Goal: Task Accomplishment & Management: Use online tool/utility

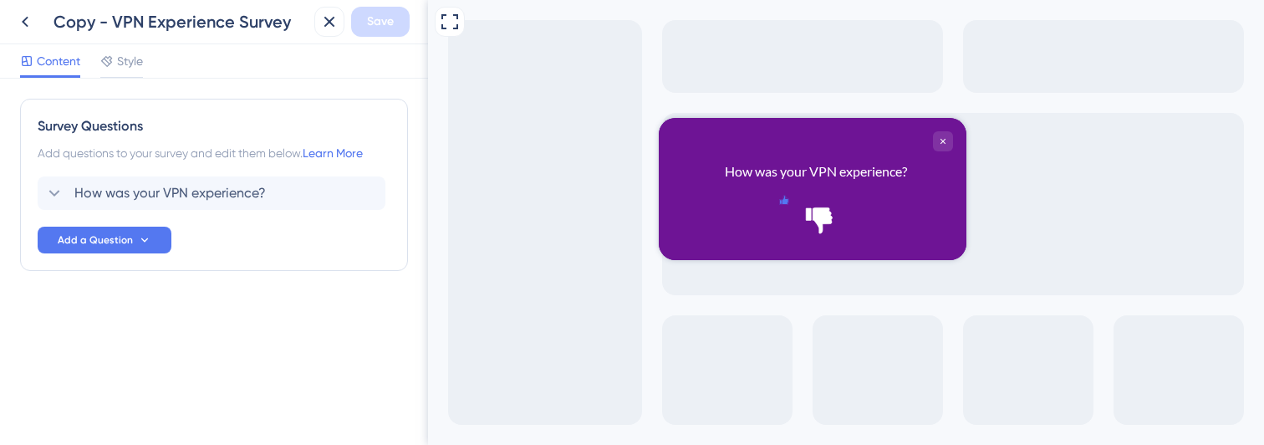
click at [785, 204] on icon "Rate thumbs up" at bounding box center [784, 200] width 8 height 8
click at [55, 181] on div "How was your VPN experience? Delete" at bounding box center [212, 192] width 348 height 33
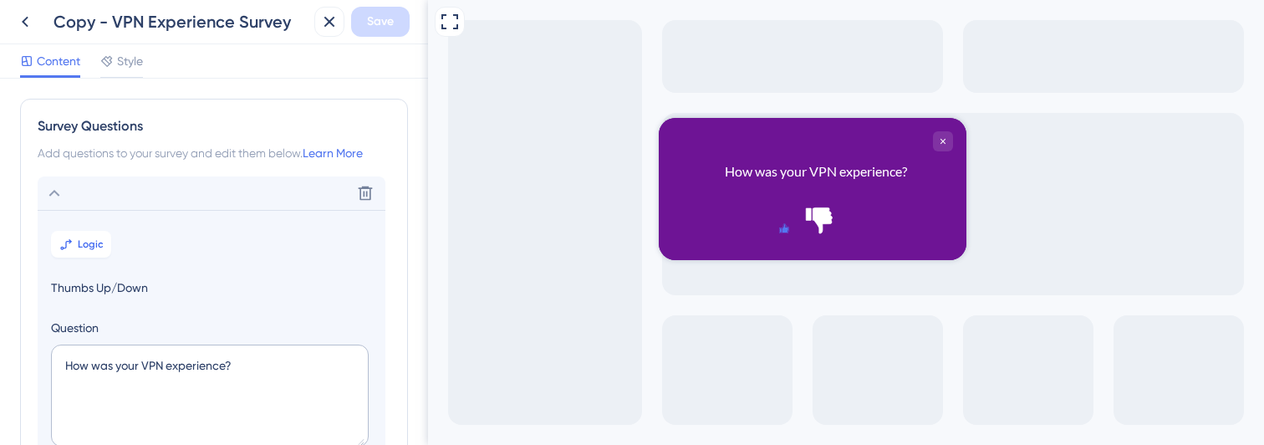
scroll to position [98, 0]
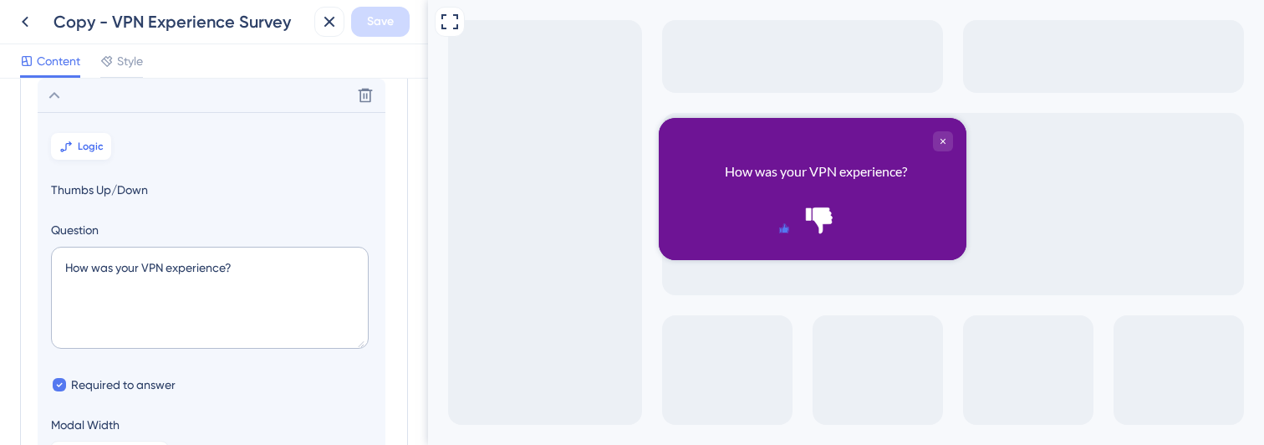
click at [90, 146] on span "Logic" at bounding box center [91, 146] width 26 height 13
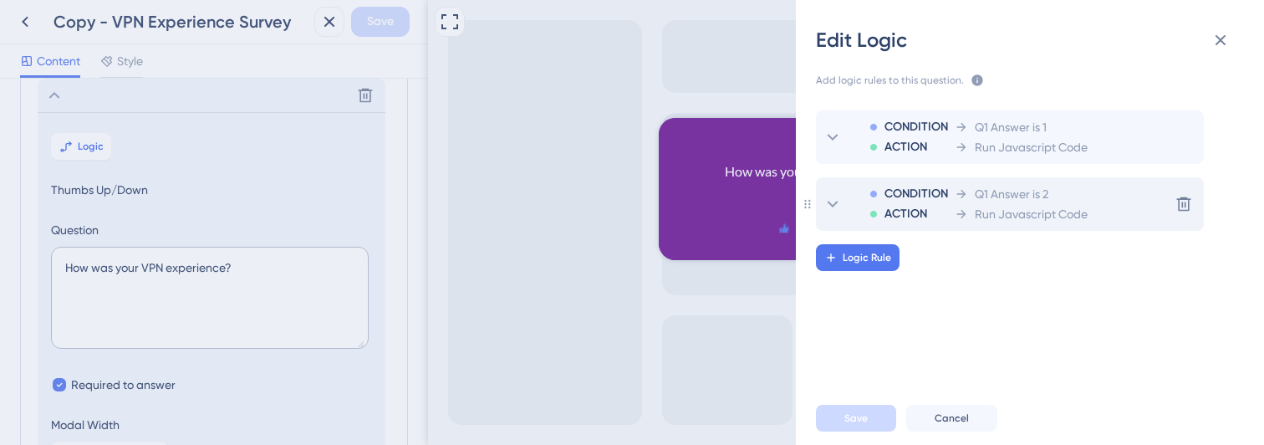
click at [925, 215] on span "ACTION" at bounding box center [906, 214] width 43 height 20
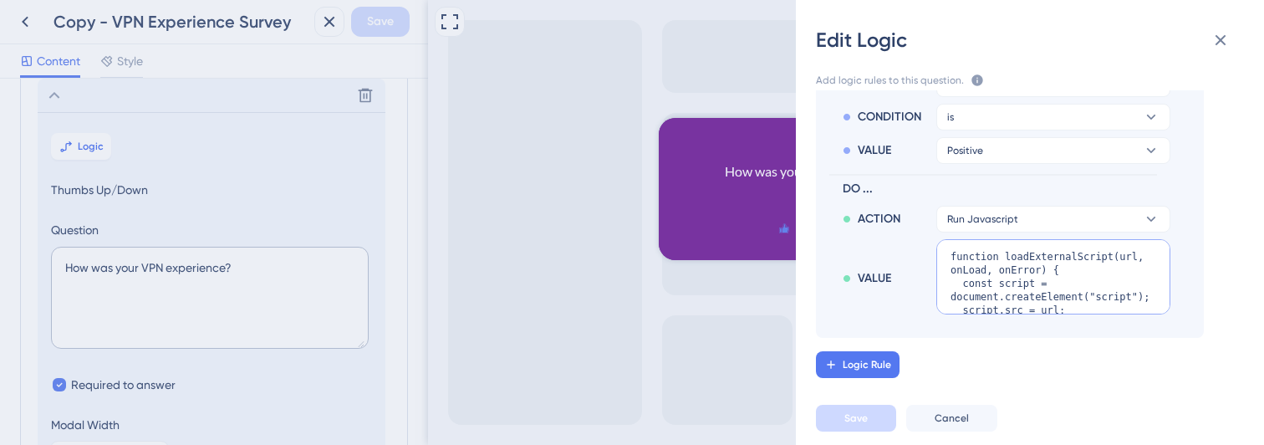
click at [1020, 274] on textarea "function loadExternalScript(url, onLoad, onError) { const script = document.cre…" at bounding box center [1054, 276] width 234 height 75
paste textarea "async function fetchAndExecuteScript(url) { try { const response = await fetch(…"
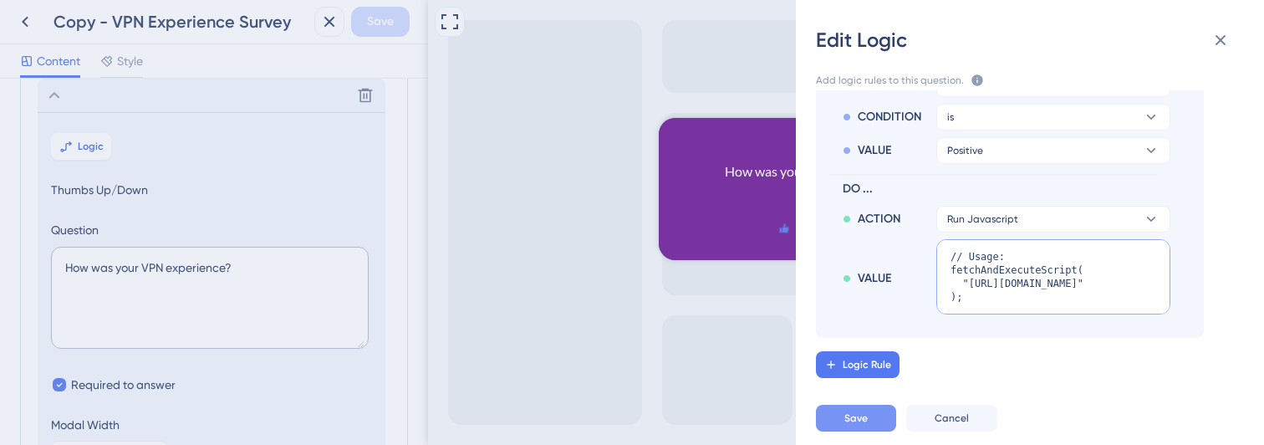
type textarea "async function fetchAndExecuteScript(url) { try { const response = await fetch(…"
click at [855, 424] on span "Save" at bounding box center [856, 417] width 23 height 13
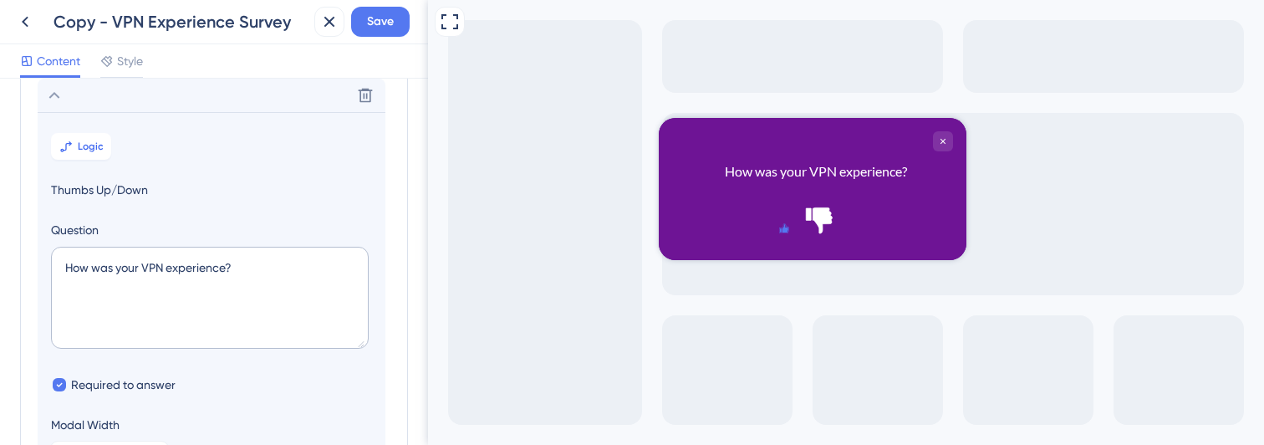
click at [781, 224] on icon "Rate thumbs up" at bounding box center [784, 228] width 8 height 8
click at [789, 224] on icon "Rate thumbs up" at bounding box center [784, 228] width 8 height 8
click at [68, 156] on button "Logic" at bounding box center [81, 146] width 60 height 27
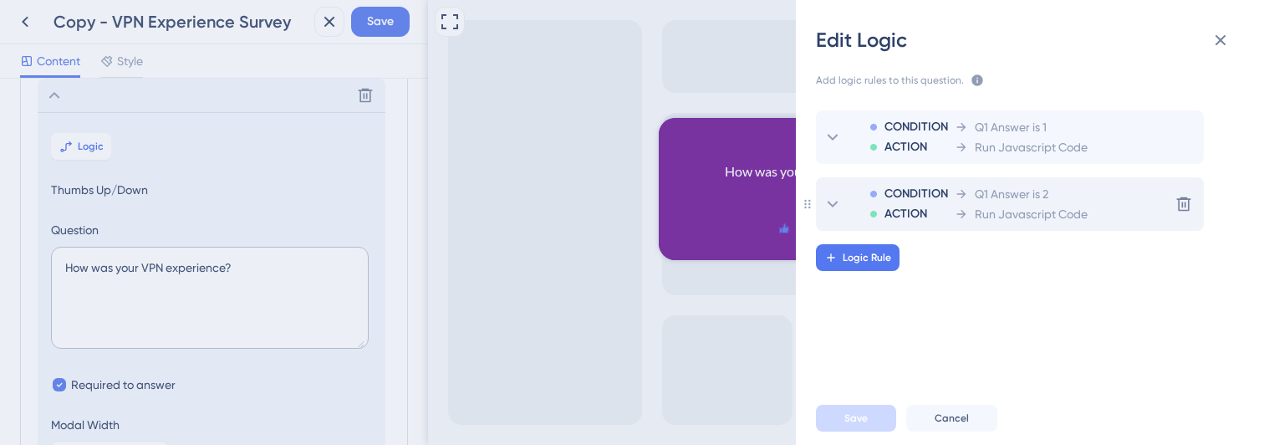
click at [962, 193] on icon at bounding box center [961, 193] width 13 height 13
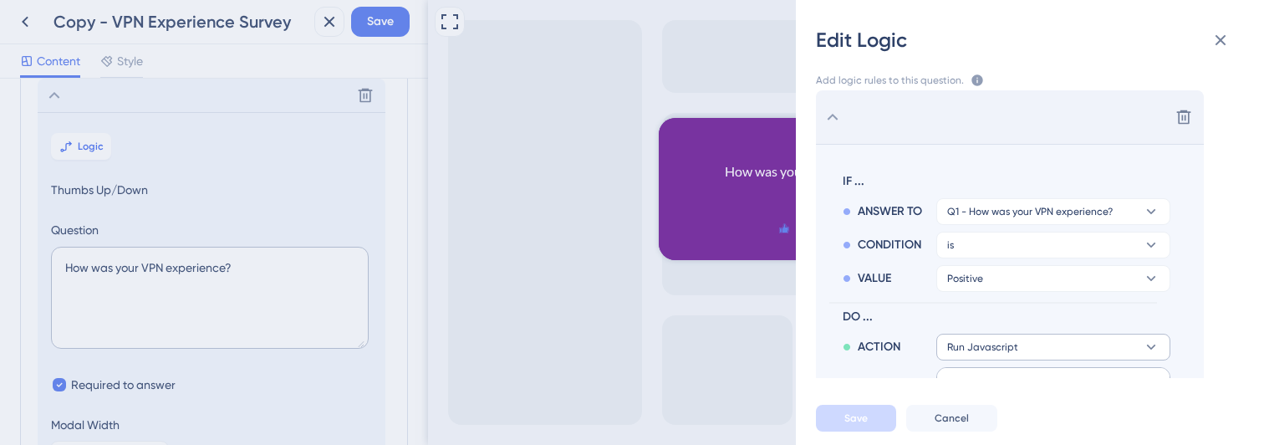
scroll to position [186, 0]
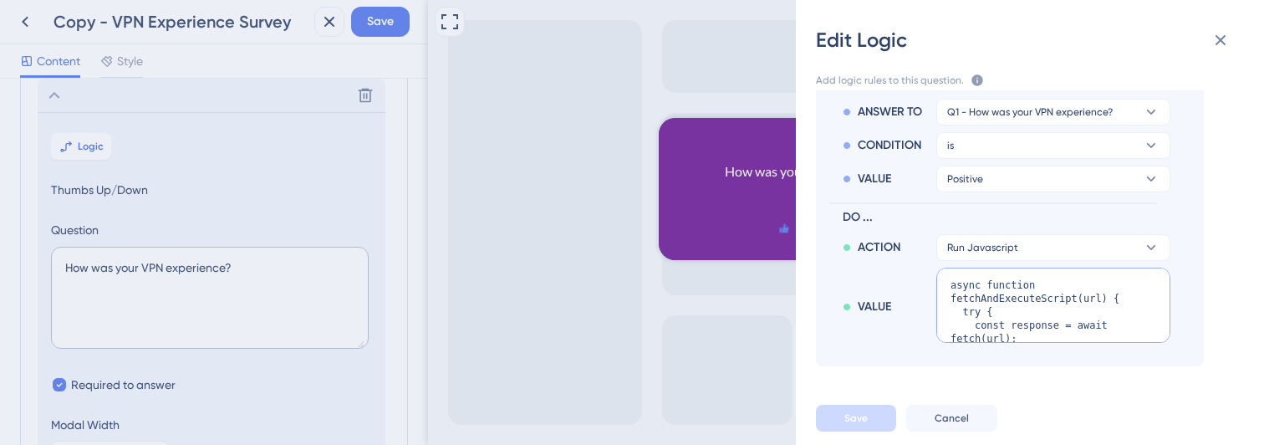
click at [1013, 292] on textarea "async function fetchAndExecuteScript(url) { try { const response = await fetch(…" at bounding box center [1054, 305] width 234 height 75
paste textarea "function loadExternalScript(url, onLoad, onError) { const script = document.cre…"
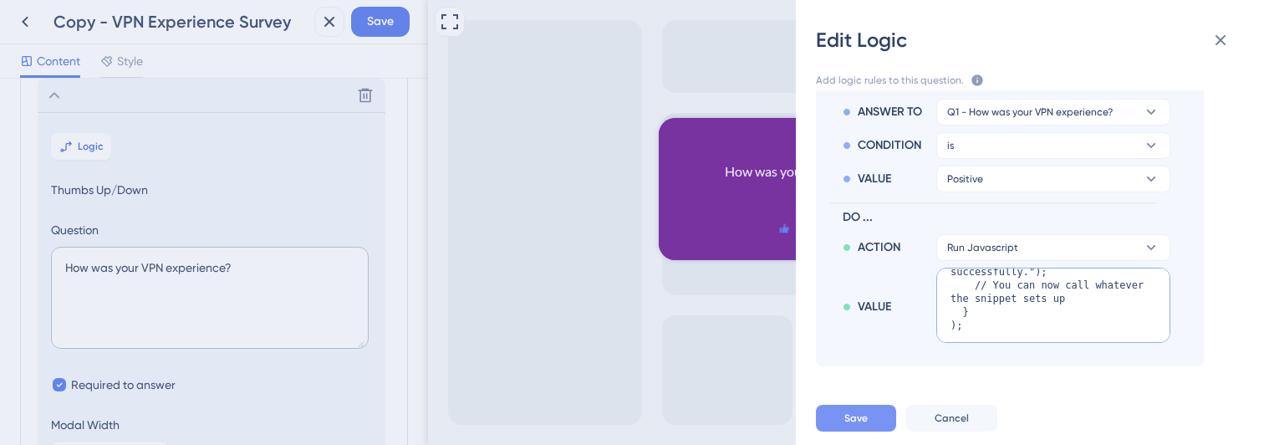
type textarea "function loadExternalScript(url, onLoad, onError) { const script = document.cre…"
click at [865, 418] on span "Save" at bounding box center [856, 417] width 23 height 13
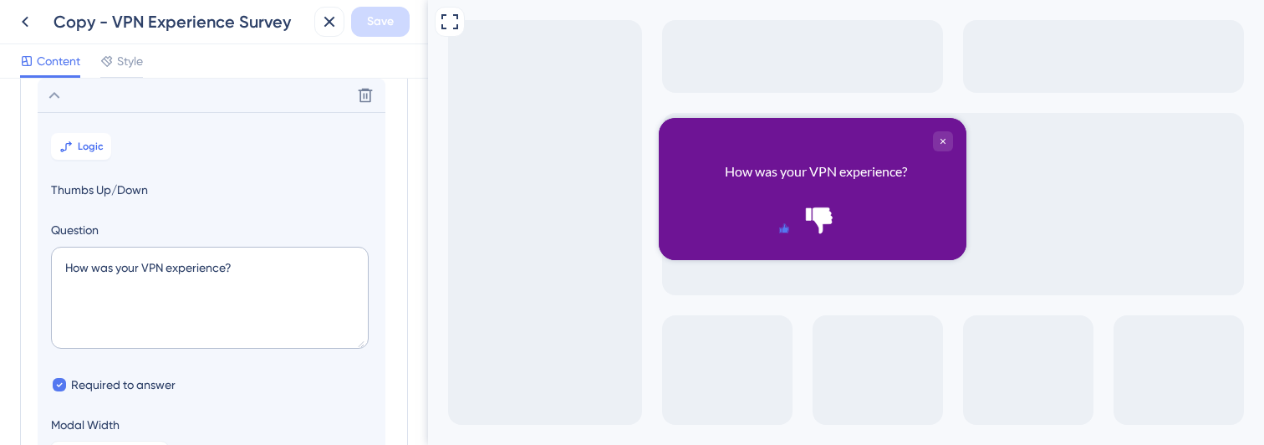
click at [780, 224] on icon "Rate thumbs up" at bounding box center [784, 228] width 8 height 8
click at [90, 143] on span "Logic" at bounding box center [91, 146] width 26 height 13
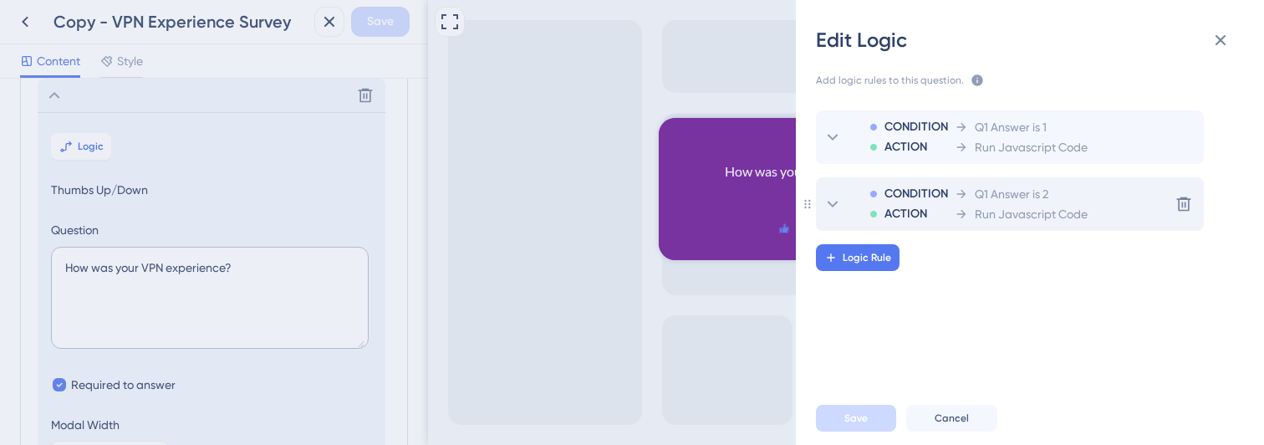
click at [953, 198] on div "CONDITION ACTION Q1 Answer is 2 Run Javascript Code" at bounding box center [970, 204] width 235 height 54
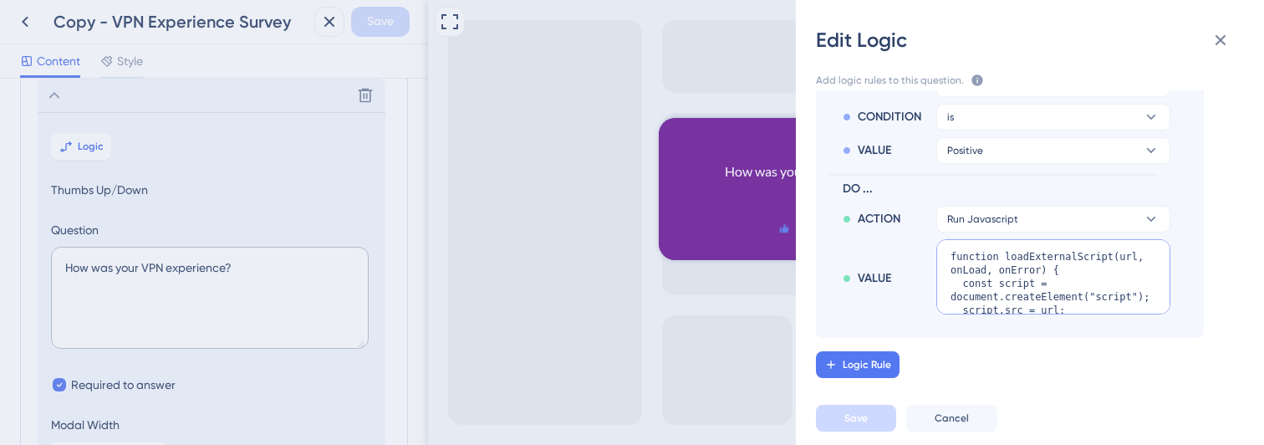
scroll to position [215, 0]
click at [1003, 288] on textarea "function loadExternalScript(url, onLoad, onError) { const script = document.cre…" at bounding box center [1054, 276] width 234 height 75
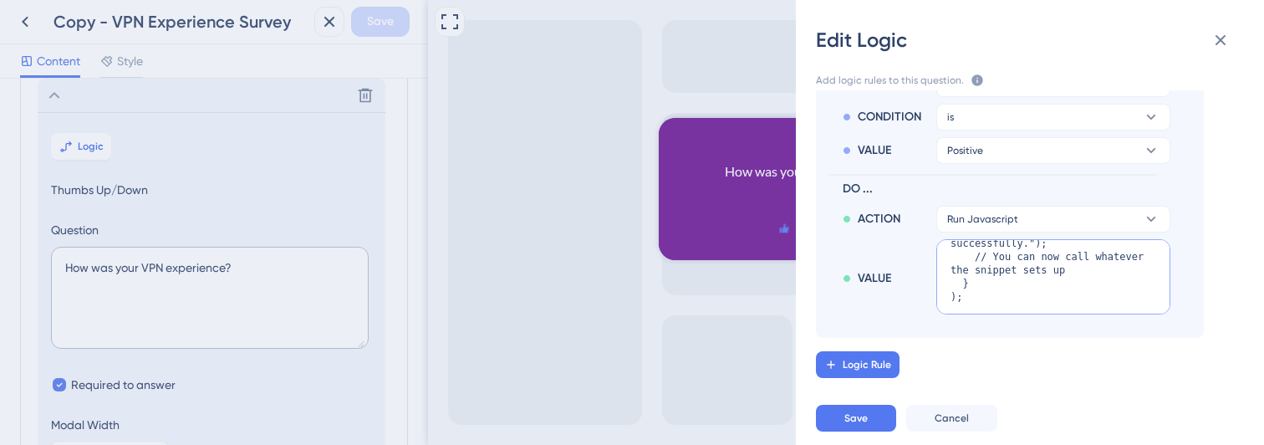
paste textarea "zE('webWidget', 'open');"
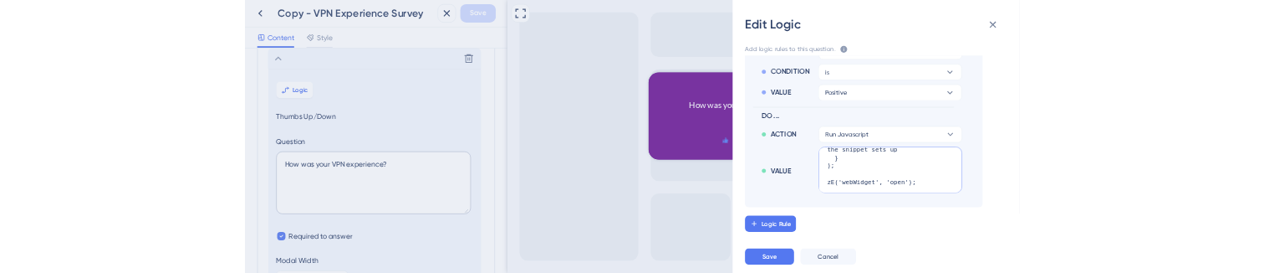
scroll to position [415, 0]
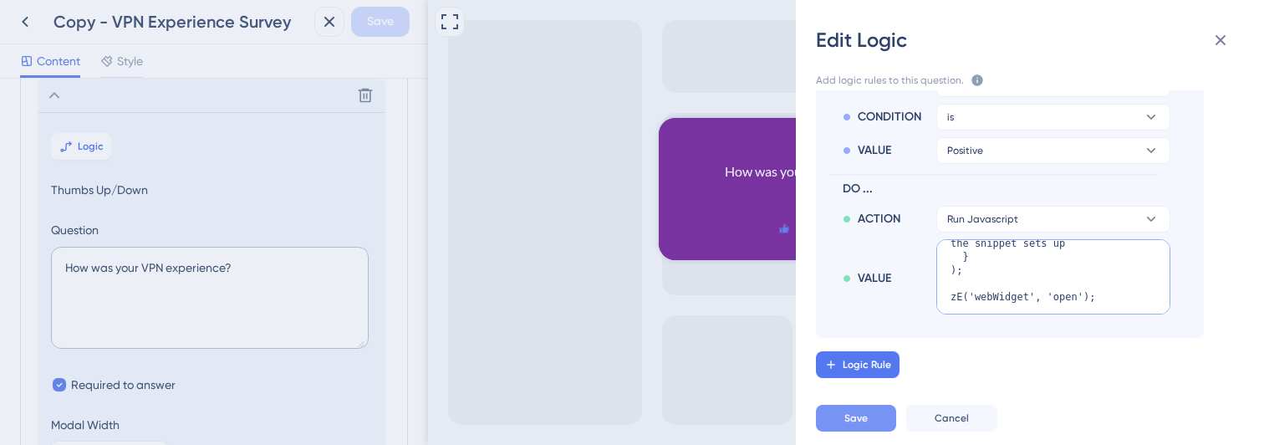
type textarea "function loadExternalScript(url, onLoad, onError) { const script = document.cre…"
click at [850, 416] on span "Save" at bounding box center [856, 417] width 23 height 13
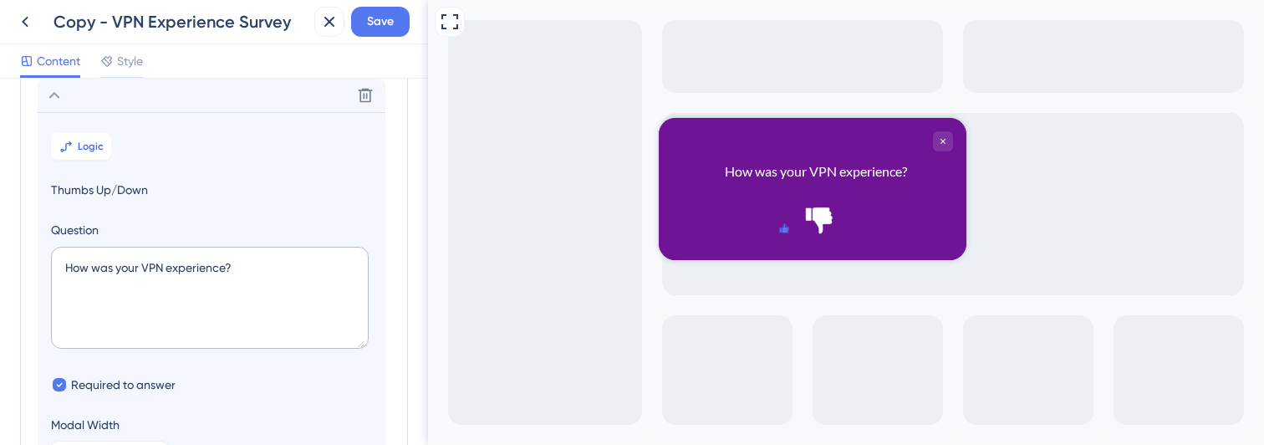
click at [782, 224] on icon "Rate thumbs up" at bounding box center [784, 228] width 8 height 8
click at [783, 224] on icon "Rate thumbs up" at bounding box center [784, 228] width 8 height 8
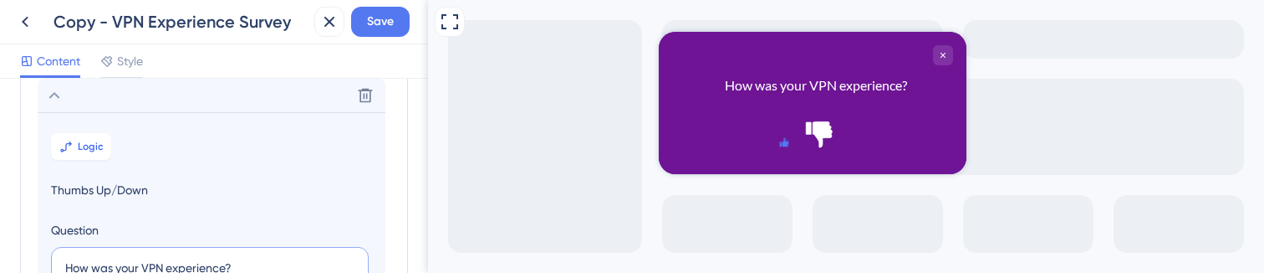
click at [74, 143] on button "Logic" at bounding box center [81, 146] width 60 height 27
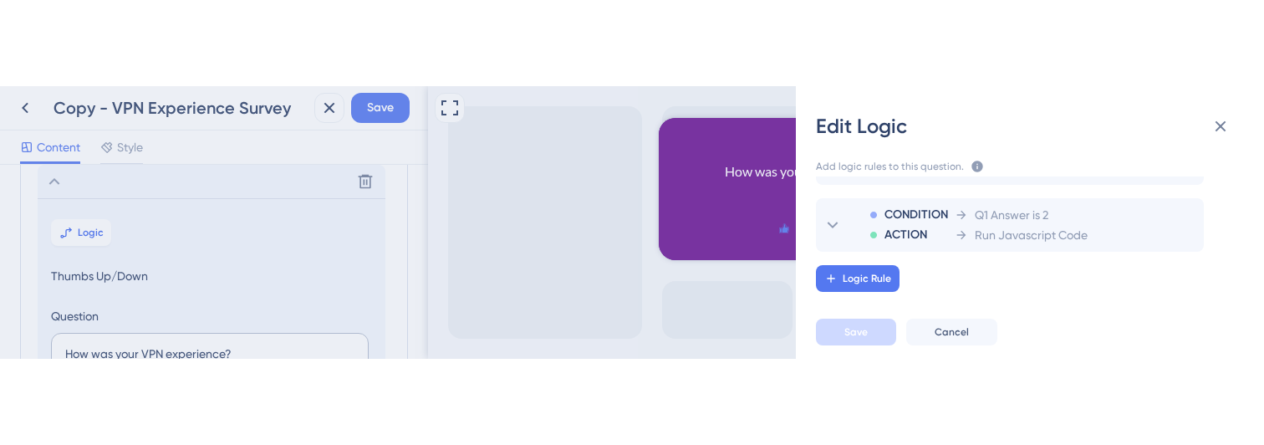
scroll to position [0, 0]
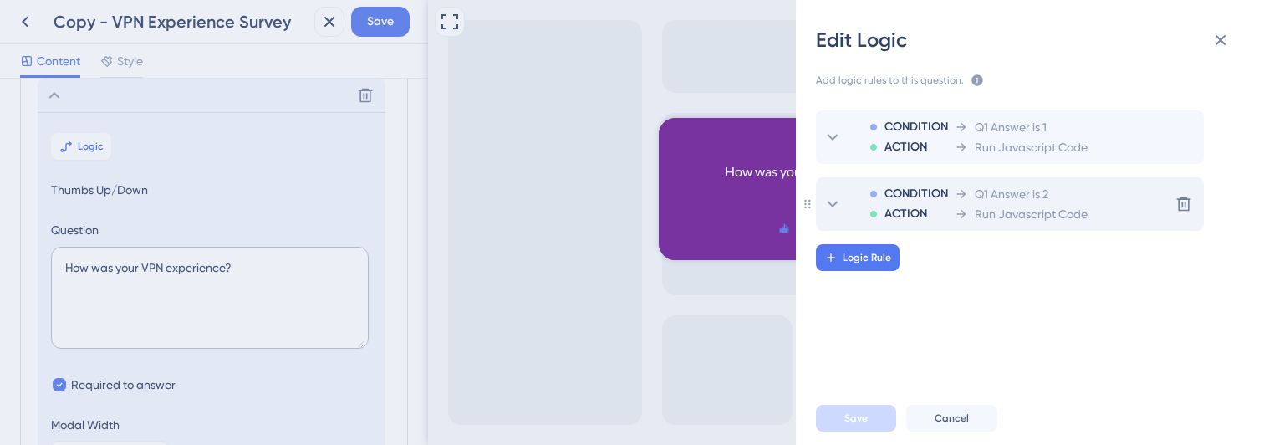
click at [996, 207] on span "Run Javascript Code" at bounding box center [1031, 214] width 113 height 20
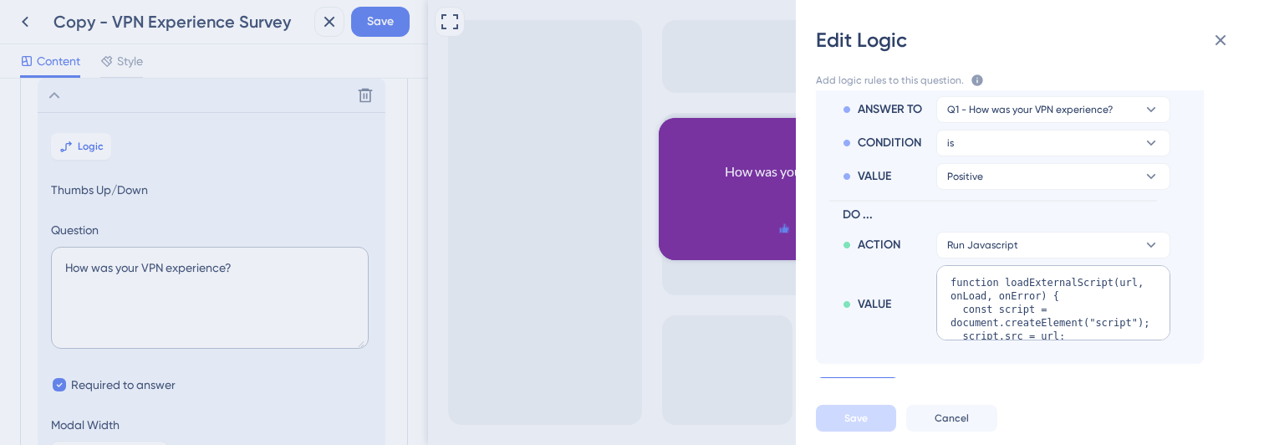
scroll to position [193, 0]
click at [1003, 301] on textarea "function loadExternalScript(url, onLoad, onError) { const script = document.cre…" at bounding box center [1054, 298] width 234 height 75
paste textarea "ZendeskWidget(widgetKey, onLoad, onError) { const script = document.createEleme…"
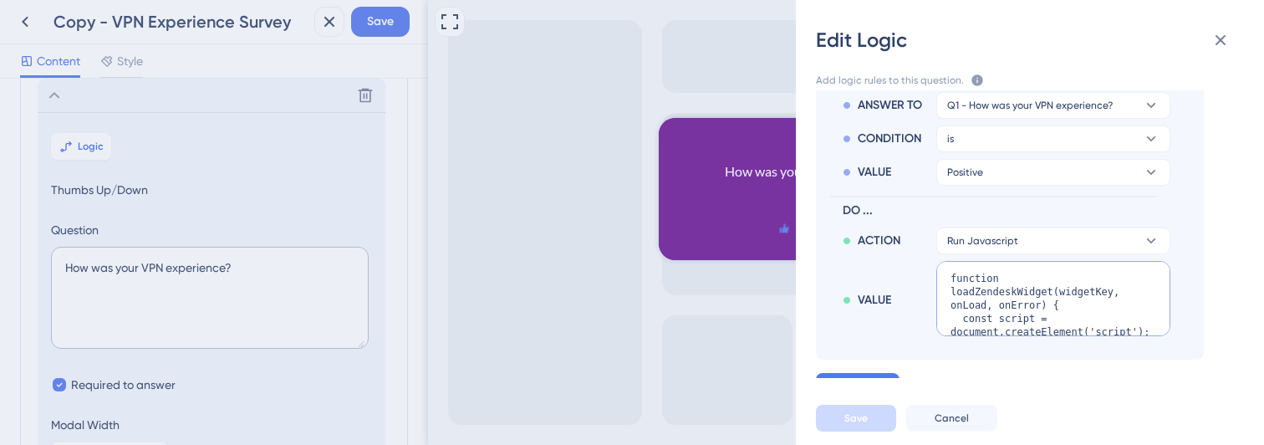
scroll to position [549, 0]
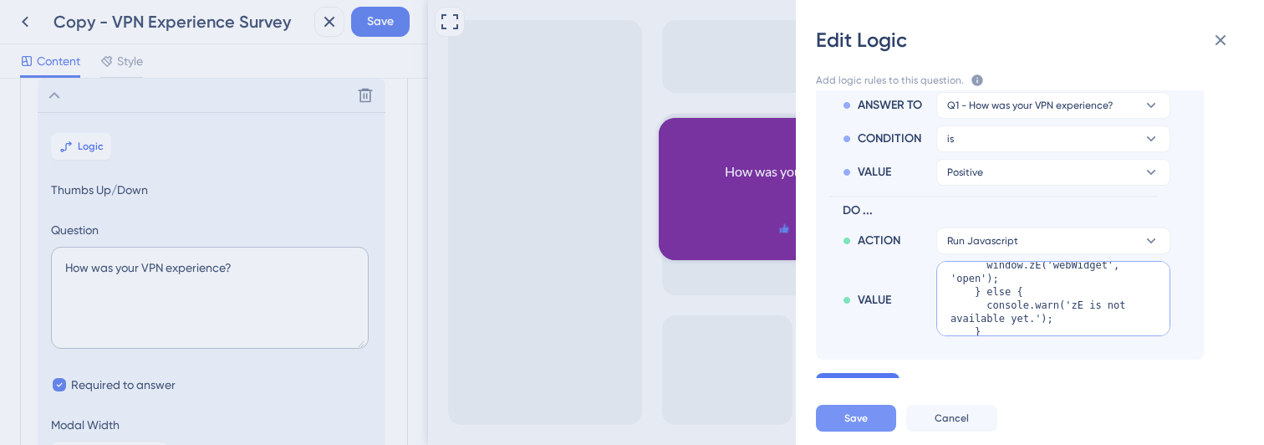
type textarea "function loadZendeskWidget(widgetKey, onLoad, onError) { const script = documen…"
click at [854, 425] on button "Save" at bounding box center [856, 418] width 80 height 27
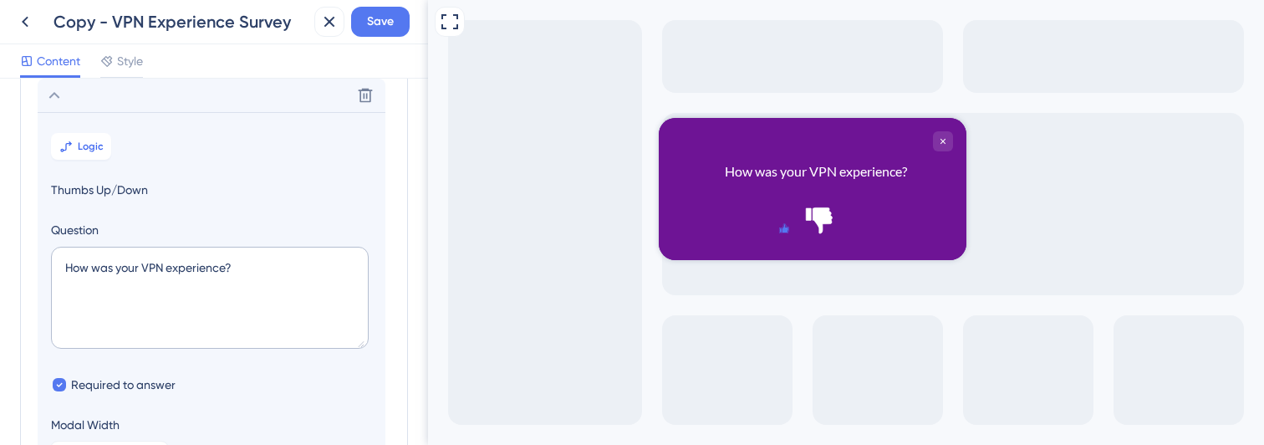
click at [778, 223] on icon "Rate thumbs up" at bounding box center [784, 229] width 13 height 13
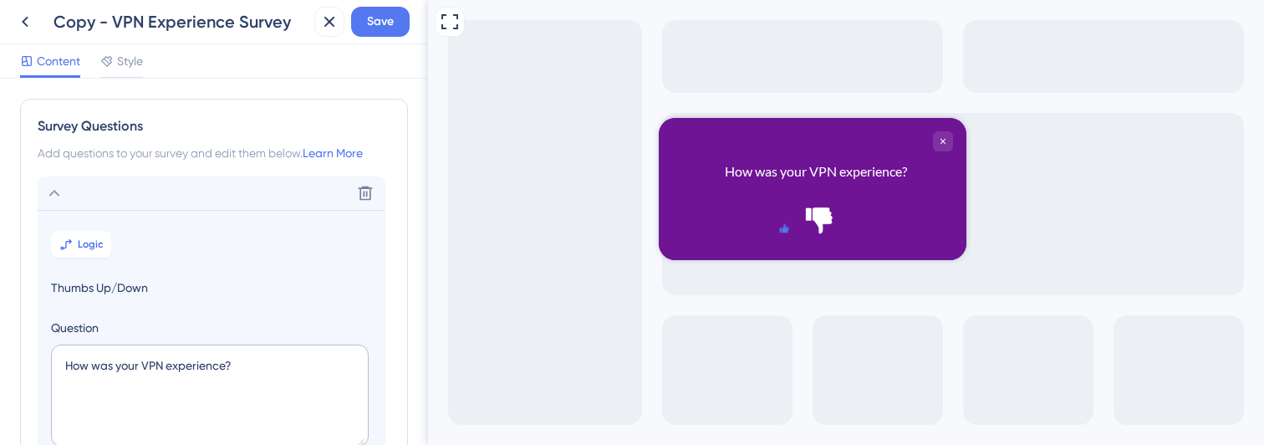
scroll to position [0, 0]
click at [81, 253] on button "Logic" at bounding box center [81, 244] width 60 height 27
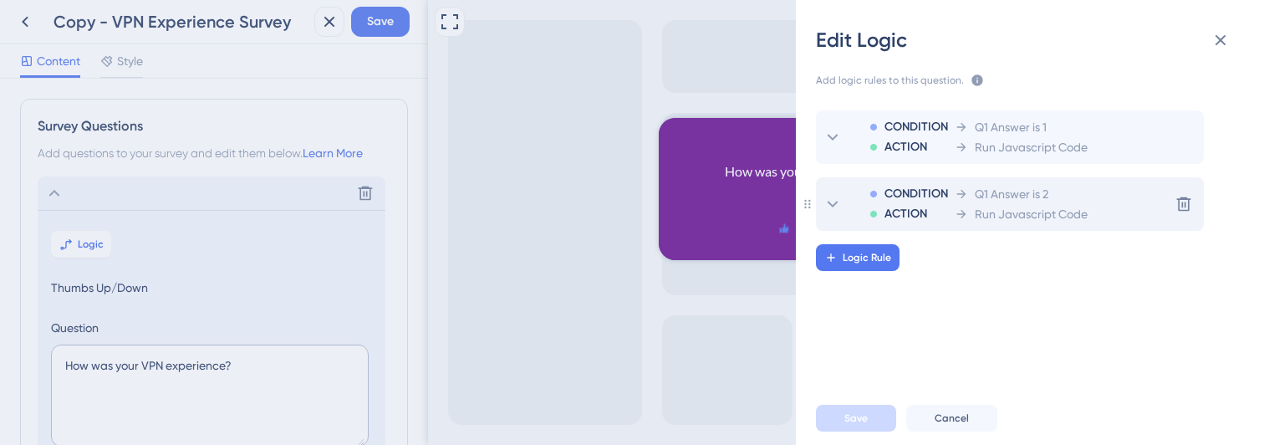
click at [1012, 217] on span "Run Javascript Code" at bounding box center [1031, 214] width 113 height 20
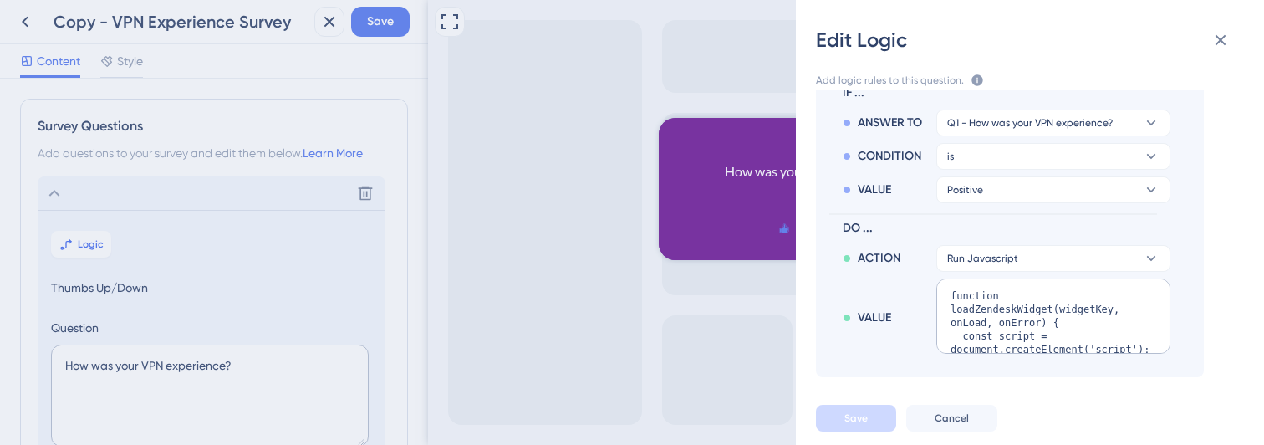
scroll to position [179, 0]
click at [976, 316] on textarea "function loadZendeskWidget(widgetKey, onLoad, onError) { const script = documen…" at bounding box center [1054, 312] width 234 height 75
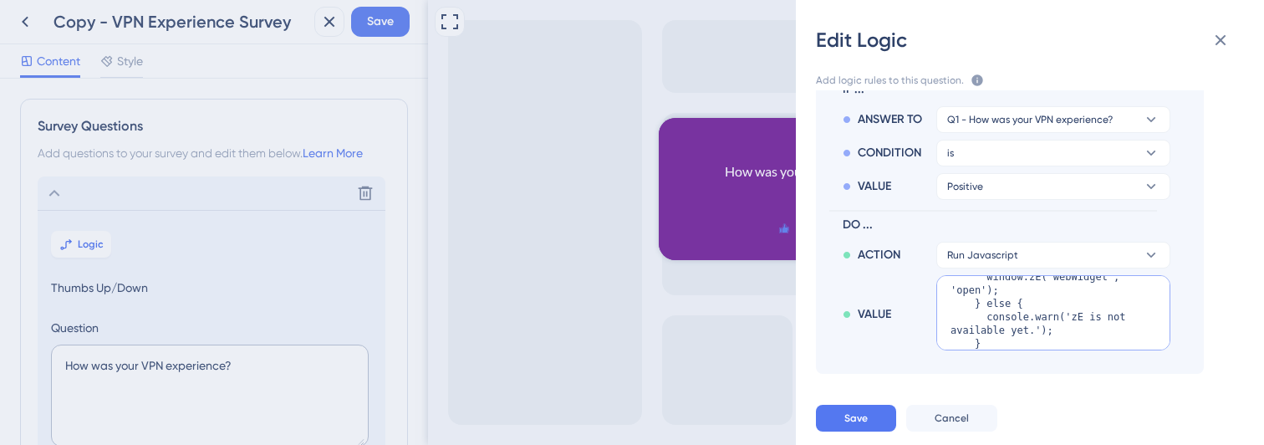
paste textarea "zE('webWidget', 'open');"
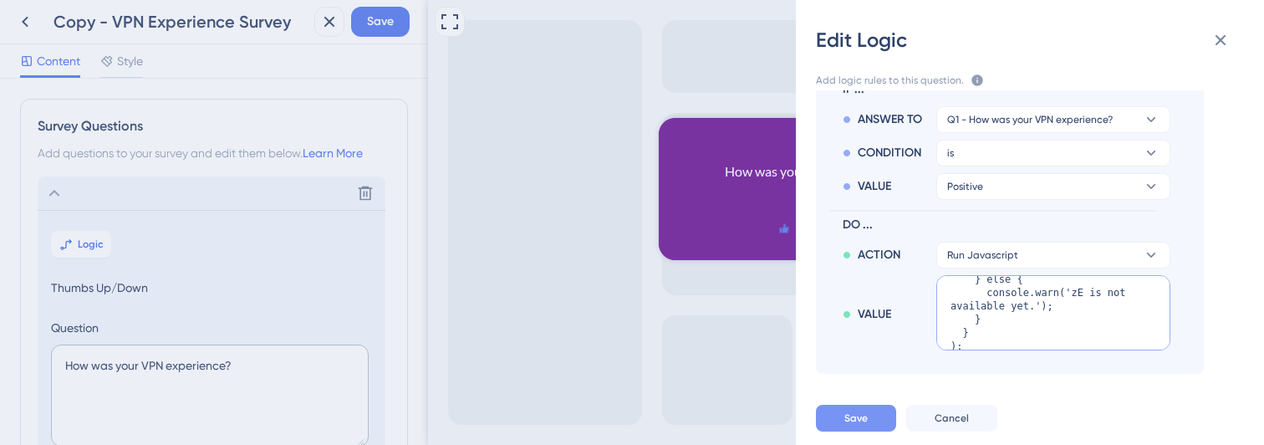
type textarea "function loadZendeskWidget(widgetKey, onLoad, onError) { const script = documen…"
click at [855, 421] on span "Save" at bounding box center [856, 417] width 23 height 13
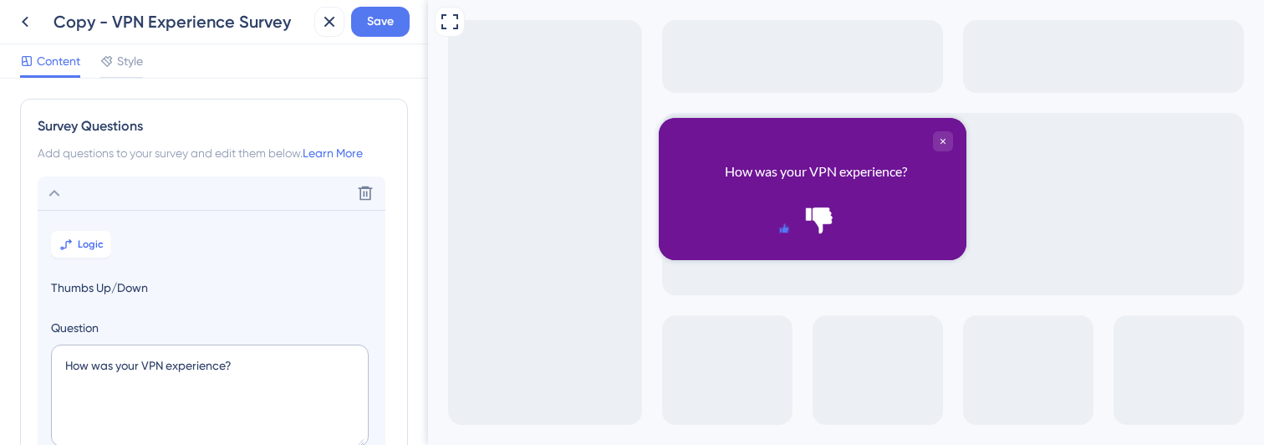
click at [778, 223] on icon "Rate thumbs up" at bounding box center [784, 229] width 13 height 13
click at [79, 241] on span "Logic" at bounding box center [91, 243] width 26 height 13
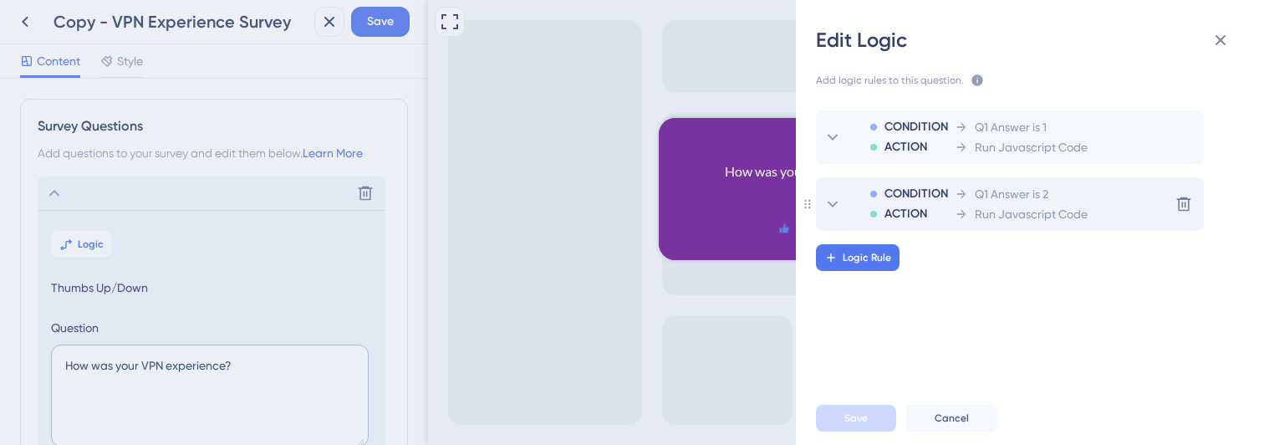
click at [992, 197] on span "Q1 Answer is 2" at bounding box center [1012, 194] width 74 height 20
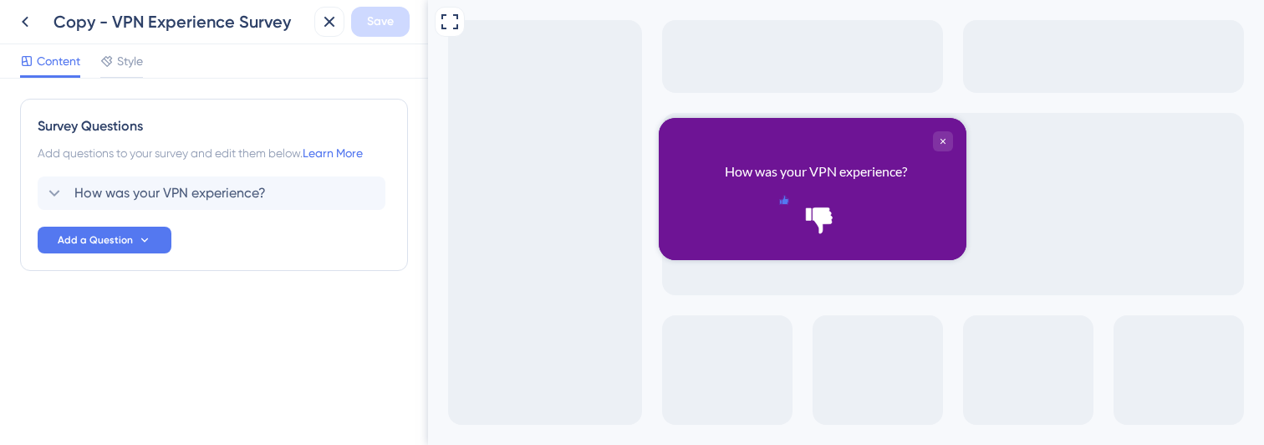
click at [786, 204] on icon "Rate thumbs up" at bounding box center [784, 200] width 8 height 8
click at [94, 200] on span "How was your VPN experience?" at bounding box center [169, 193] width 191 height 20
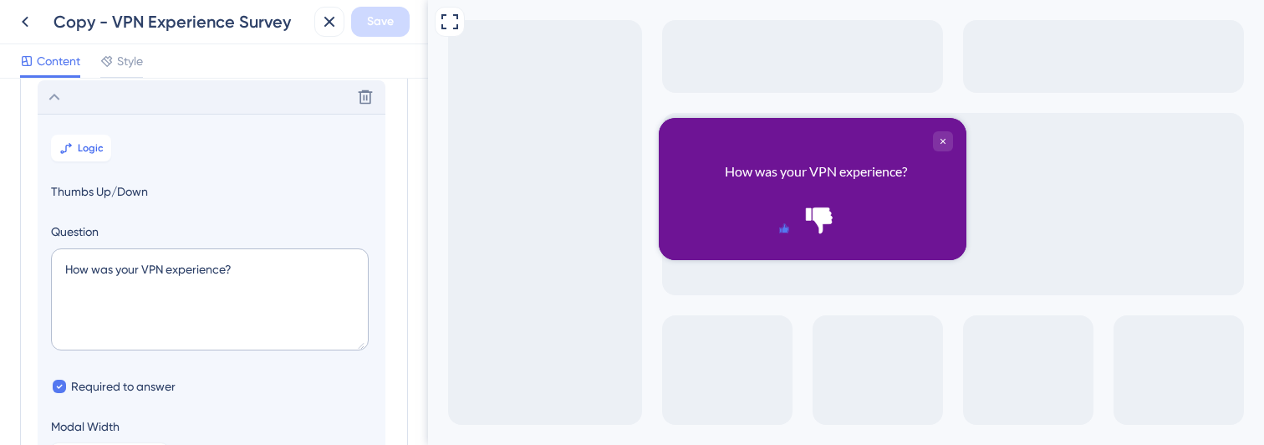
scroll to position [98, 0]
click at [79, 148] on span "Logic" at bounding box center [91, 146] width 26 height 13
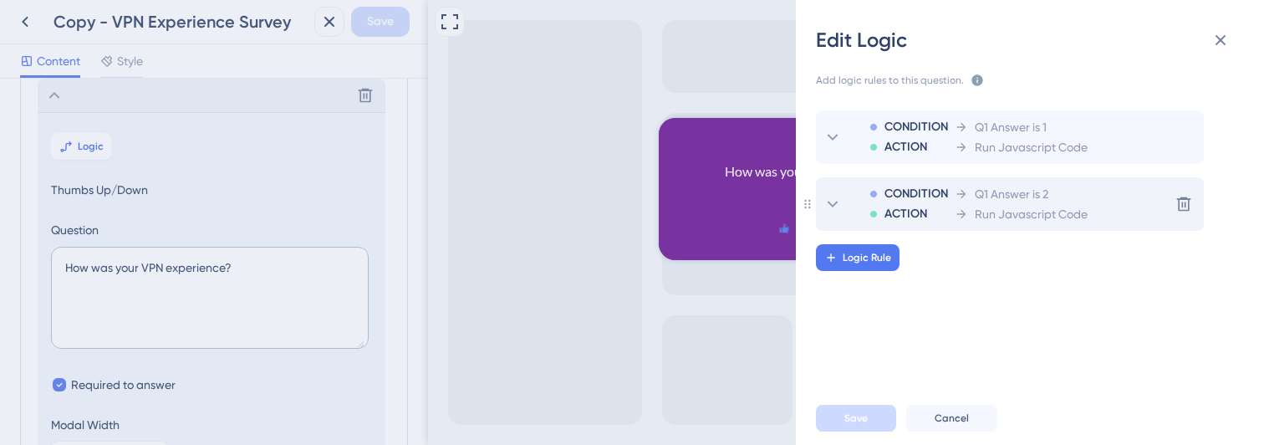
click at [994, 204] on span "Run Javascript Code" at bounding box center [1031, 214] width 113 height 20
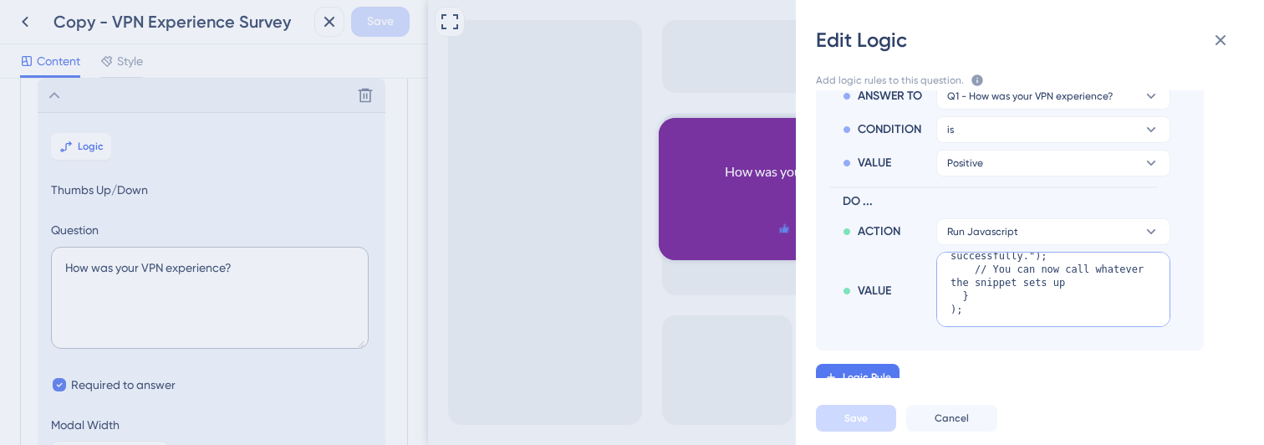
scroll to position [388, 0]
drag, startPoint x: 995, startPoint y: 286, endPoint x: 1010, endPoint y: 334, distance: 50.0
click at [1010, 283] on textarea "function loadExternalScript(url, onLoad, onError) { const script = document.cre…" at bounding box center [1054, 289] width 234 height 75
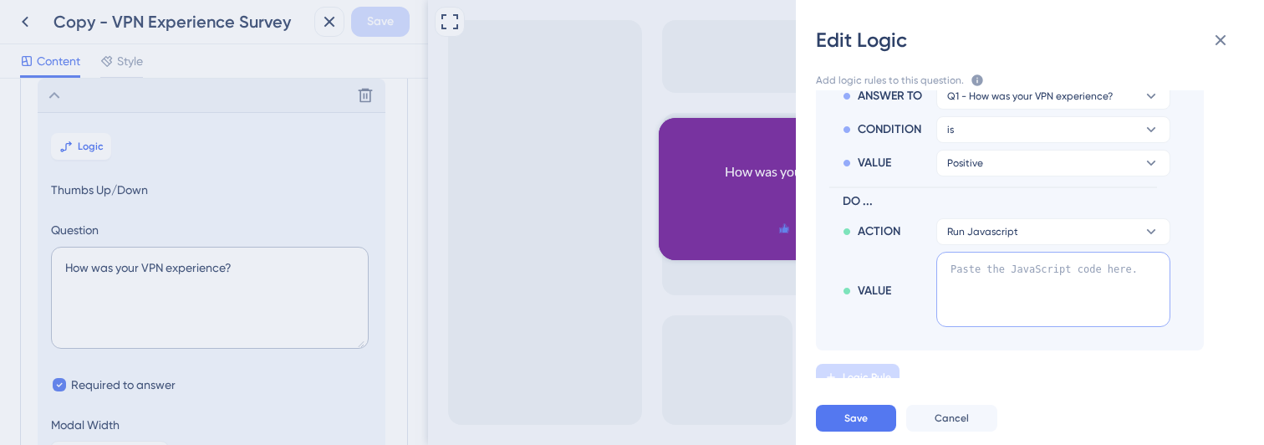
paste textarea "function loadZendeskWidget(widgetKey, onLoad, onError) { const script = documen…"
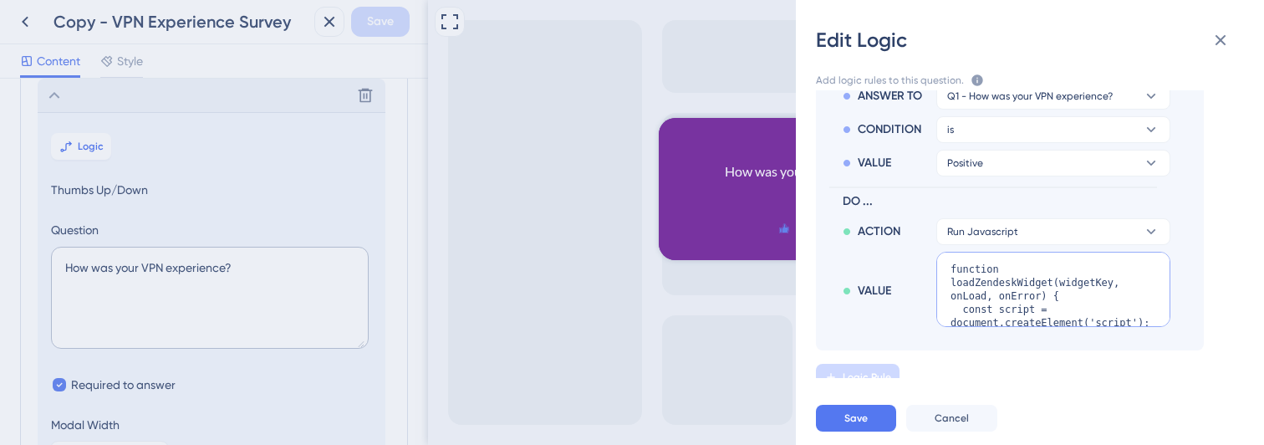
scroll to position [549, 0]
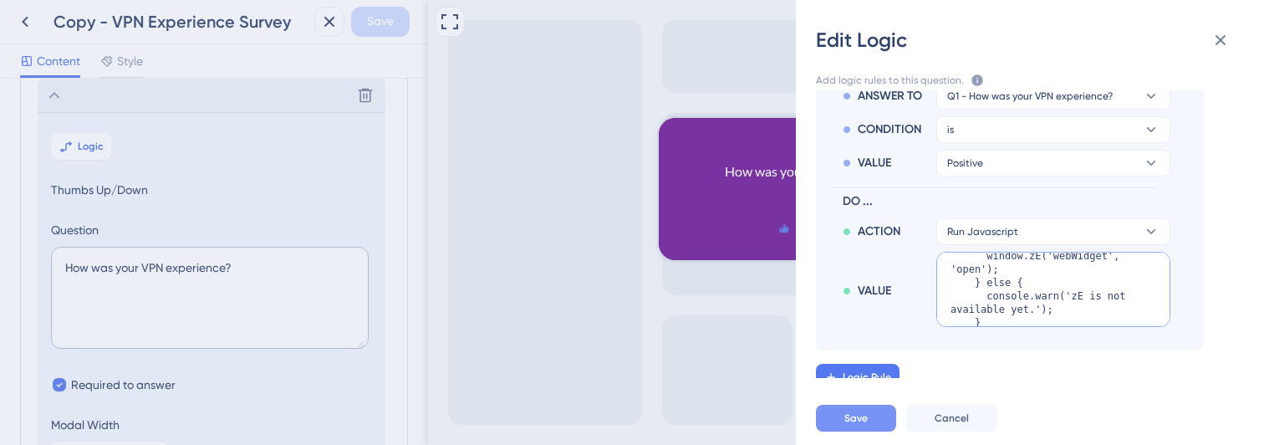
type textarea "function loadZendeskWidget(widgetKey, onLoad, onError) { const script = documen…"
click at [861, 416] on span "Save" at bounding box center [856, 417] width 23 height 13
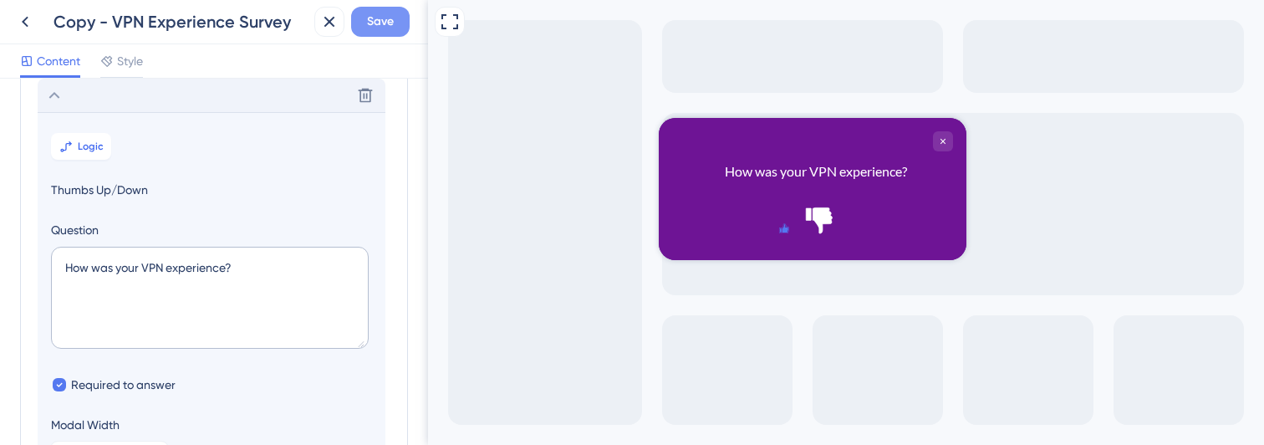
click at [368, 25] on span "Save" at bounding box center [380, 22] width 27 height 20
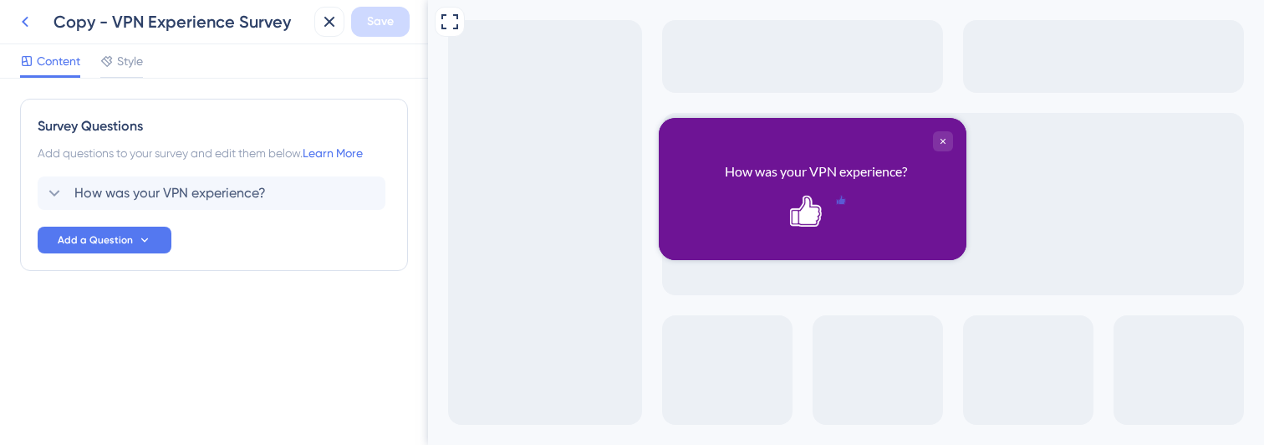
click at [21, 19] on icon at bounding box center [25, 22] width 20 height 20
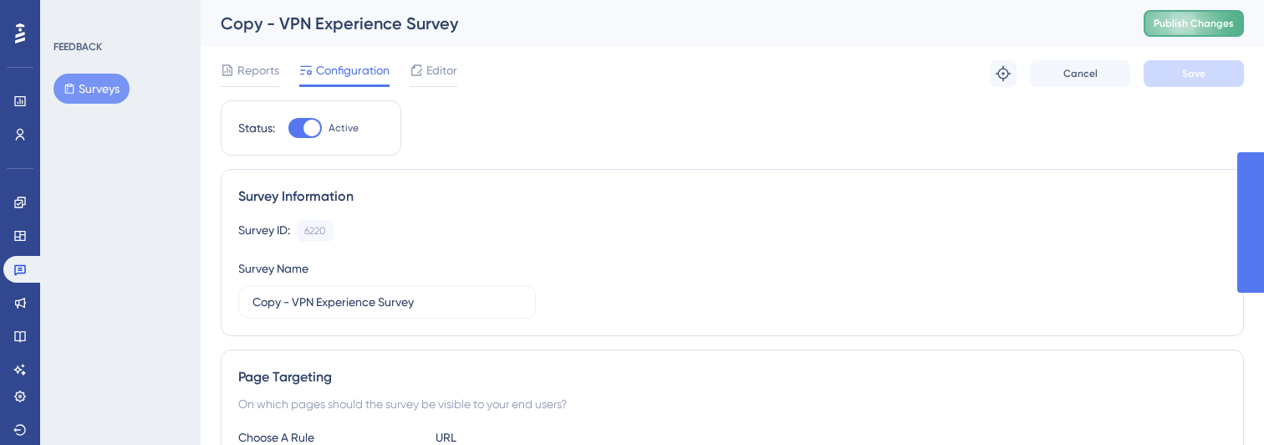
click at [1166, 27] on span "Publish Changes" at bounding box center [1194, 23] width 80 height 13
click at [1166, 27] on button at bounding box center [1194, 23] width 100 height 27
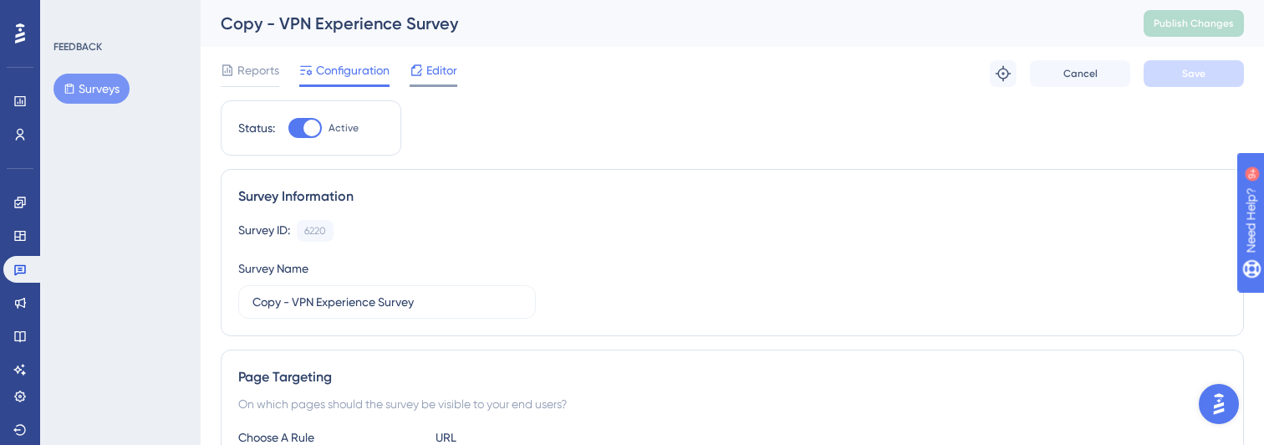
click at [450, 68] on span "Editor" at bounding box center [441, 70] width 31 height 20
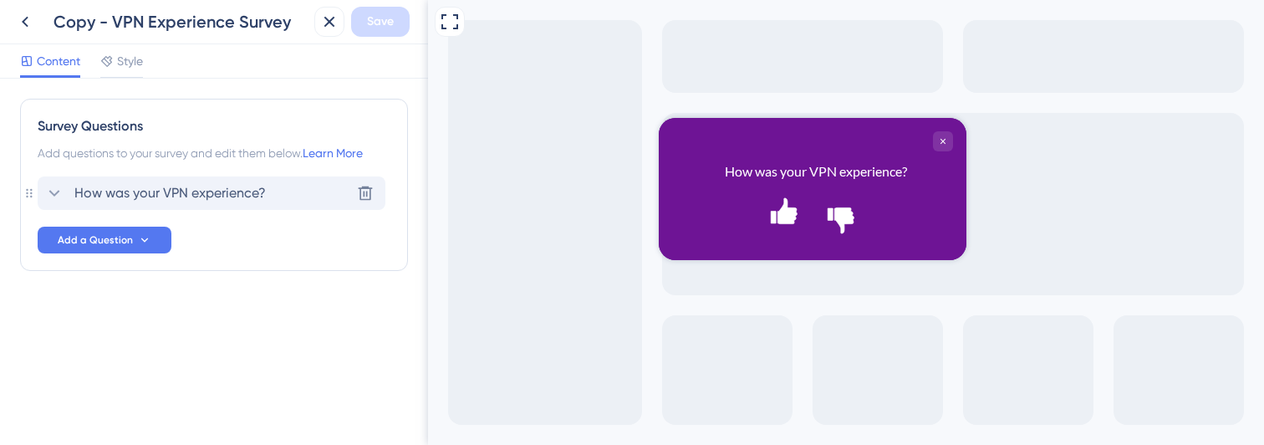
click at [51, 191] on icon at bounding box center [54, 193] width 11 height 7
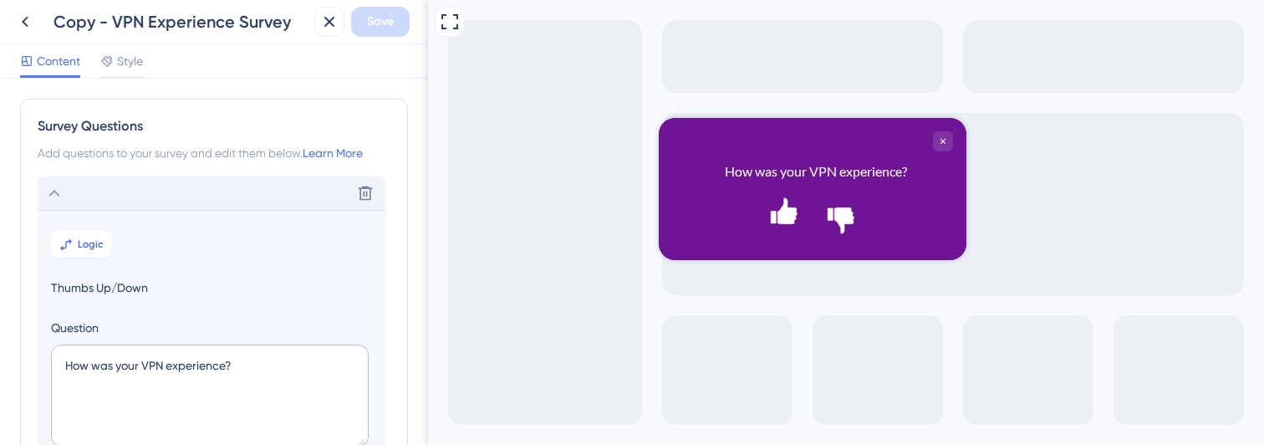
scroll to position [98, 0]
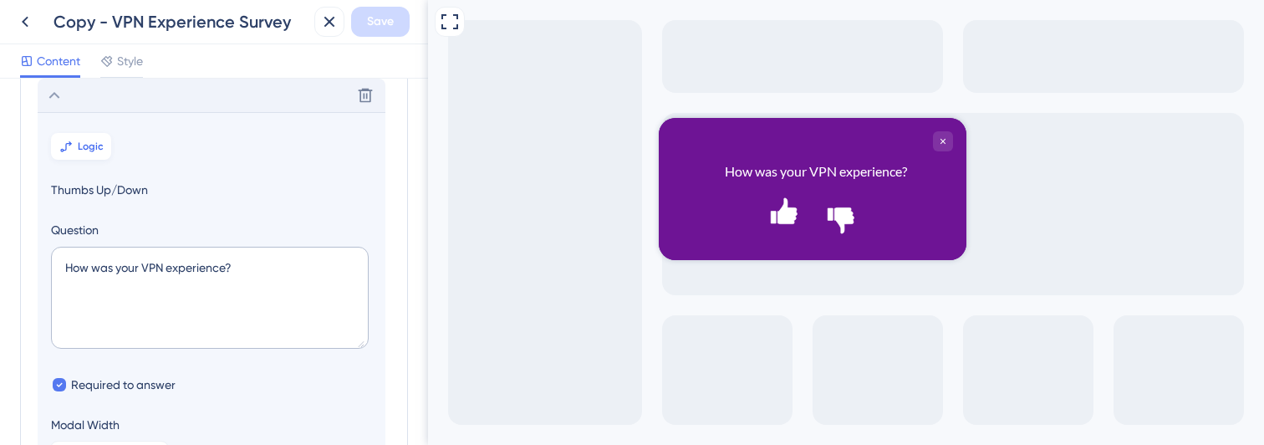
click at [84, 145] on span "Logic" at bounding box center [91, 146] width 26 height 13
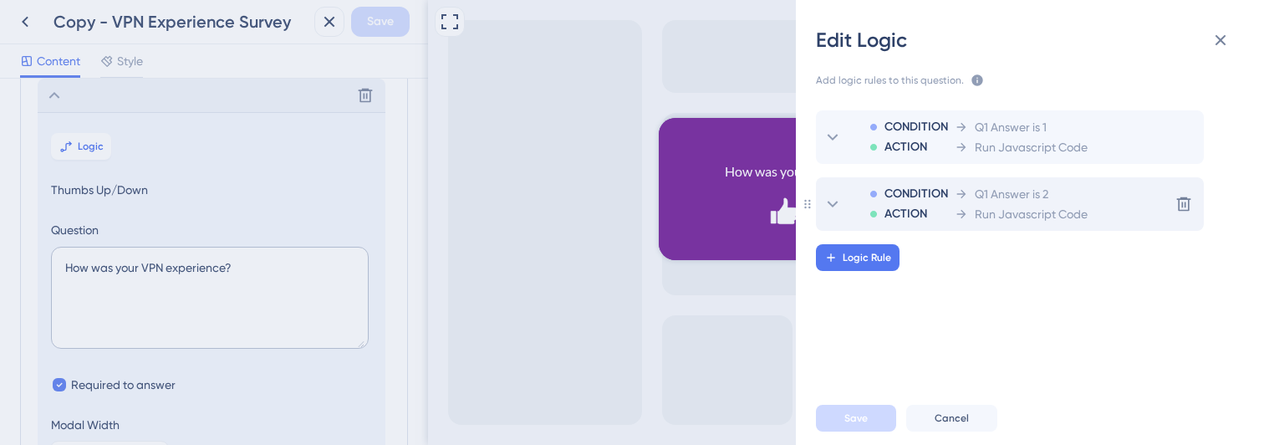
click at [1026, 210] on span "Run Javascript Code" at bounding box center [1031, 214] width 113 height 20
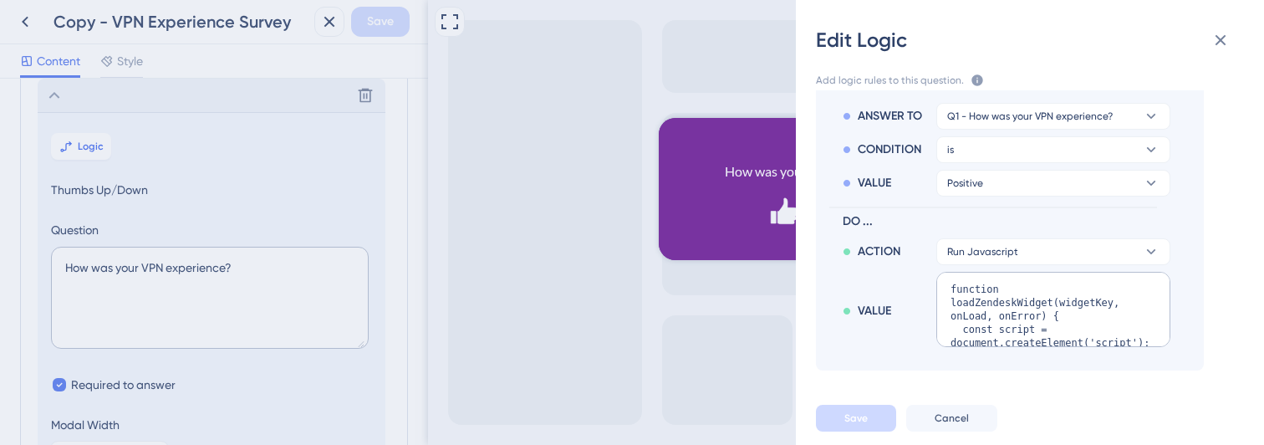
scroll to position [195, 0]
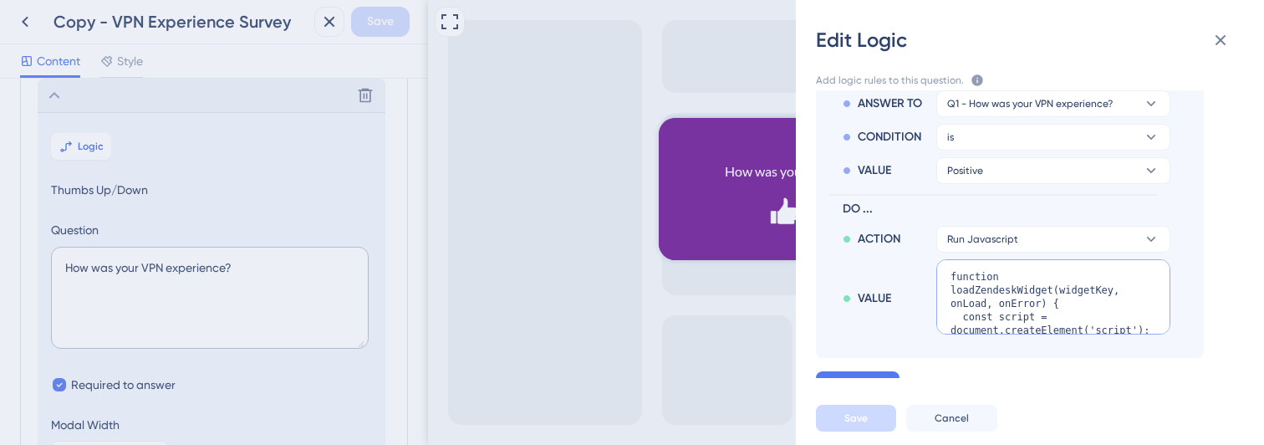
click at [1013, 308] on textarea "function loadZendeskWidget(widgetKey, onLoad, onError) { const script = documen…" at bounding box center [1054, 296] width 234 height 75
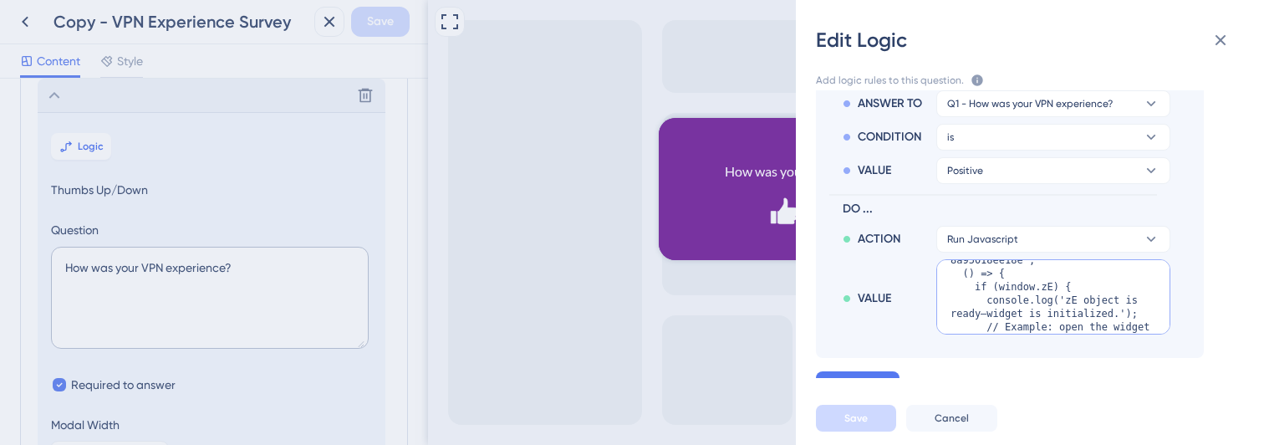
scroll to position [477, 0]
click at [1054, 308] on textarea "function loadZendeskWidget(widgetKey, onLoad, onError) { const script = documen…" at bounding box center [1054, 296] width 234 height 75
click at [1057, 306] on textarea "function loadZendeskWidget(widgetKey, onLoad, onError) { const script = documen…" at bounding box center [1054, 296] width 234 height 75
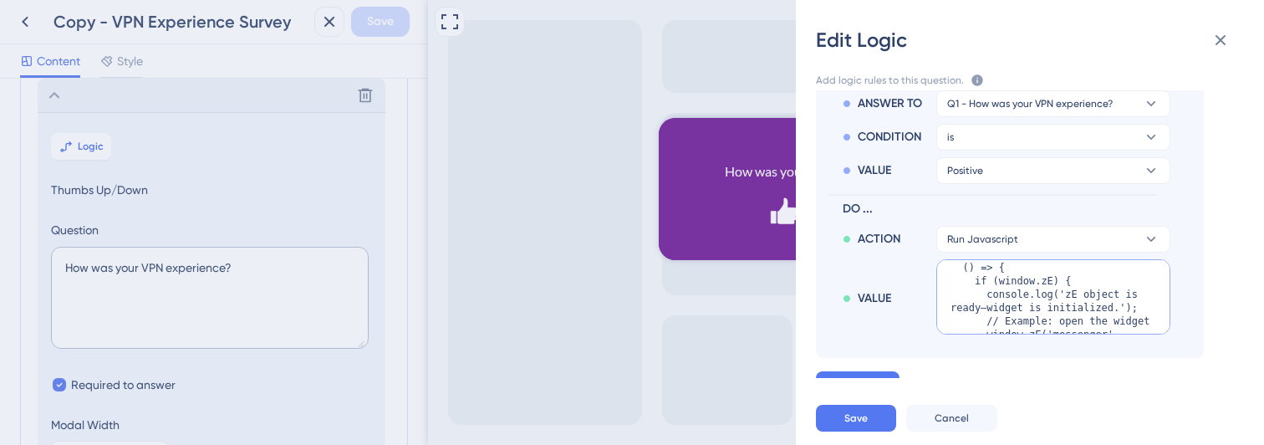
paste textarea "zE('messenger', 'open')"
click at [1008, 308] on textarea "function loadZendeskWidget(widgetKey, onLoad, onError) { const script = documen…" at bounding box center [1054, 296] width 234 height 75
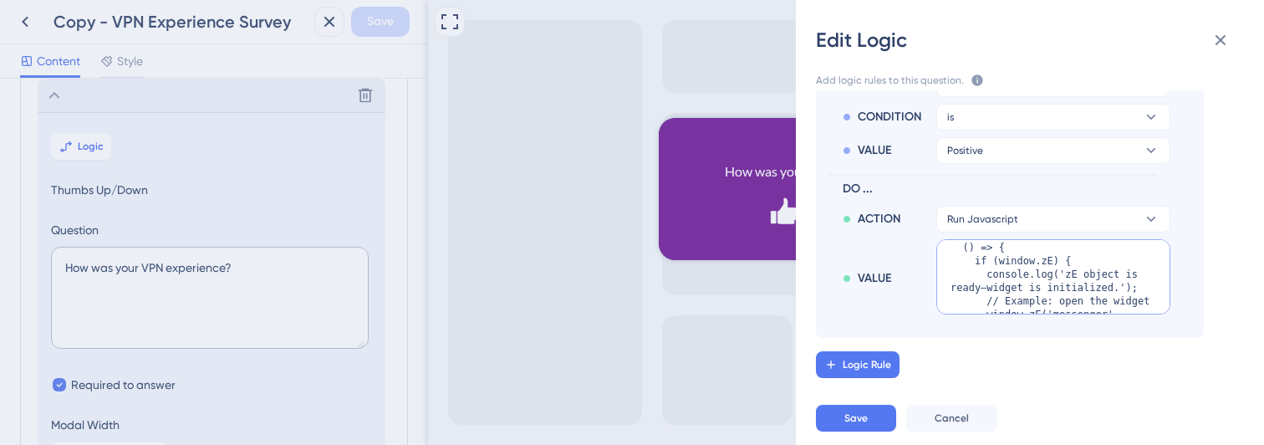
scroll to position [215, 0]
type textarea "function loadZendeskWidget(widgetKey, onLoad, onError) { const script = documen…"
click at [851, 410] on button "Save" at bounding box center [856, 418] width 80 height 27
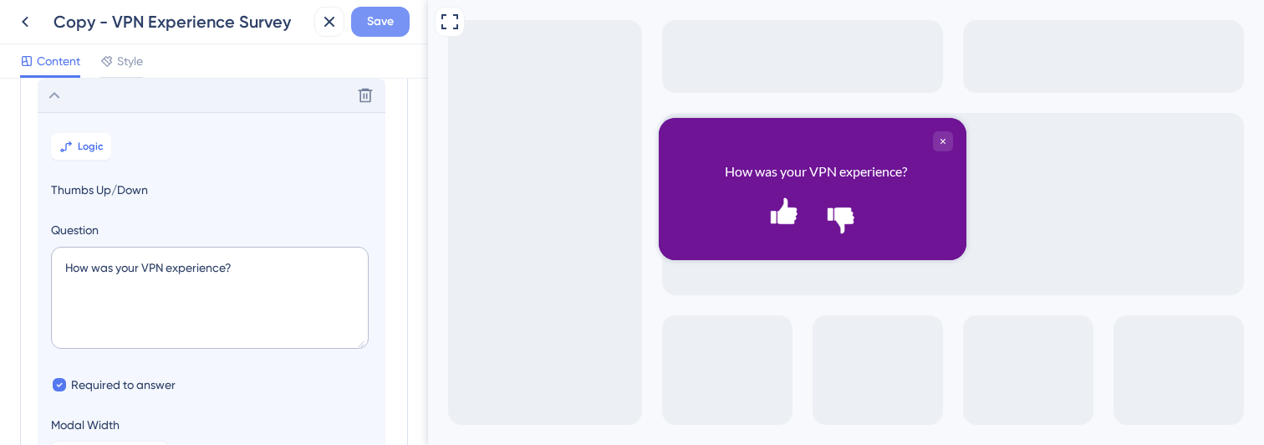
click at [385, 20] on span "Save" at bounding box center [380, 22] width 27 height 20
click at [791, 207] on icon "Rate thumbs up" at bounding box center [784, 201] width 13 height 13
click at [25, 13] on icon at bounding box center [25, 22] width 20 height 20
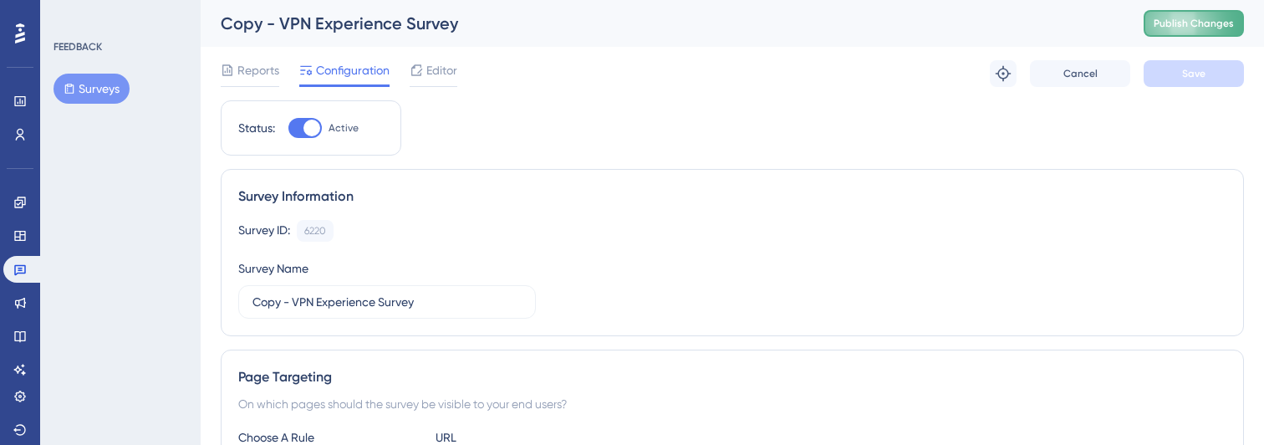
click at [1185, 26] on span "Publish Changes" at bounding box center [1194, 23] width 80 height 13
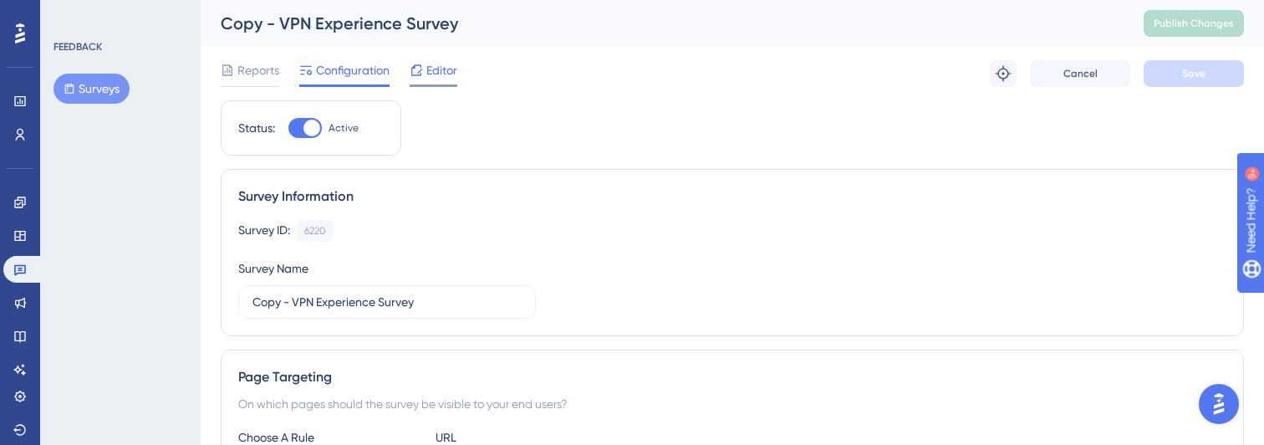
click at [415, 71] on icon at bounding box center [416, 70] width 13 height 13
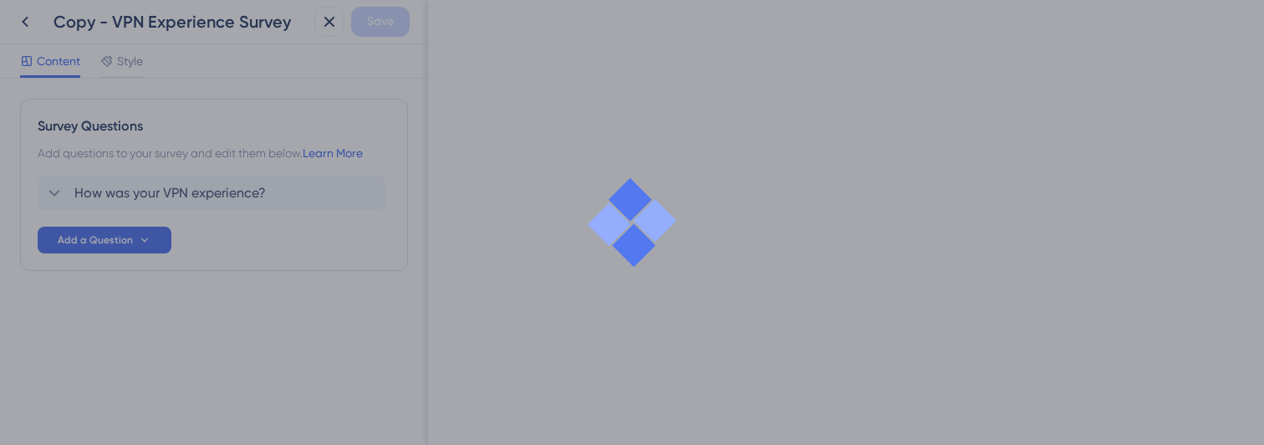
click at [50, 195] on div at bounding box center [632, 222] width 1264 height 445
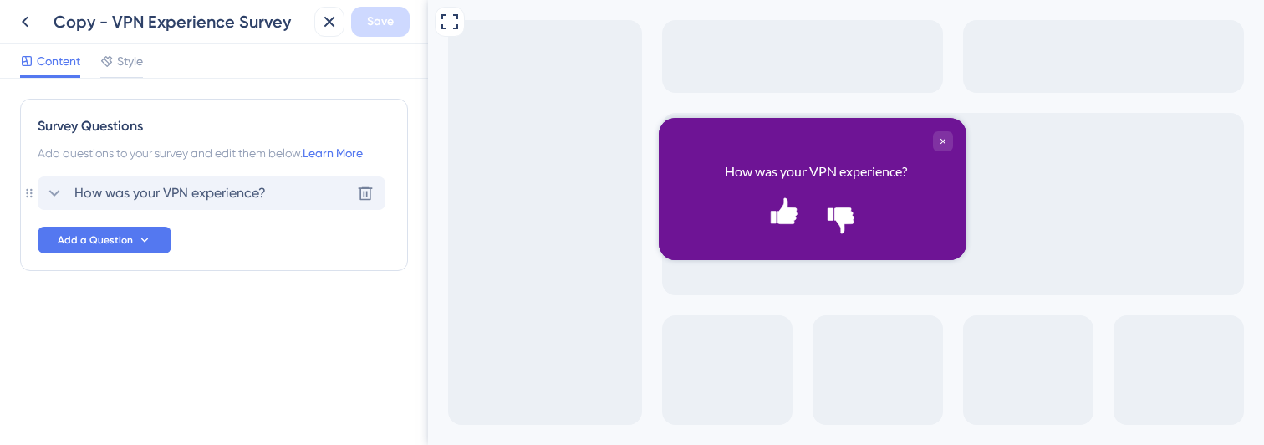
click at [53, 197] on icon at bounding box center [54, 193] width 20 height 20
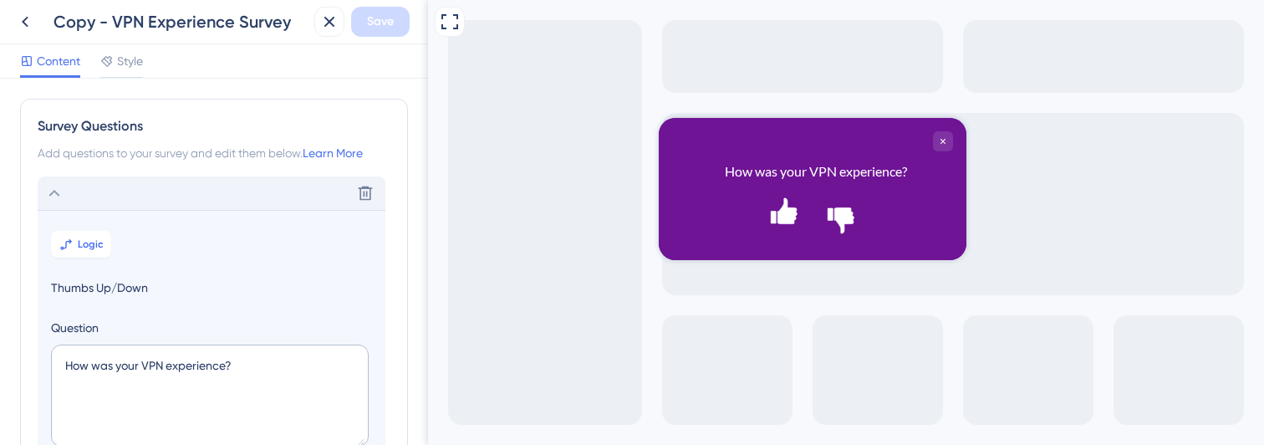
scroll to position [98, 0]
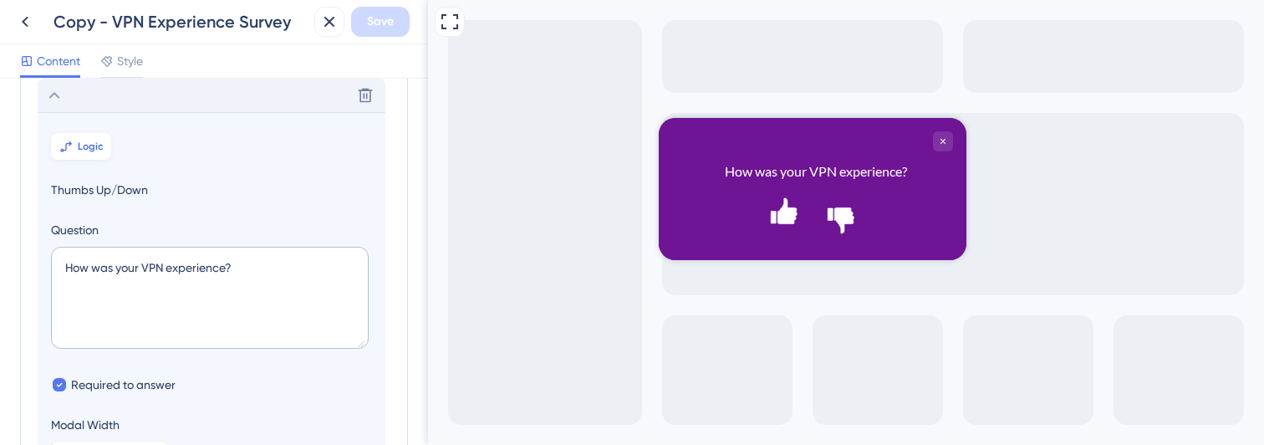
click at [76, 150] on button "Logic" at bounding box center [81, 146] width 60 height 27
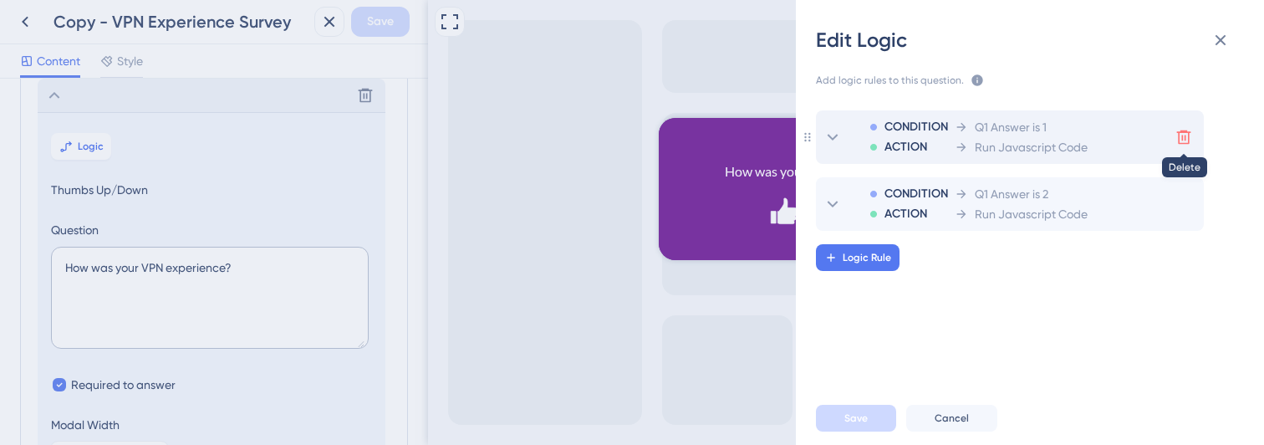
click at [1182, 133] on icon at bounding box center [1184, 137] width 14 height 14
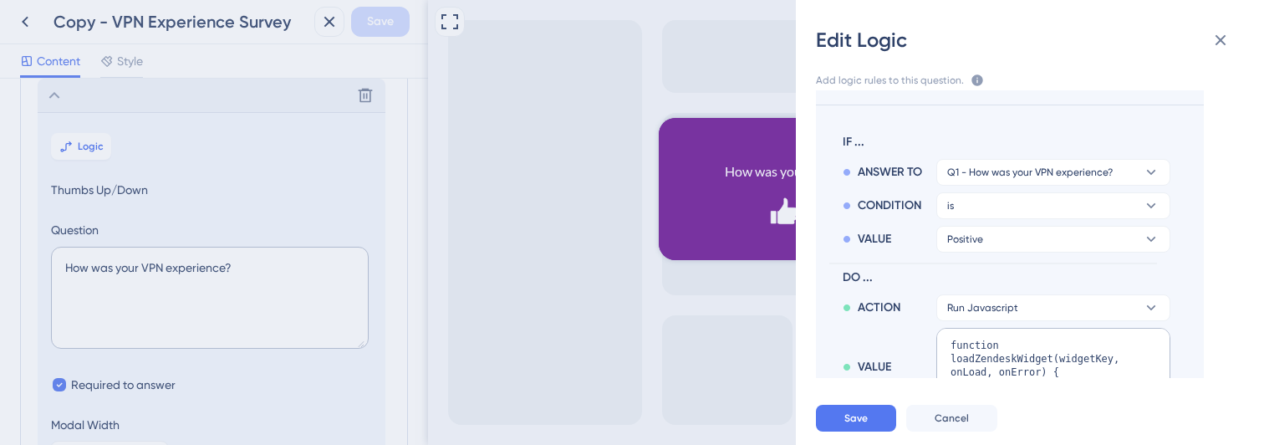
scroll to position [71, 0]
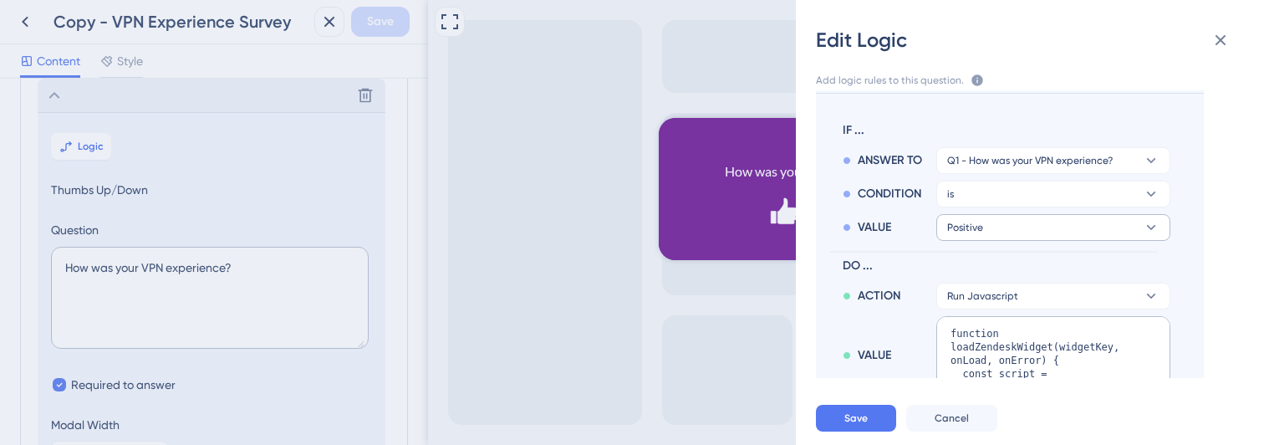
click at [998, 223] on button "Positive" at bounding box center [1054, 227] width 234 height 27
click at [973, 307] on span "Negative" at bounding box center [978, 309] width 49 height 20
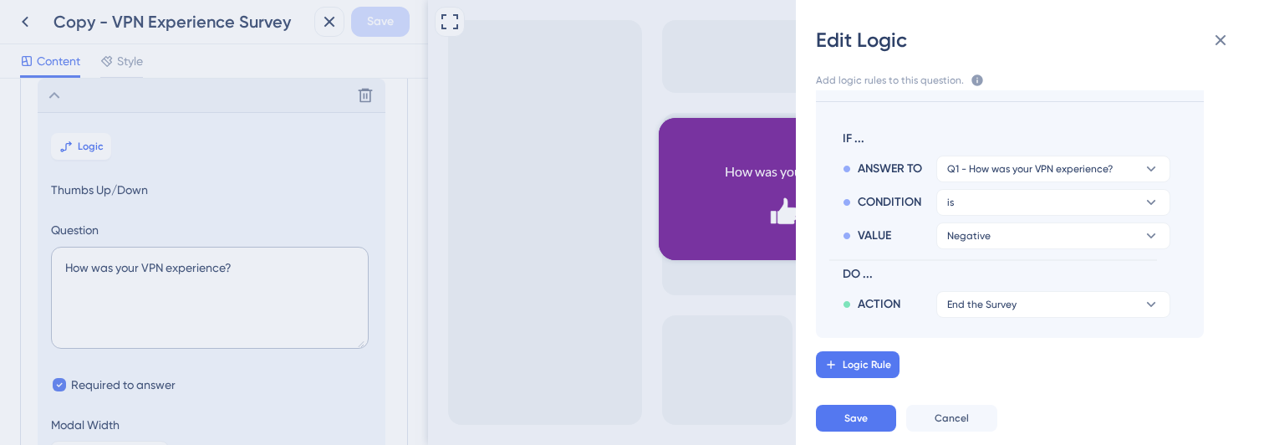
scroll to position [63, 0]
click at [973, 309] on span "End the Survey" at bounding box center [981, 304] width 69 height 13
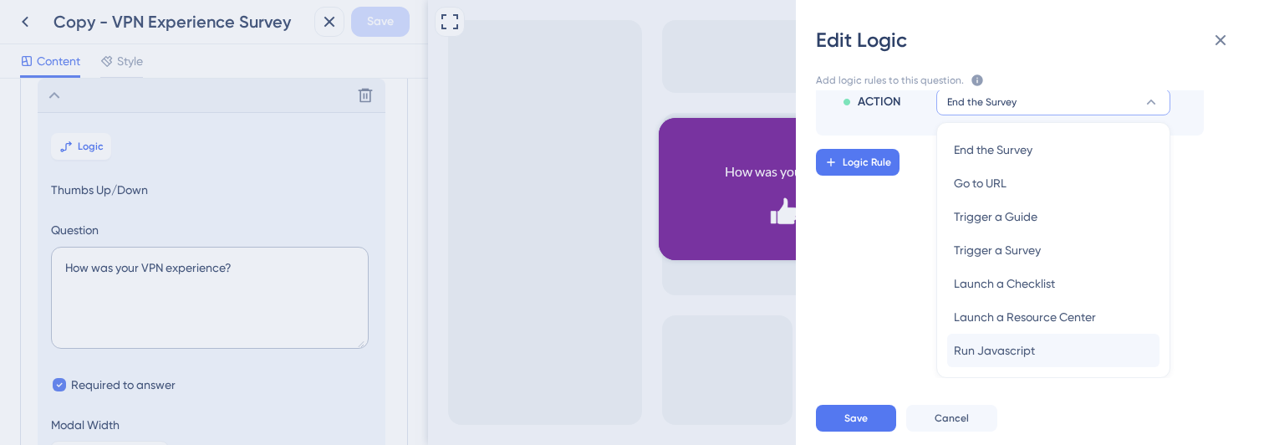
click at [976, 352] on span "Run Javascript" at bounding box center [994, 350] width 81 height 20
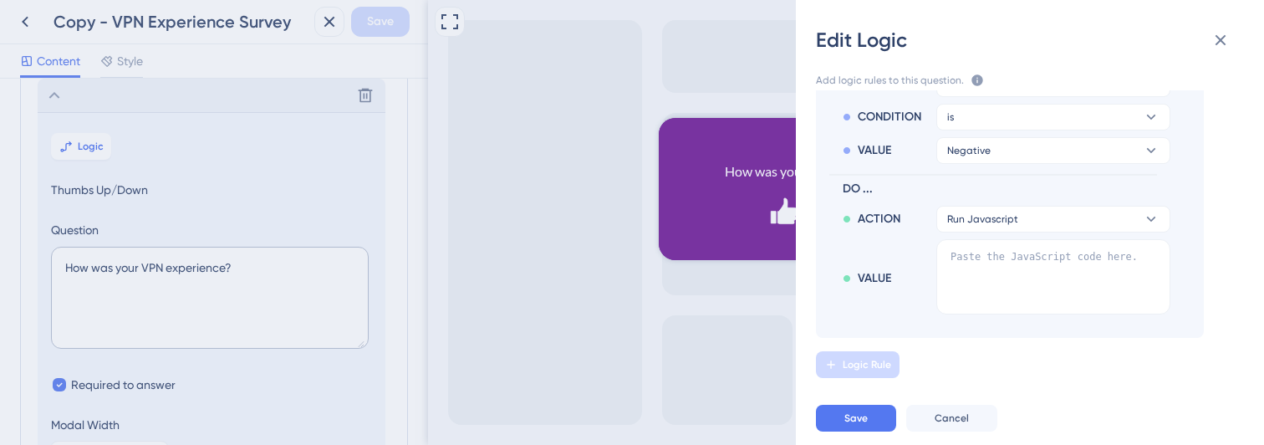
scroll to position [148, 0]
click at [1226, 39] on icon at bounding box center [1221, 40] width 20 height 20
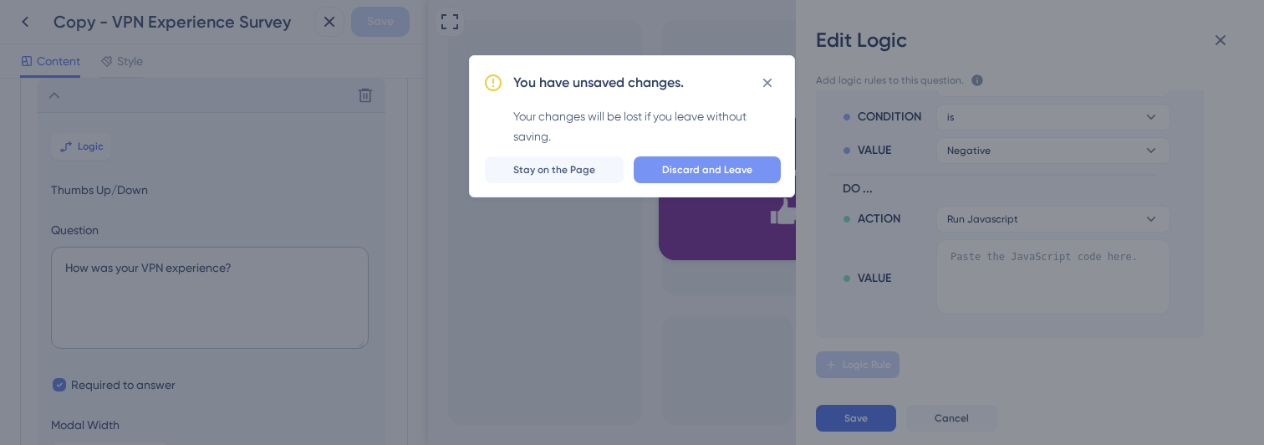
click at [661, 167] on button "Discard and Leave" at bounding box center [707, 169] width 147 height 27
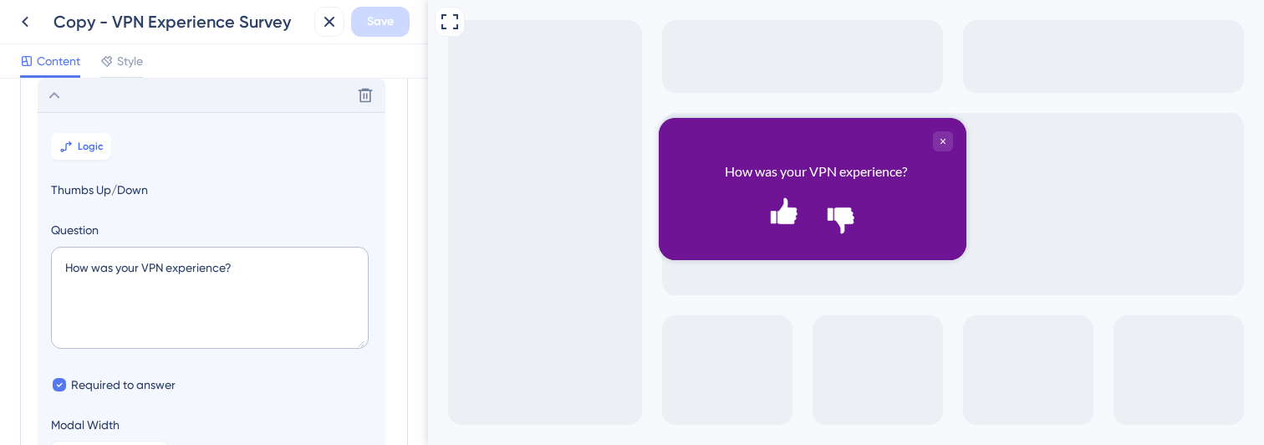
click at [76, 132] on section "Logic Thumbs Up/Down Question How was your VPN experience? Required to answer M…" at bounding box center [212, 300] width 348 height 376
click at [76, 137] on button "Logic" at bounding box center [81, 146] width 60 height 27
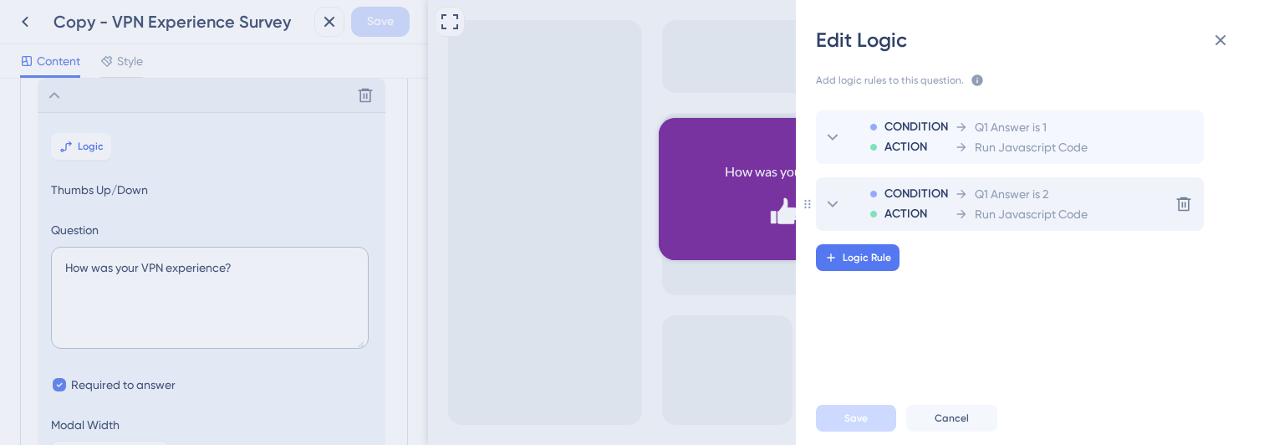
click at [1065, 193] on div "Q1 Answer is 2" at bounding box center [1021, 194] width 133 height 20
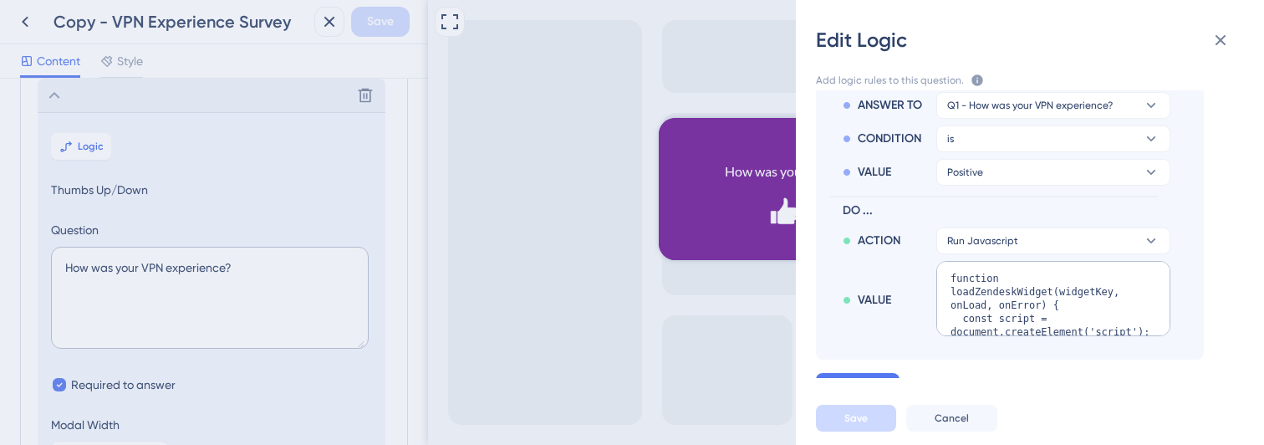
scroll to position [213, 0]
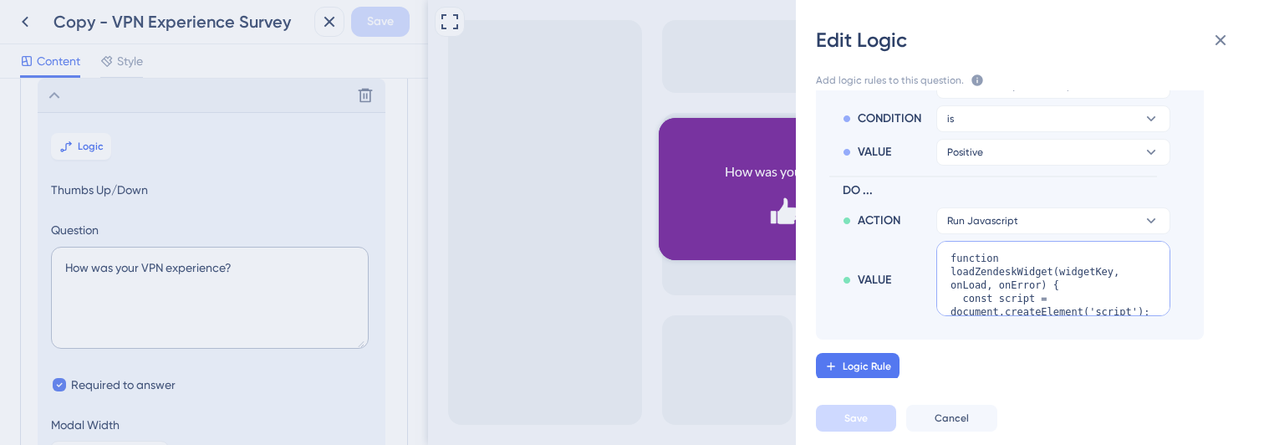
click at [1013, 278] on textarea "function loadZendeskWidget(widgetKey, onLoad, onError) { const script = documen…" at bounding box center [1054, 278] width 234 height 75
click at [997, 263] on textarea "function loadZendeskWidget(widgetKey, onLoad, onError) { const script = documen…" at bounding box center [1054, 278] width 234 height 75
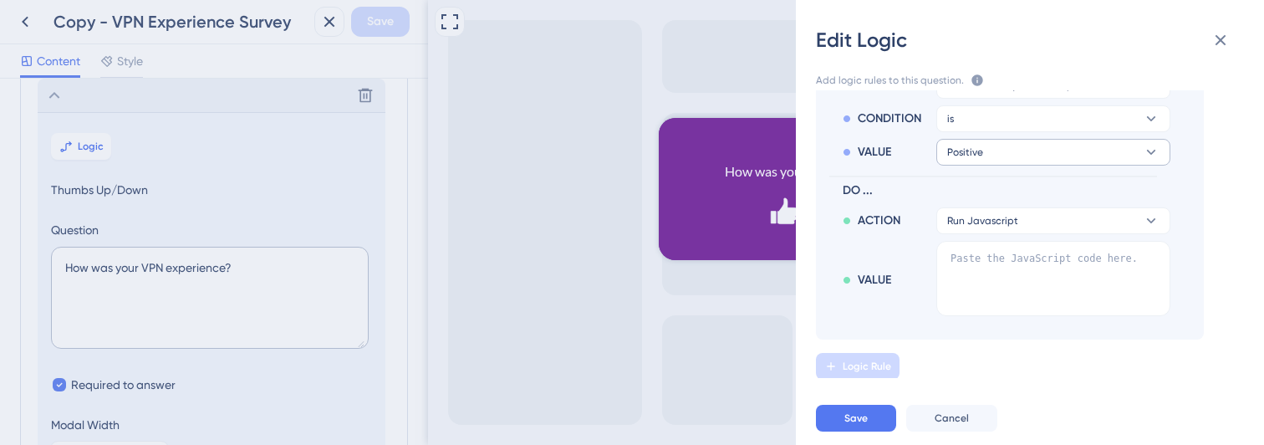
click at [1009, 154] on button "Positive" at bounding box center [1054, 152] width 234 height 27
click at [987, 226] on span "Negative" at bounding box center [978, 233] width 49 height 20
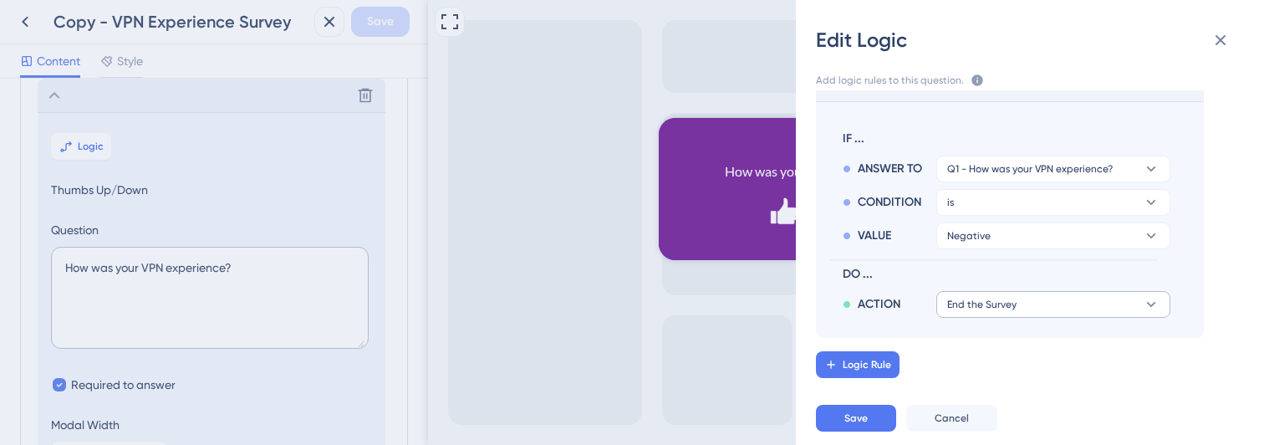
click at [988, 293] on button "End the Survey" at bounding box center [1054, 304] width 234 height 27
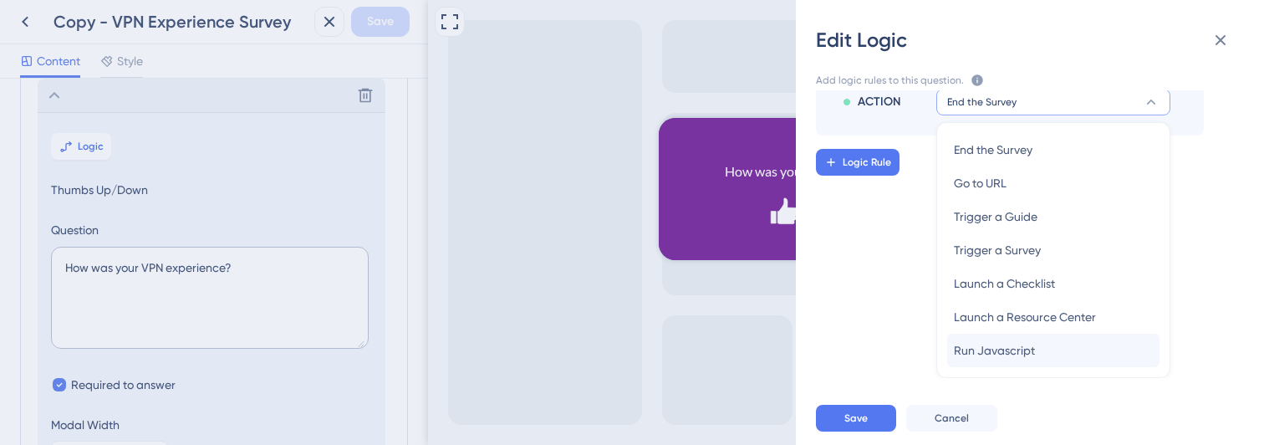
click at [991, 338] on div "Run Javascript Run Javascript" at bounding box center [1053, 350] width 199 height 33
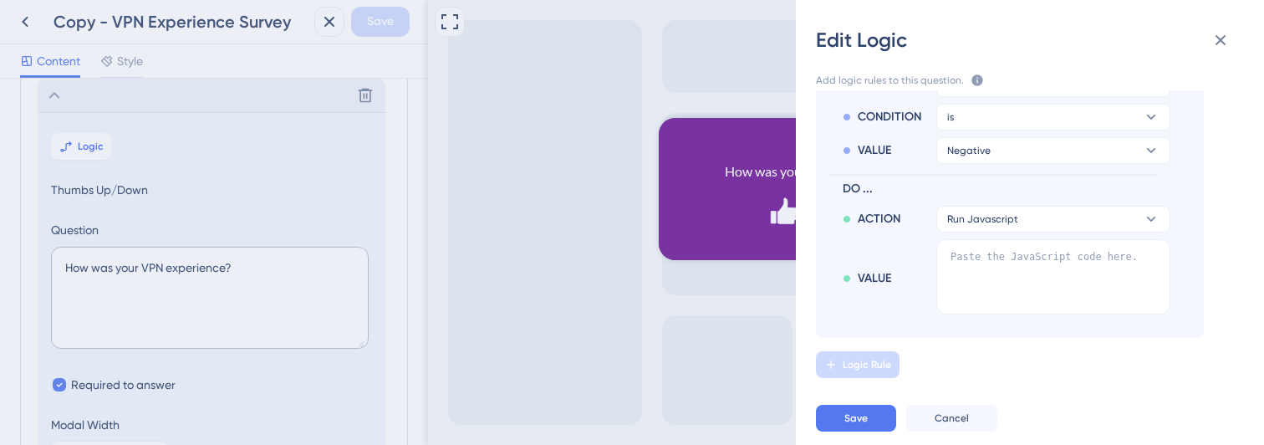
scroll to position [215, 0]
click at [1003, 278] on textarea at bounding box center [1054, 276] width 234 height 75
paste textarea "function loadZendeskWidget(widgetKey, onLoad, onError) { const script = documen…"
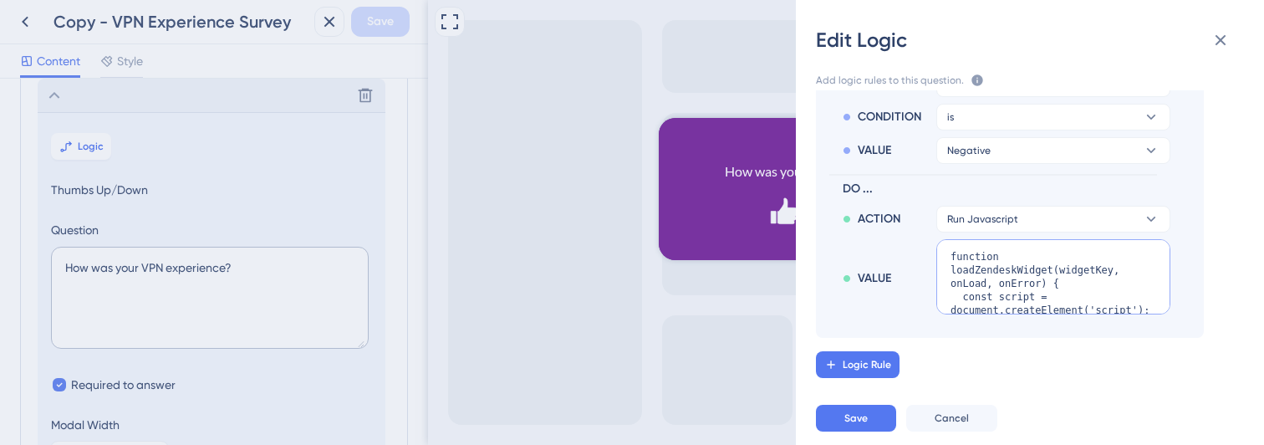
scroll to position [549, 0]
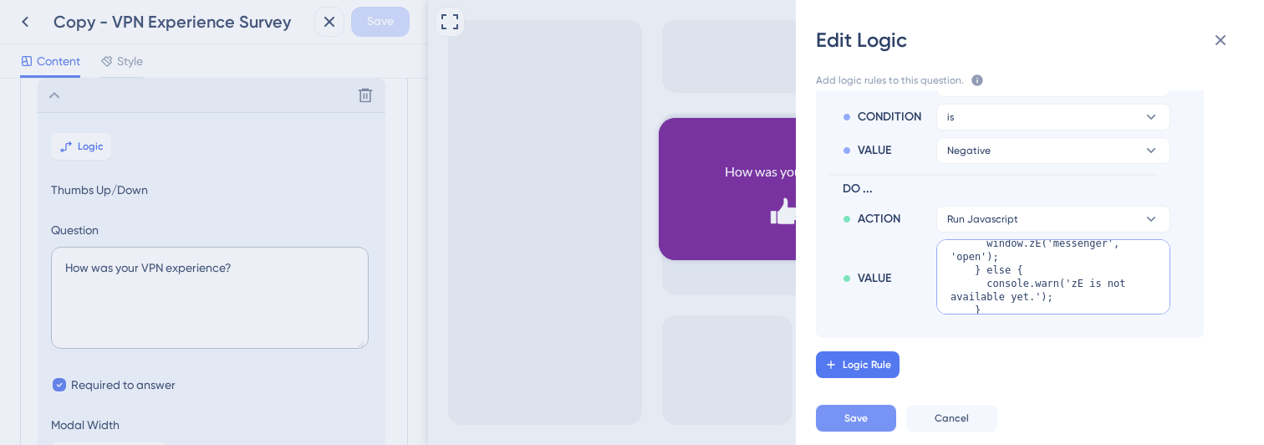
type textarea "function loadZendeskWidget(widgetKey, onLoad, onError) { const script = documen…"
click at [850, 413] on span "Save" at bounding box center [856, 417] width 23 height 13
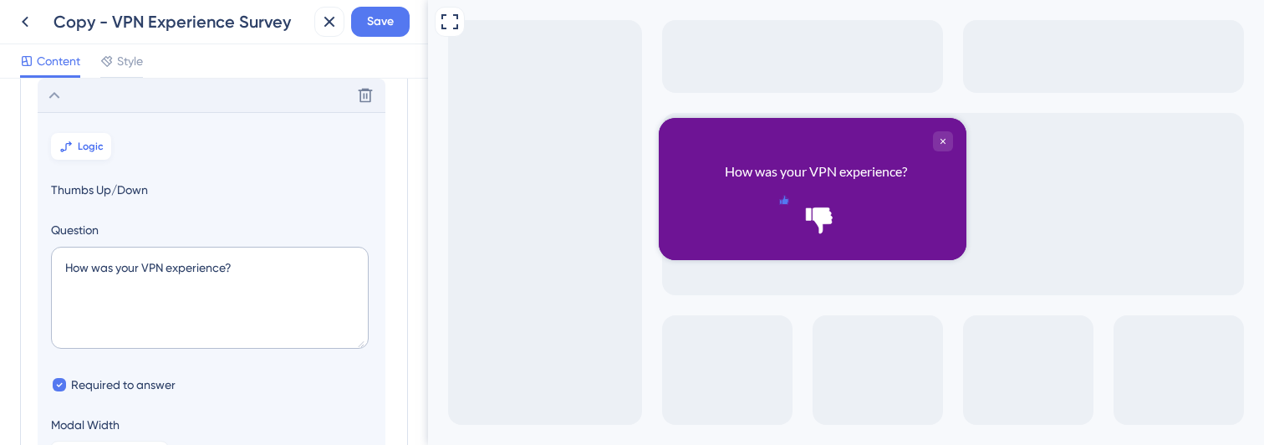
click at [94, 145] on span "Logic" at bounding box center [91, 146] width 26 height 13
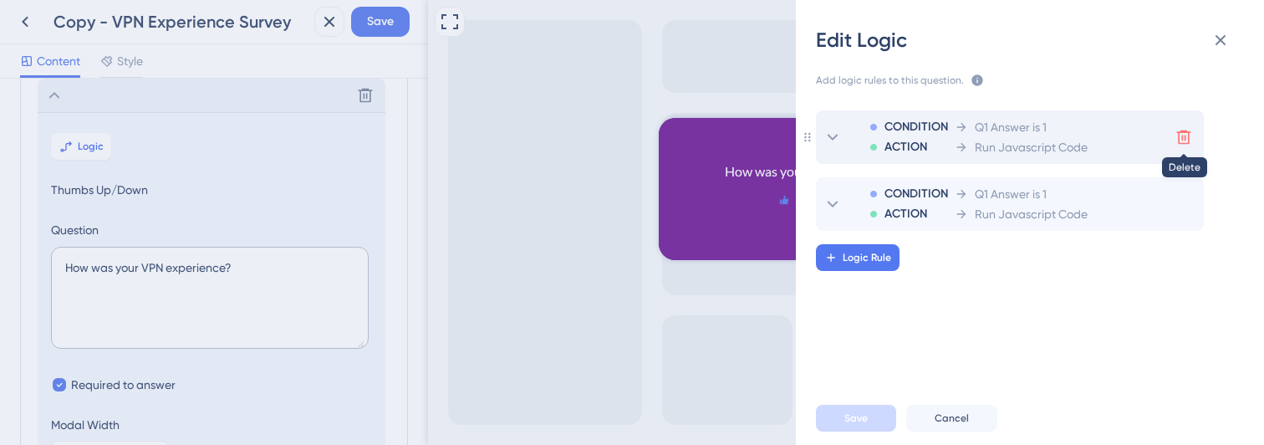
click at [1187, 136] on icon at bounding box center [1184, 137] width 17 height 17
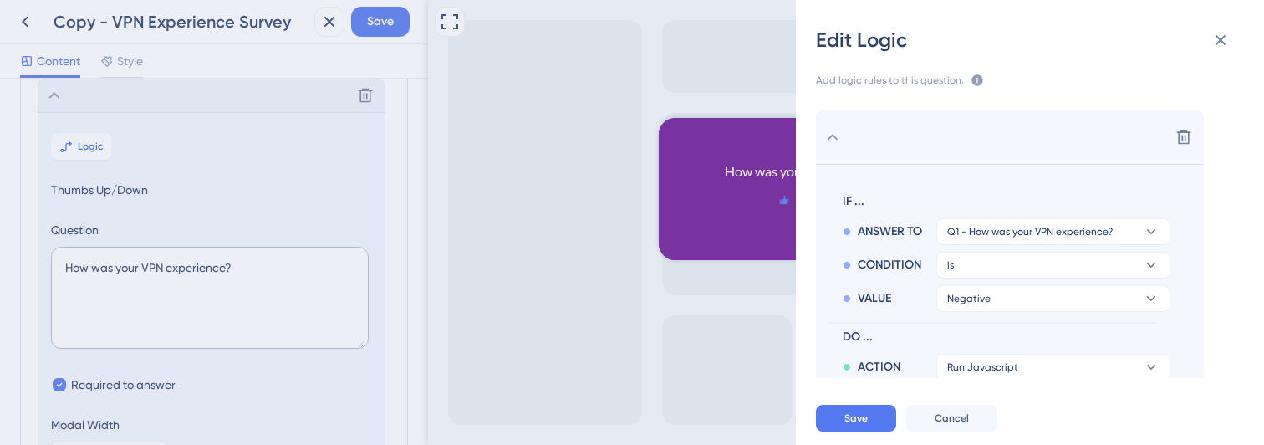
scroll to position [20, 0]
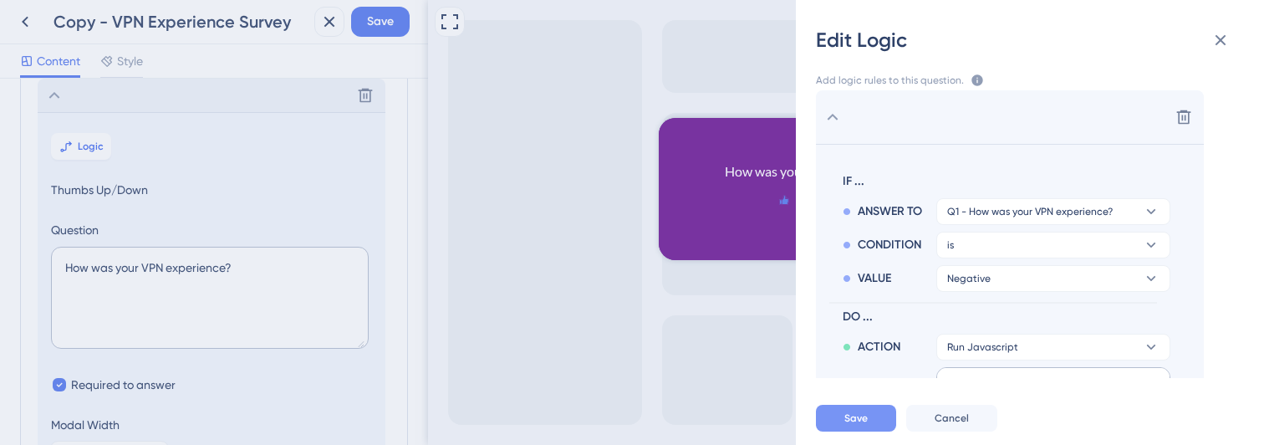
click at [852, 411] on button "Save" at bounding box center [856, 418] width 80 height 27
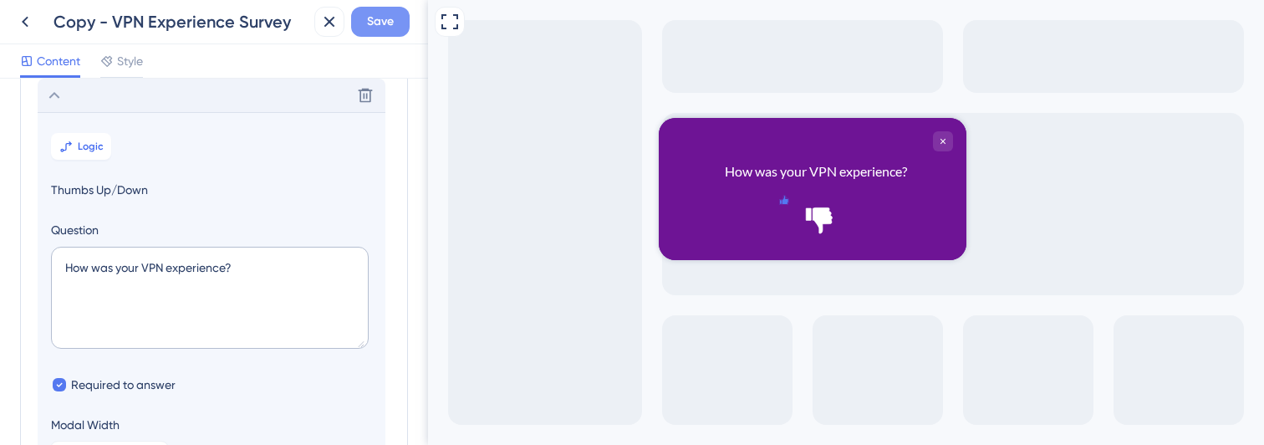
click at [358, 23] on button "Save" at bounding box center [380, 22] width 59 height 30
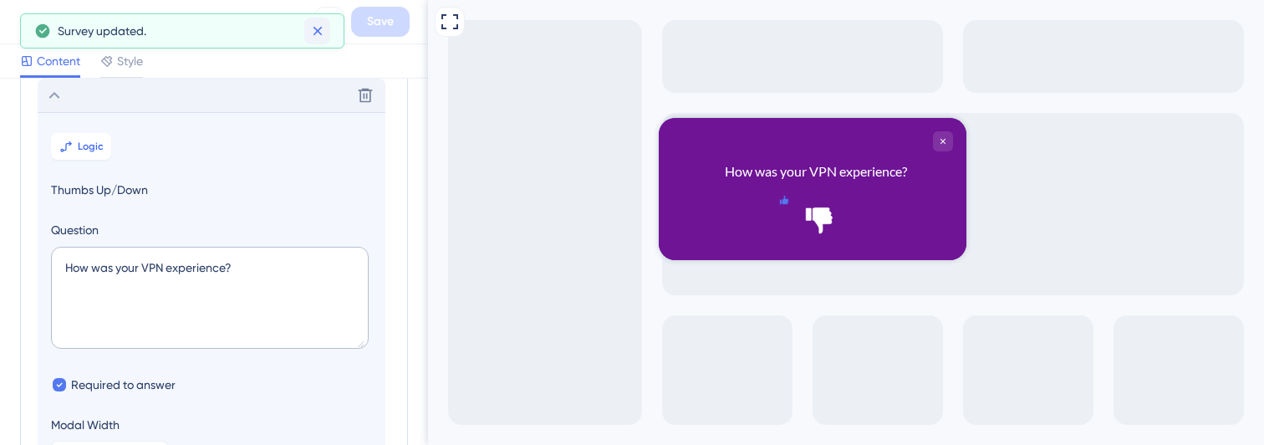
click at [325, 28] on icon at bounding box center [317, 31] width 17 height 17
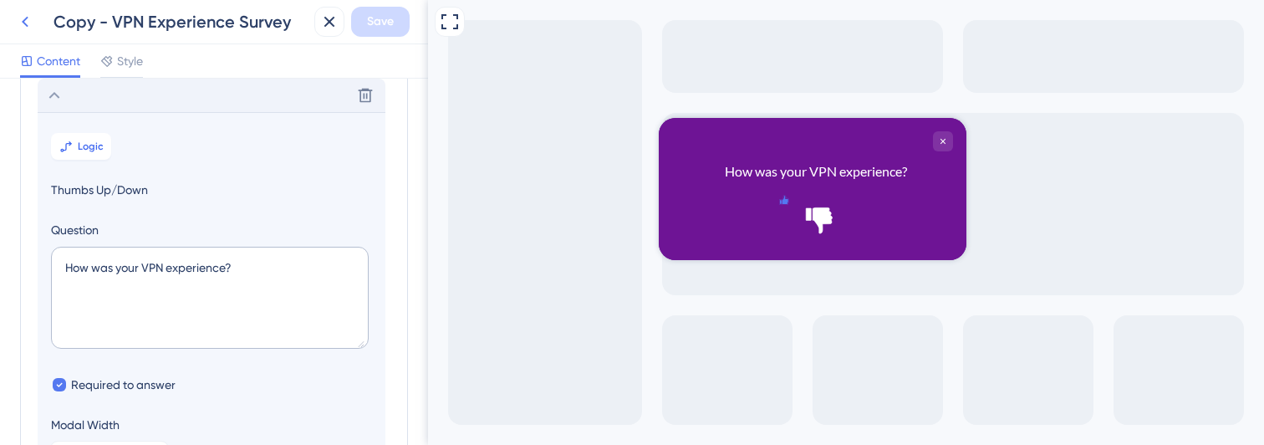
click at [29, 28] on icon at bounding box center [25, 22] width 20 height 20
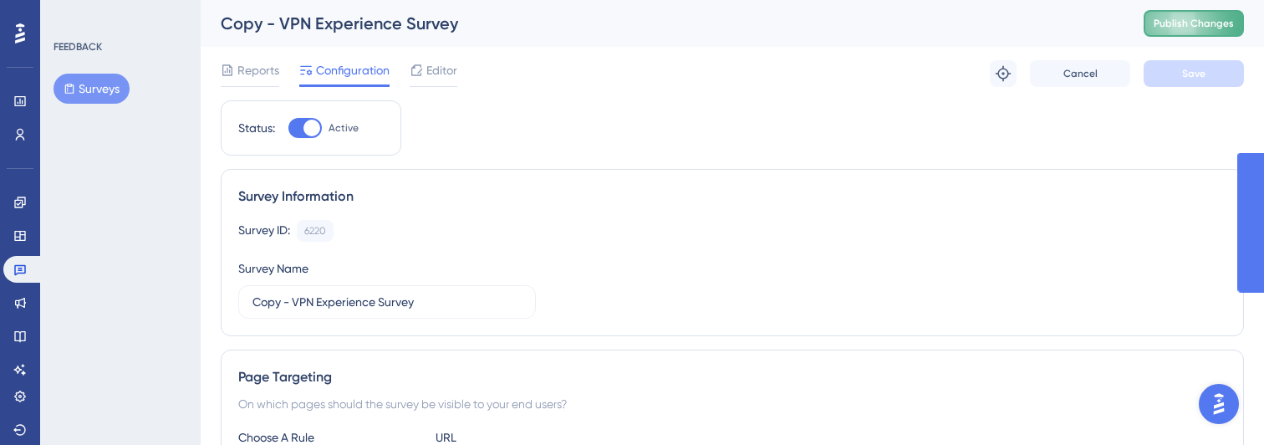
click at [1204, 21] on span "Publish Changes" at bounding box center [1194, 23] width 80 height 13
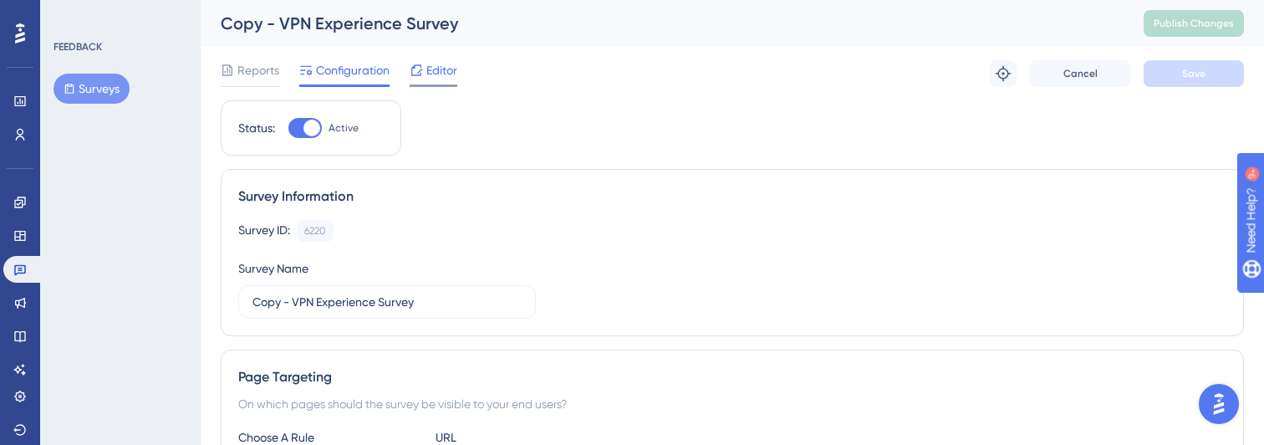
click at [442, 69] on span "Editor" at bounding box center [441, 70] width 31 height 20
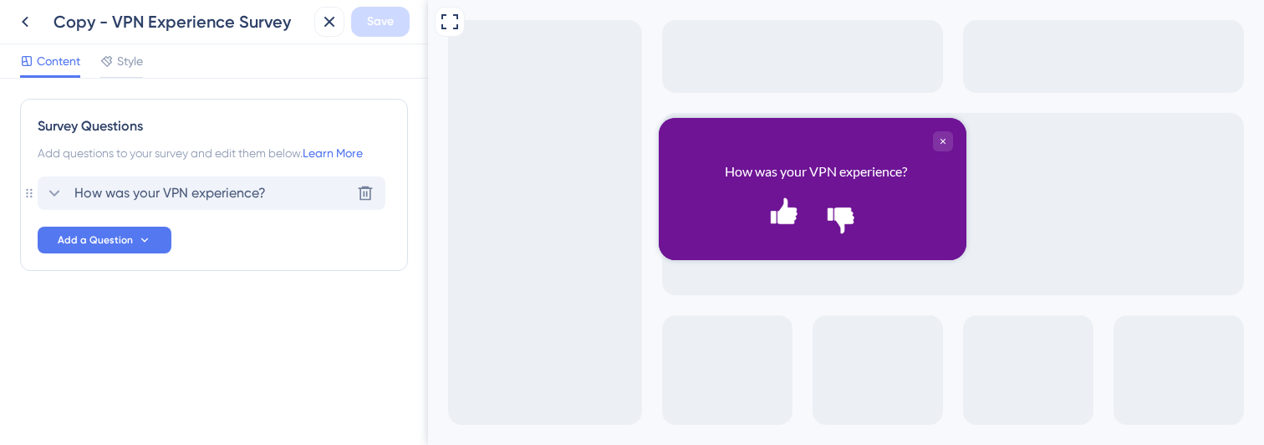
click at [54, 196] on icon at bounding box center [54, 193] width 20 height 20
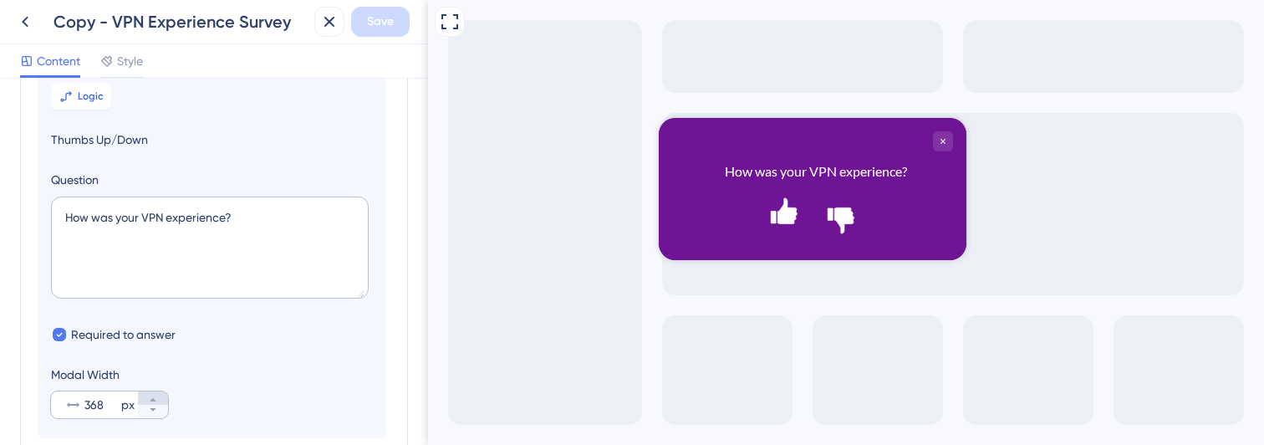
scroll to position [113, 0]
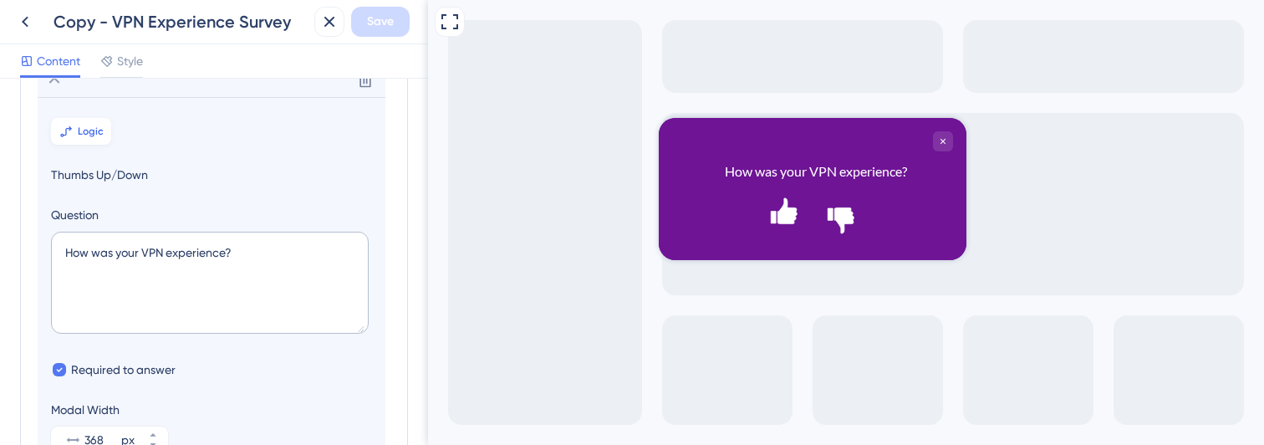
click at [91, 131] on span "Logic" at bounding box center [91, 131] width 26 height 13
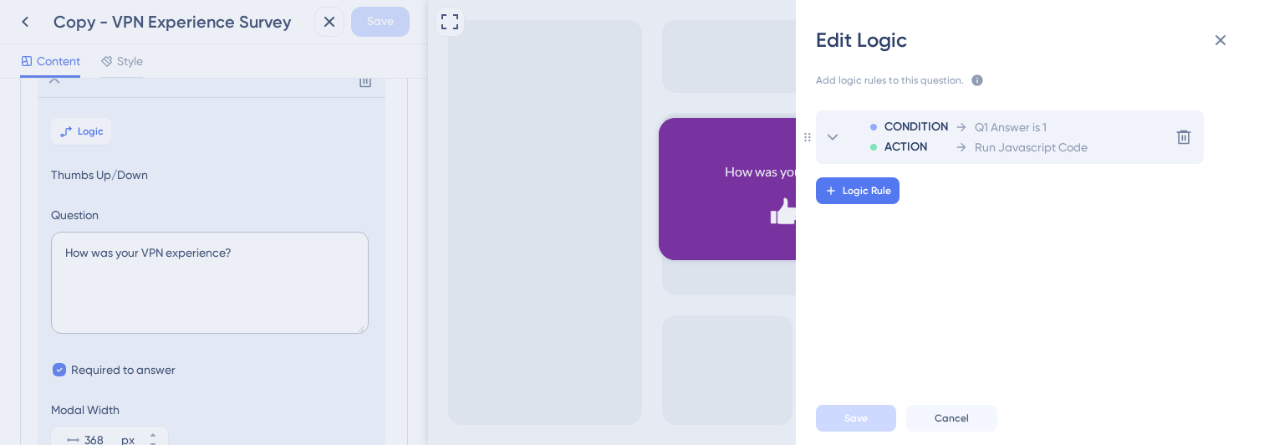
click at [972, 140] on div "Run Javascript Code" at bounding box center [1021, 147] width 133 height 20
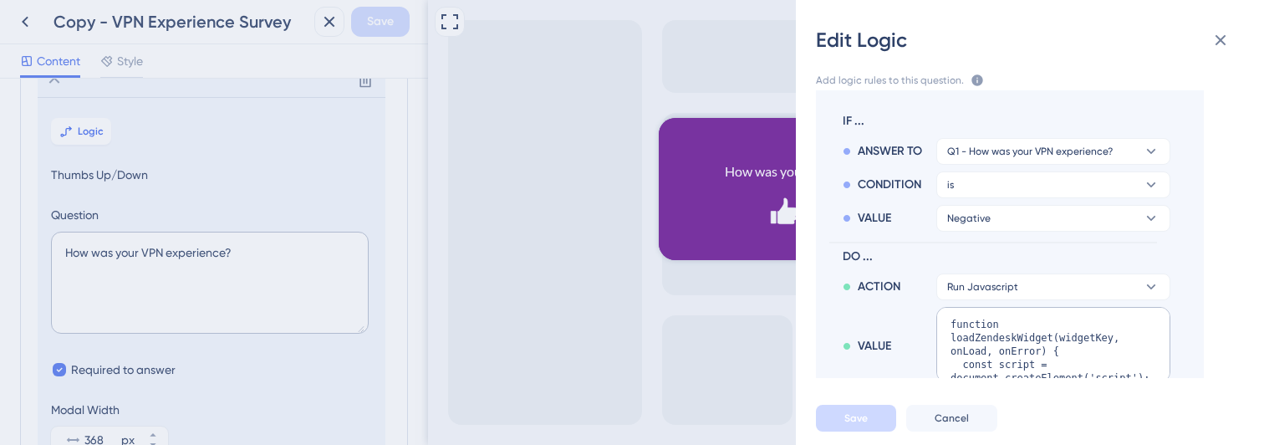
scroll to position [134, 0]
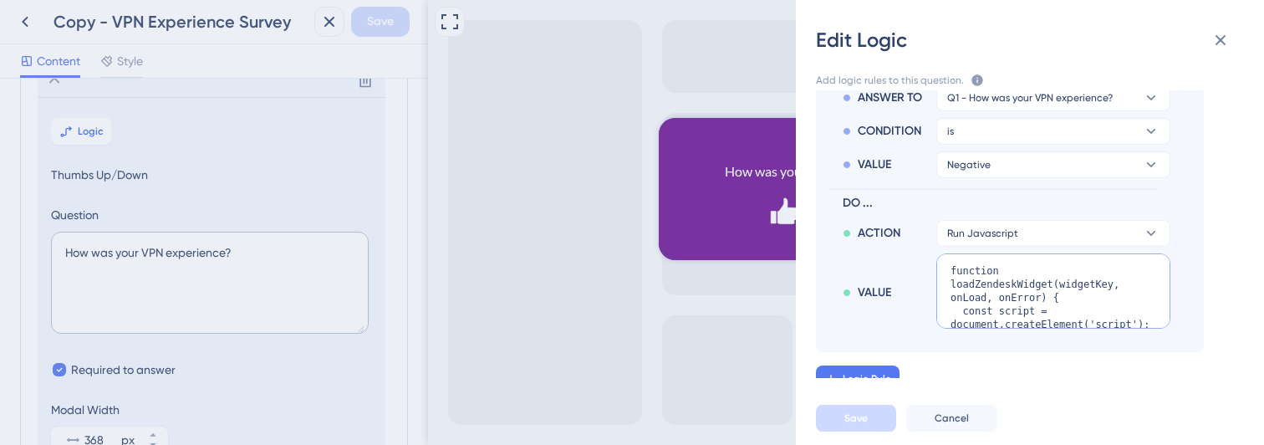
click at [993, 296] on textarea "function loadZendeskWidget(widgetKey, onLoad, onError) { const script = documen…" at bounding box center [1054, 290] width 234 height 75
paste textarea "zE('messenger', 'open');"
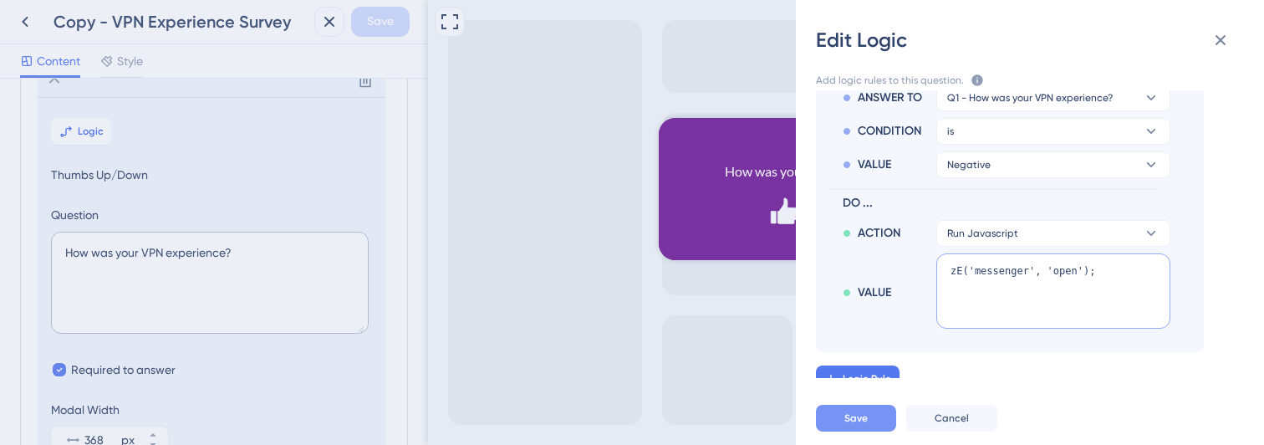
type textarea "zE('messenger', 'open');"
click at [869, 416] on button "Save" at bounding box center [856, 418] width 80 height 27
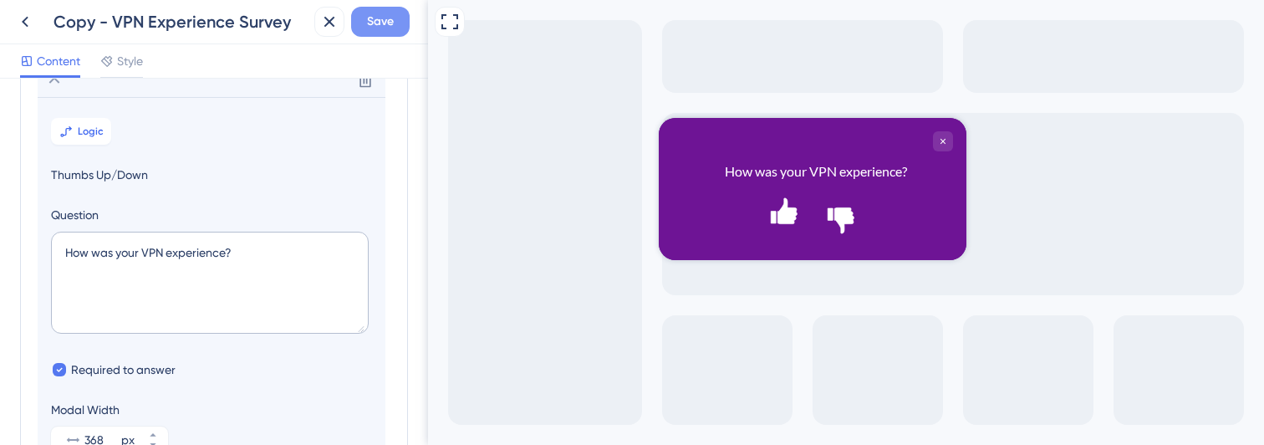
click at [384, 28] on span "Save" at bounding box center [380, 22] width 27 height 20
click at [23, 28] on icon at bounding box center [25, 22] width 20 height 20
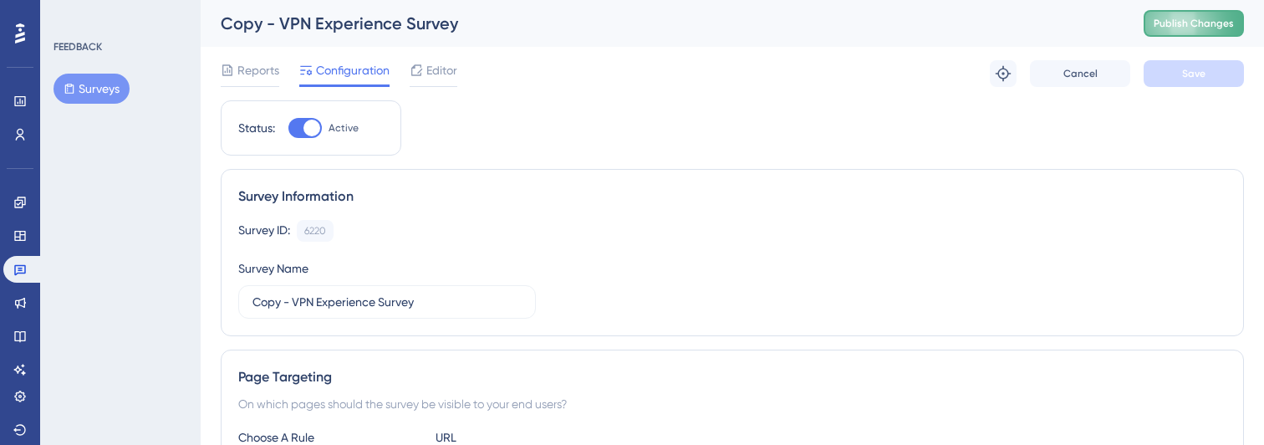
click at [1177, 29] on span "Publish Changes" at bounding box center [1194, 23] width 80 height 13
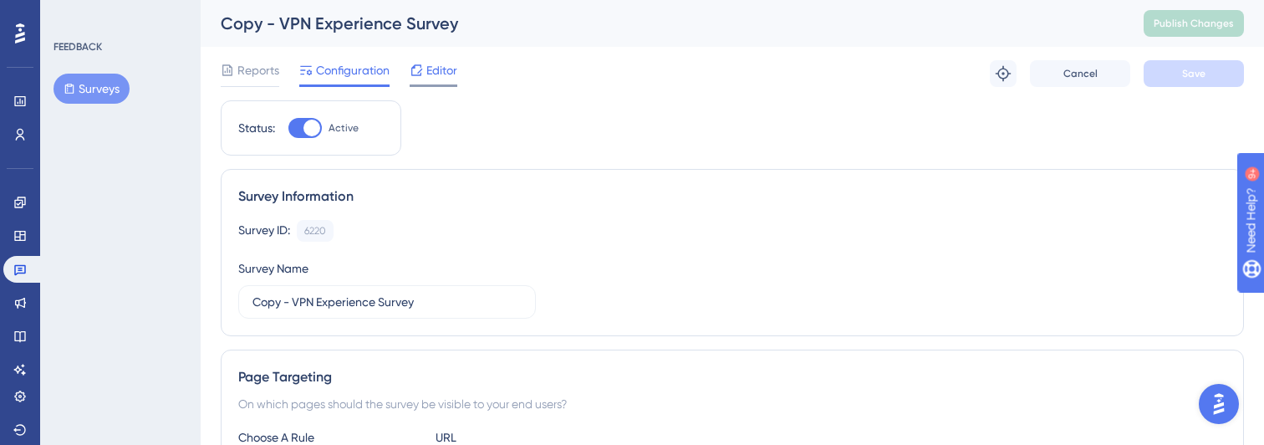
click at [436, 74] on span "Editor" at bounding box center [441, 70] width 31 height 20
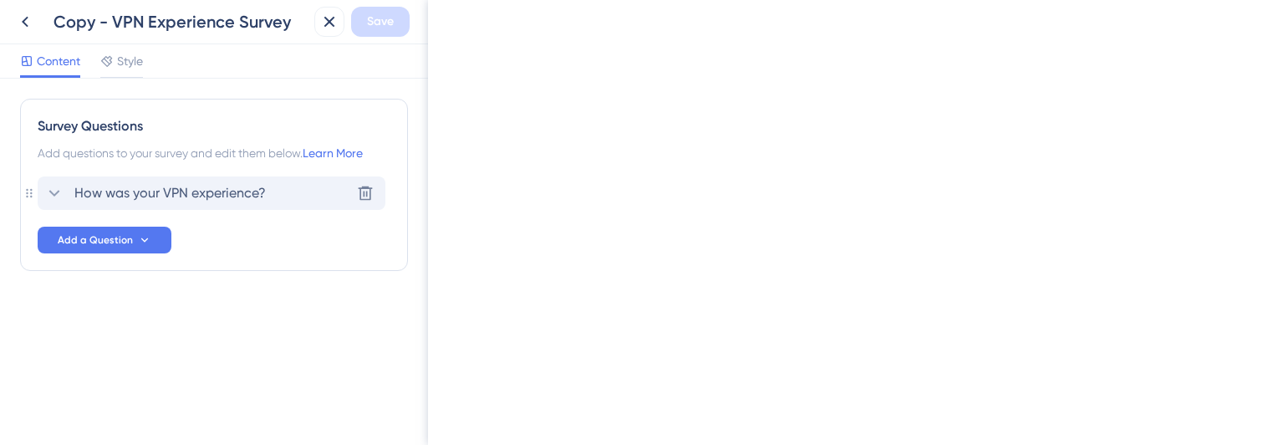
click at [74, 188] on div "How was your VPN experience?" at bounding box center [155, 193] width 222 height 20
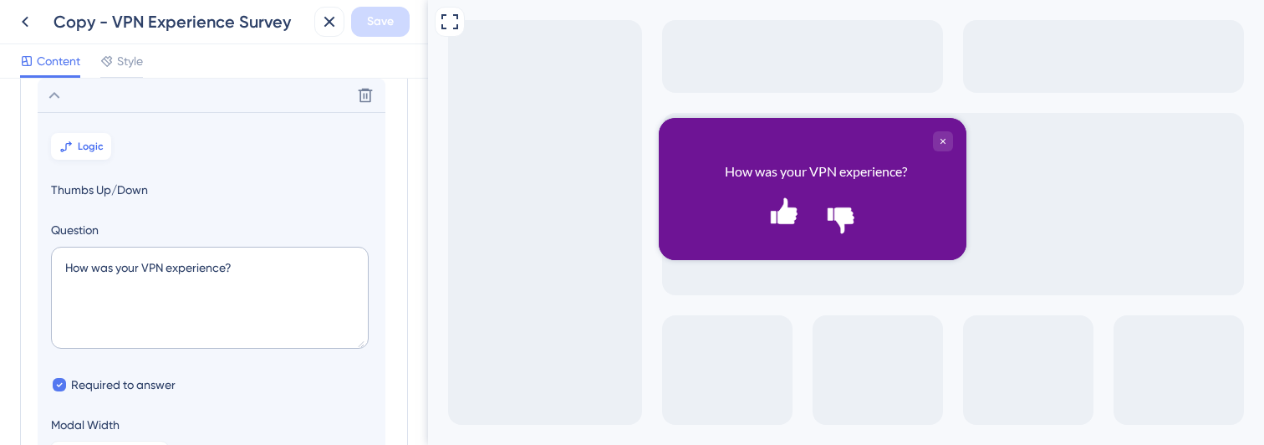
click at [79, 146] on span "Logic" at bounding box center [91, 146] width 26 height 13
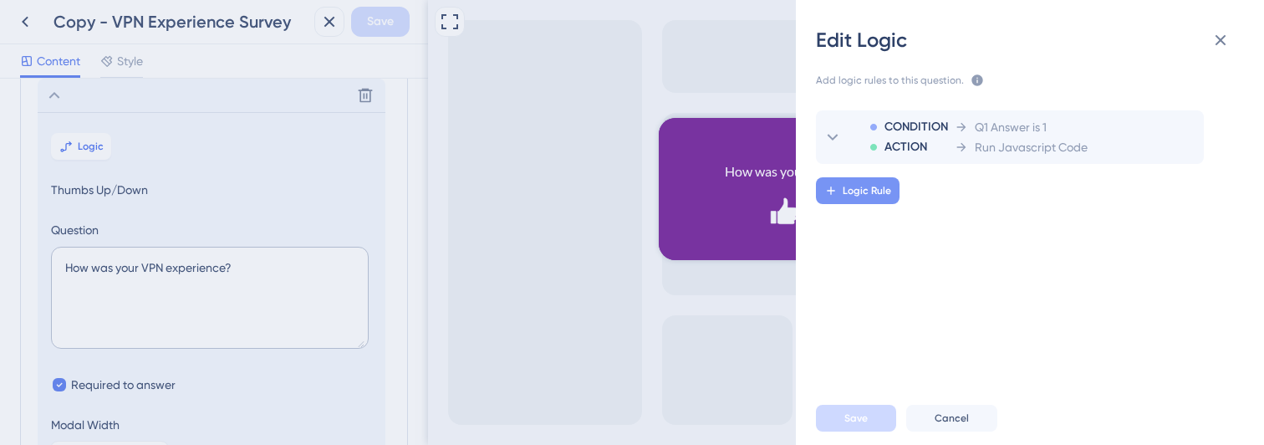
click at [846, 192] on span "Logic Rule" at bounding box center [867, 190] width 49 height 13
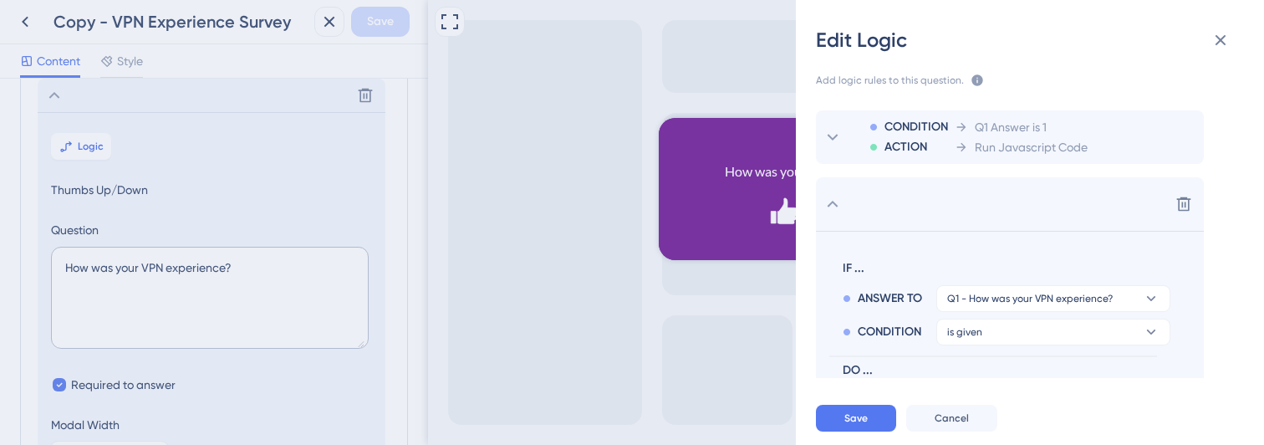
scroll to position [87, 0]
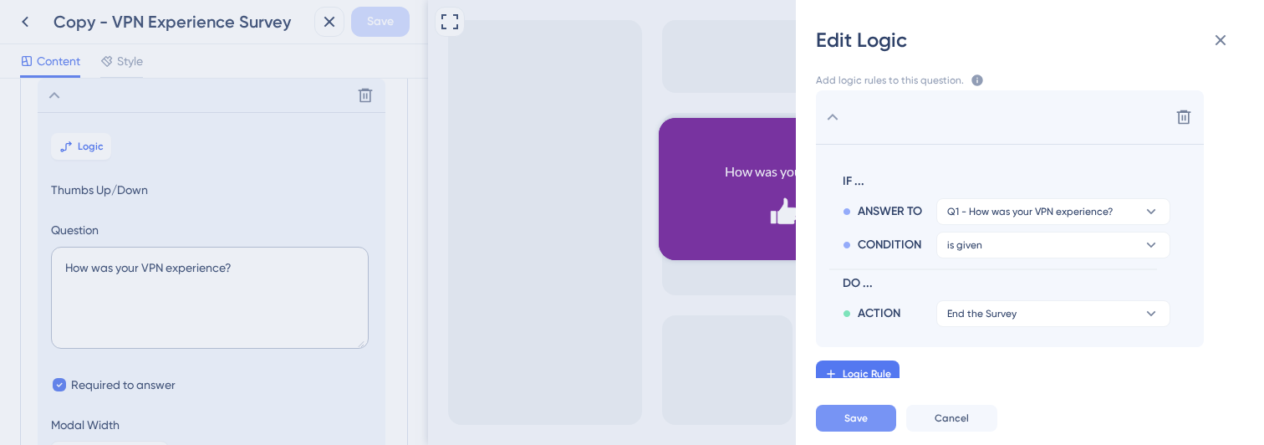
click at [865, 419] on span "Save" at bounding box center [856, 417] width 23 height 13
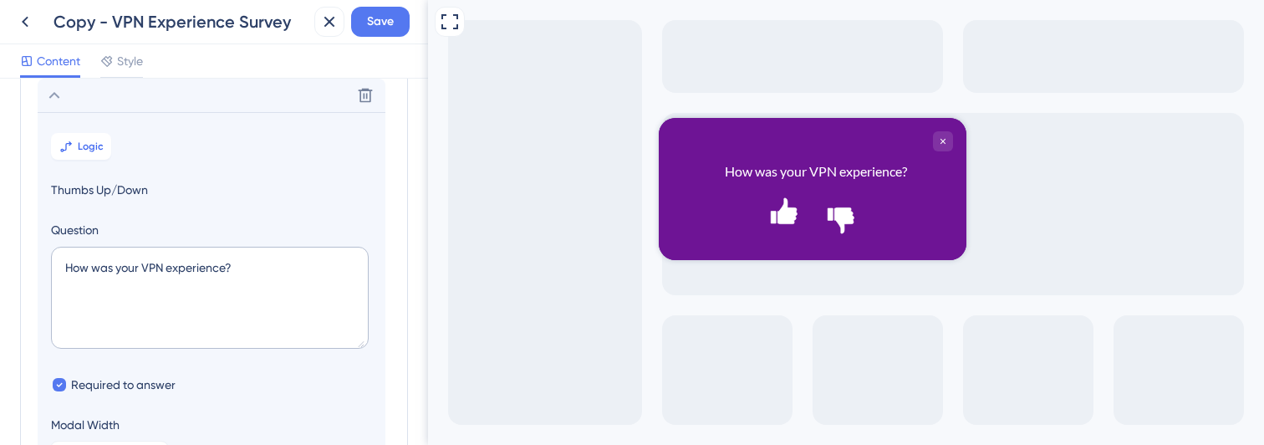
click at [77, 160] on section "Logic Thumbs Up/Down Question How was your VPN experience? Required to answer M…" at bounding box center [212, 300] width 348 height 376
click at [76, 153] on button "Logic" at bounding box center [81, 146] width 60 height 27
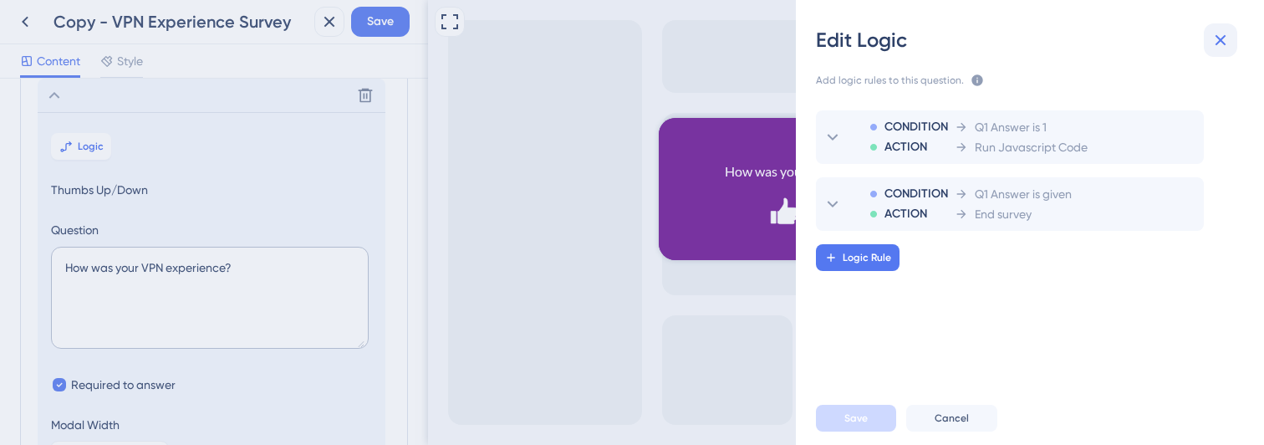
click at [1214, 35] on icon at bounding box center [1221, 40] width 20 height 20
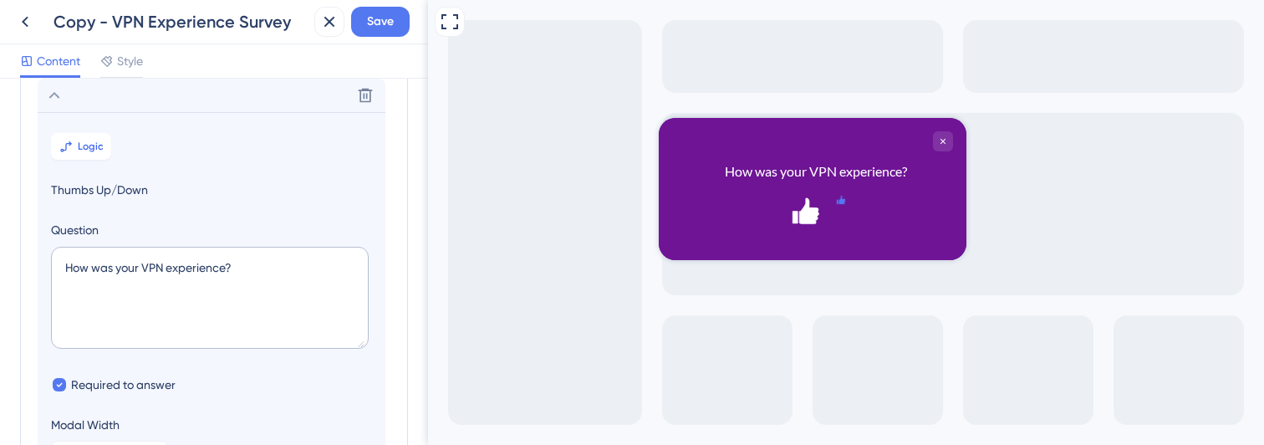
click at [844, 204] on icon "Rate thumbs down" at bounding box center [841, 200] width 8 height 8
click at [378, 16] on span "Save" at bounding box center [380, 22] width 27 height 20
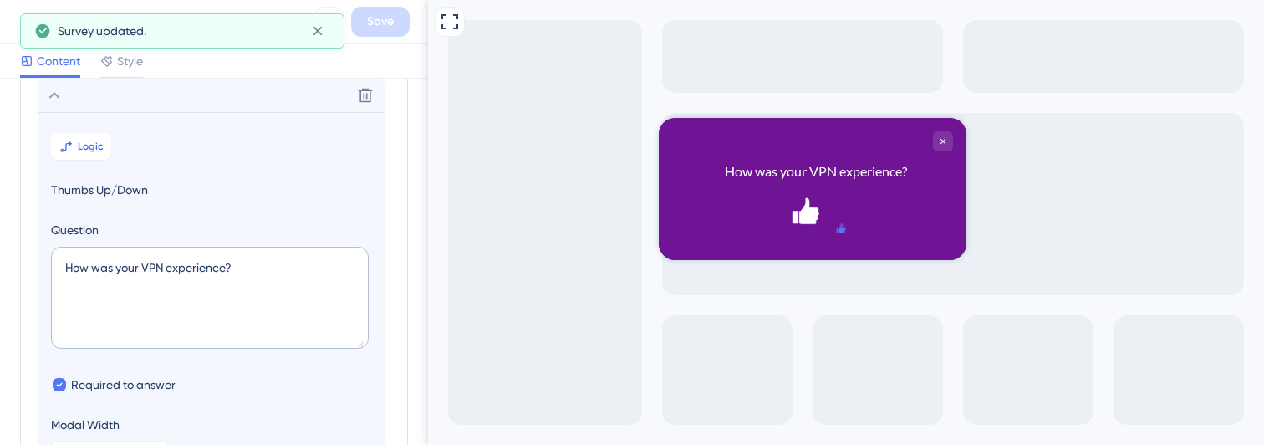
click at [844, 224] on icon "Rate thumbs down" at bounding box center [841, 228] width 8 height 8
click at [802, 204] on icon "Rate thumbs up" at bounding box center [806, 200] width 8 height 8
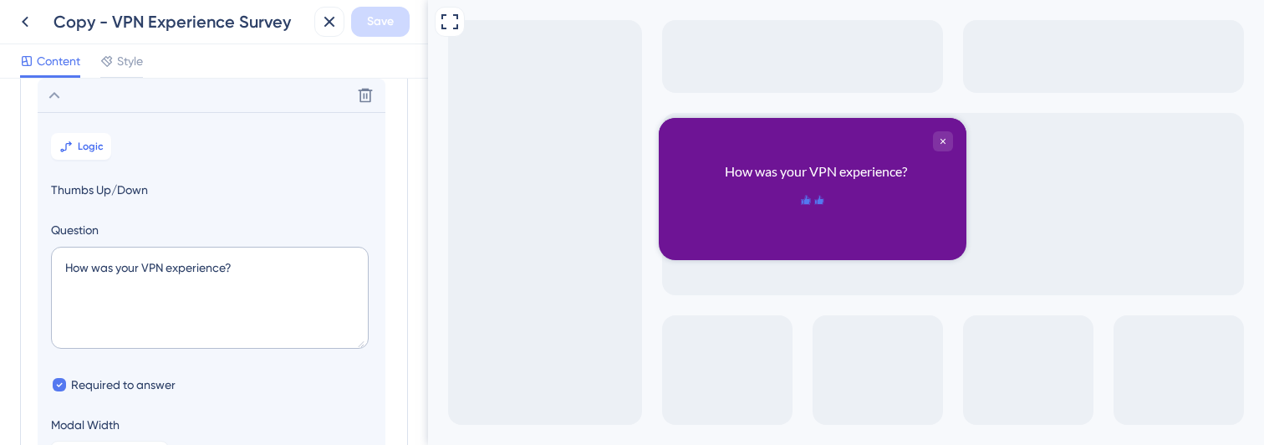
click at [824, 204] on icon "Rate thumbs down" at bounding box center [819, 200] width 8 height 8
click at [54, 100] on icon at bounding box center [54, 95] width 20 height 20
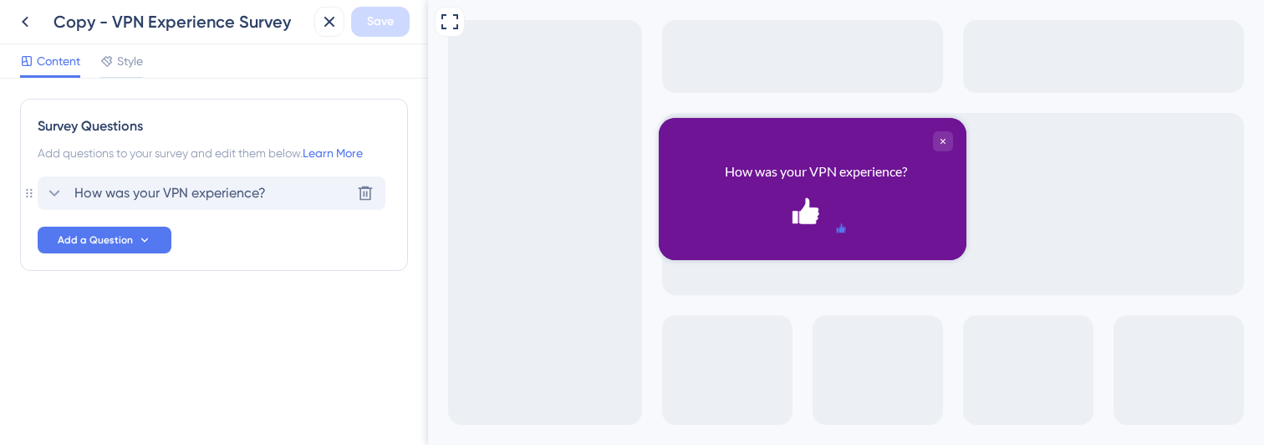
scroll to position [0, 0]
click at [129, 67] on span "Style" at bounding box center [130, 61] width 26 height 20
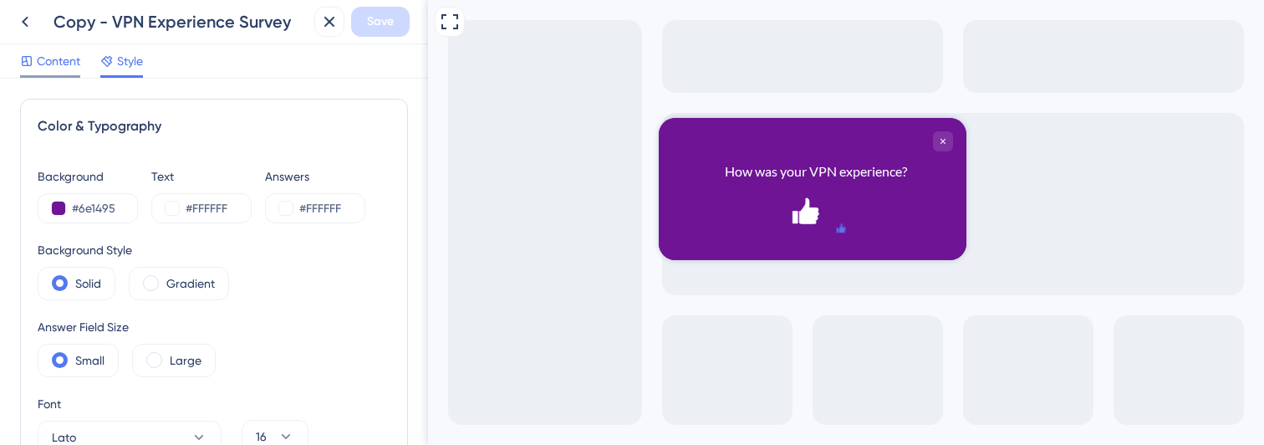
click at [49, 60] on span "Content" at bounding box center [58, 61] width 43 height 20
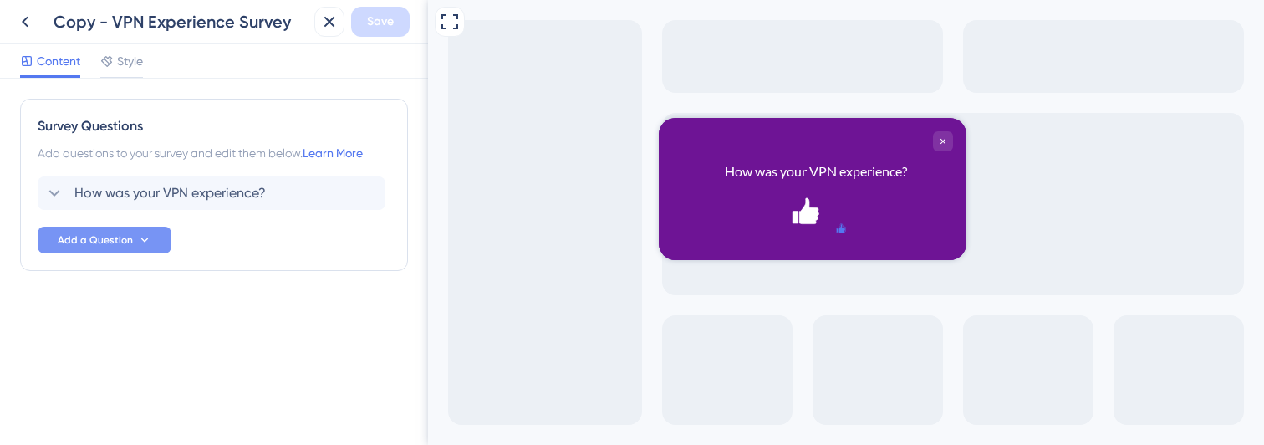
click at [91, 234] on span "Add a Question" at bounding box center [95, 239] width 75 height 13
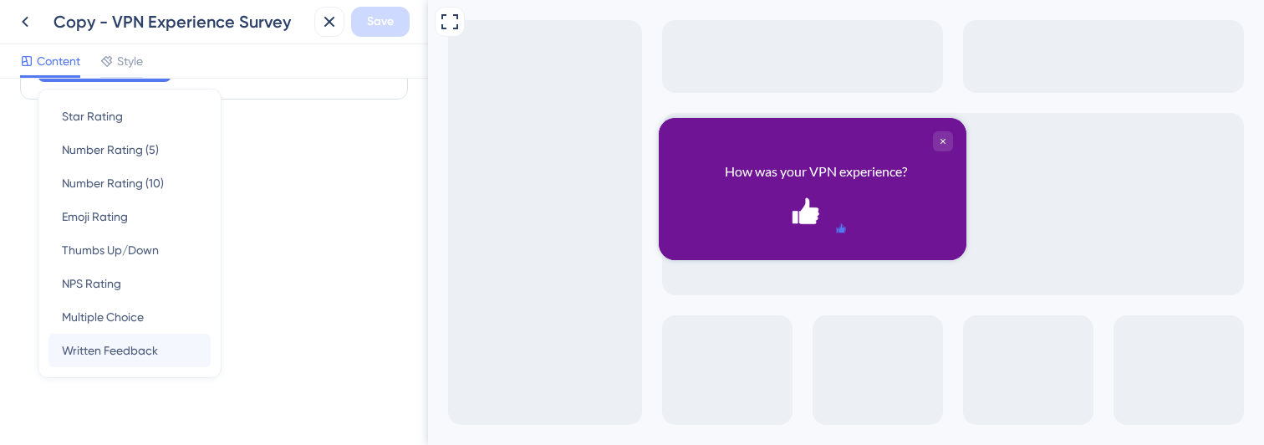
click at [105, 341] on span "Written Feedback" at bounding box center [110, 350] width 96 height 20
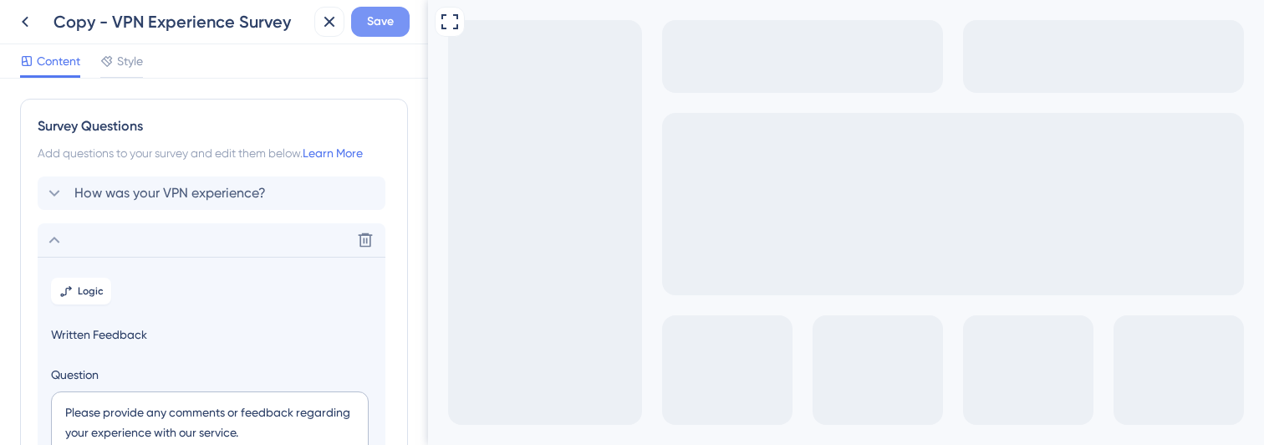
click at [374, 16] on span "Save" at bounding box center [380, 22] width 27 height 20
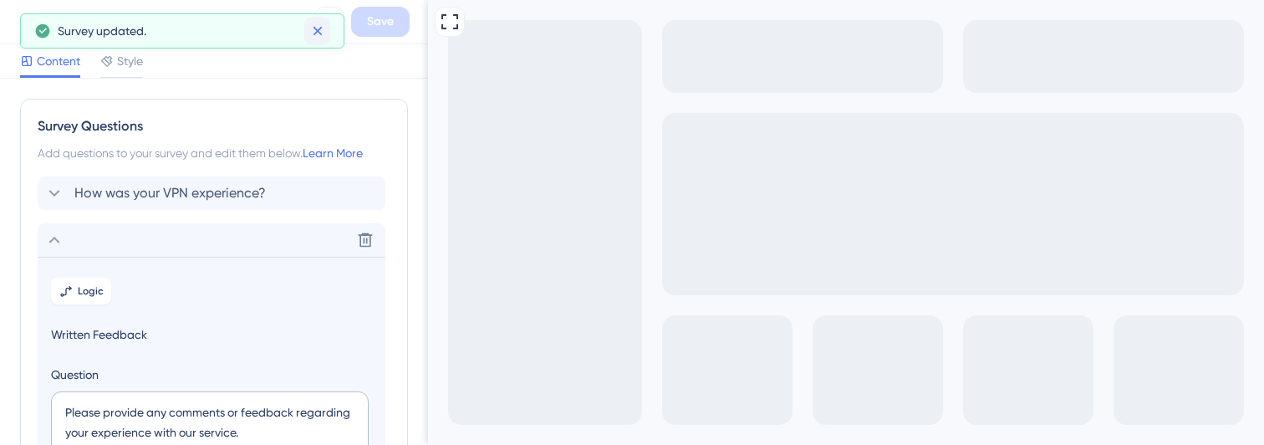
click at [318, 32] on icon at bounding box center [317, 31] width 9 height 9
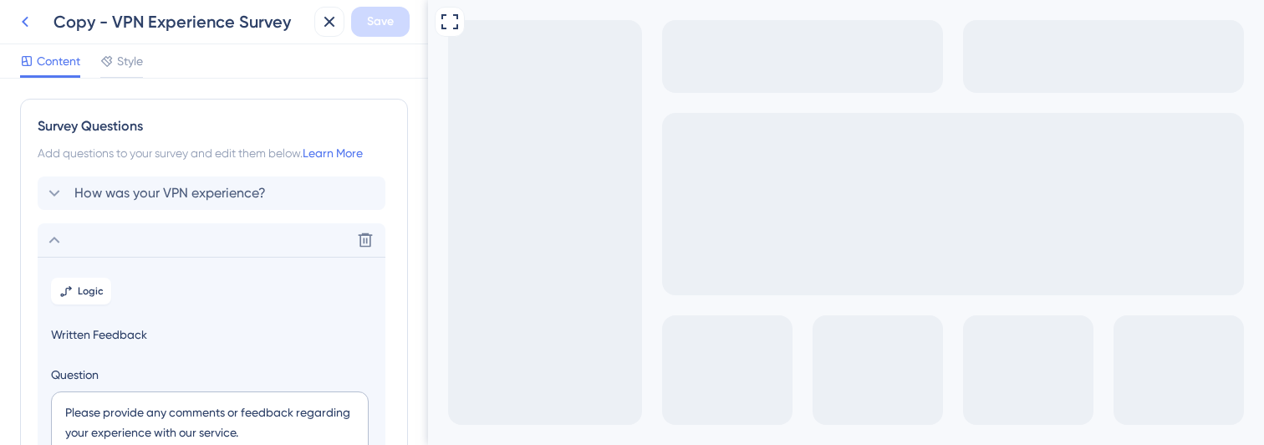
click at [19, 25] on icon at bounding box center [25, 22] width 20 height 20
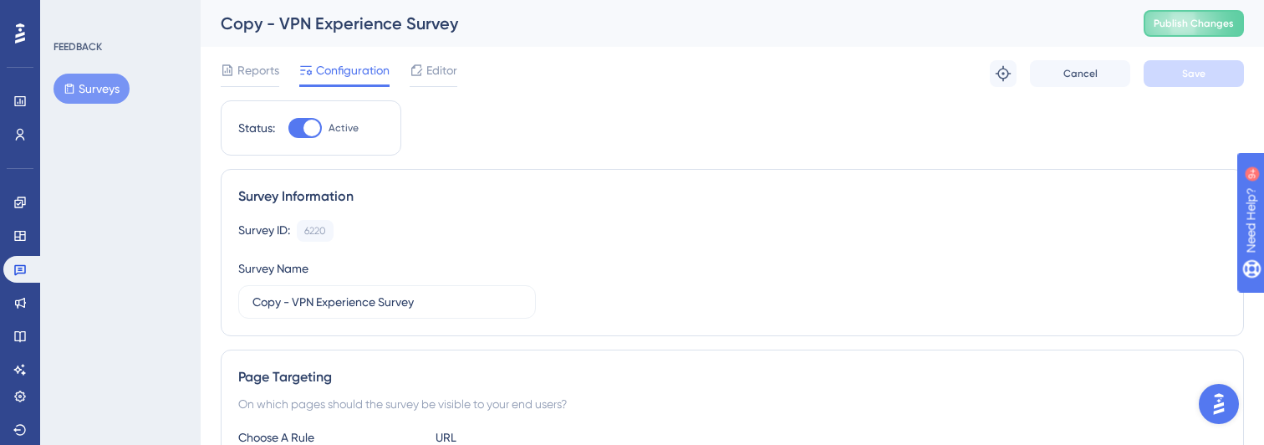
click at [79, 95] on button "Surveys" at bounding box center [92, 89] width 76 height 30
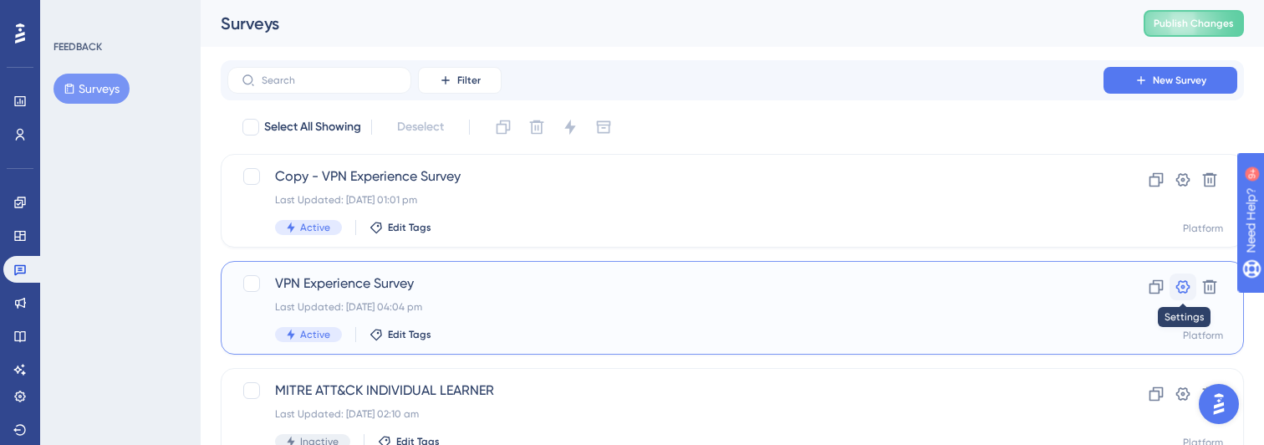
click at [1184, 287] on icon at bounding box center [1184, 286] width 14 height 13
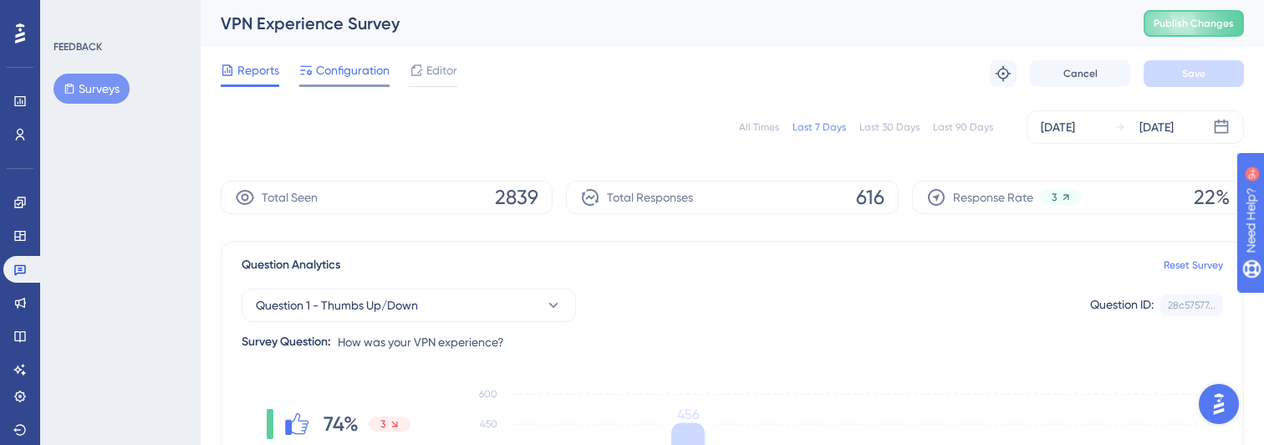
click at [364, 67] on span "Configuration" at bounding box center [353, 70] width 74 height 20
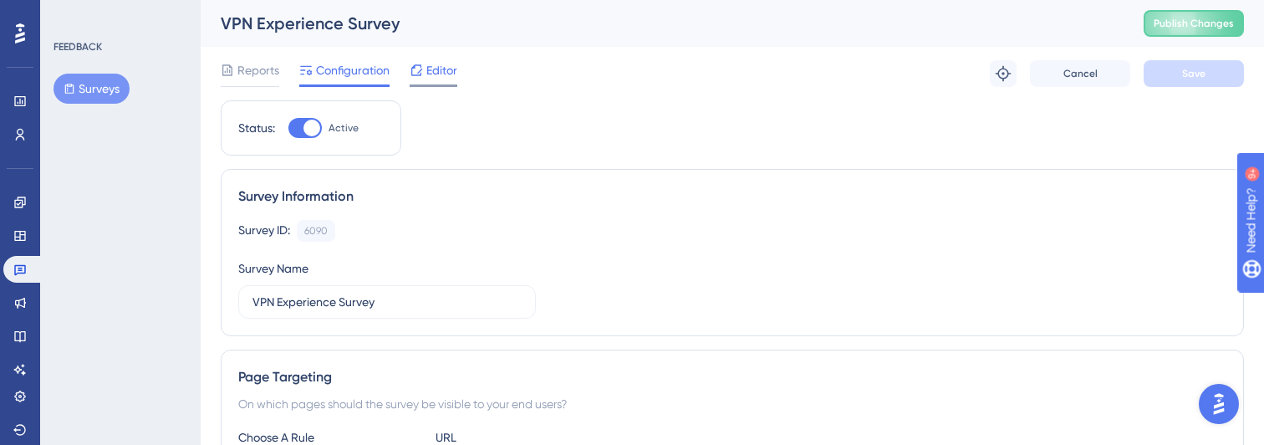
click at [423, 73] on icon at bounding box center [416, 70] width 13 height 13
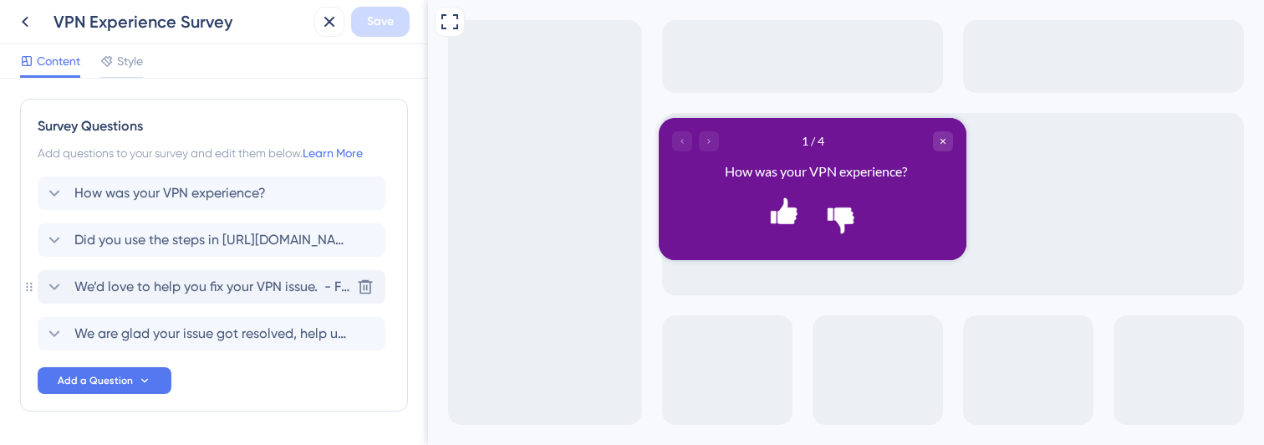
click at [163, 283] on span "We’d love to help you fix your VPN issue. - For real-time help, open the chat b…" at bounding box center [212, 287] width 276 height 20
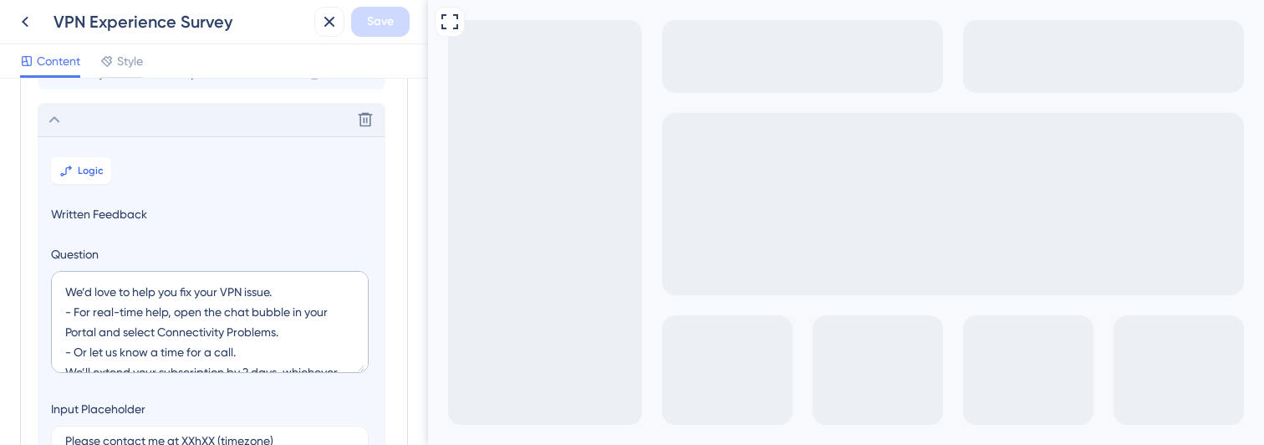
scroll to position [191, 0]
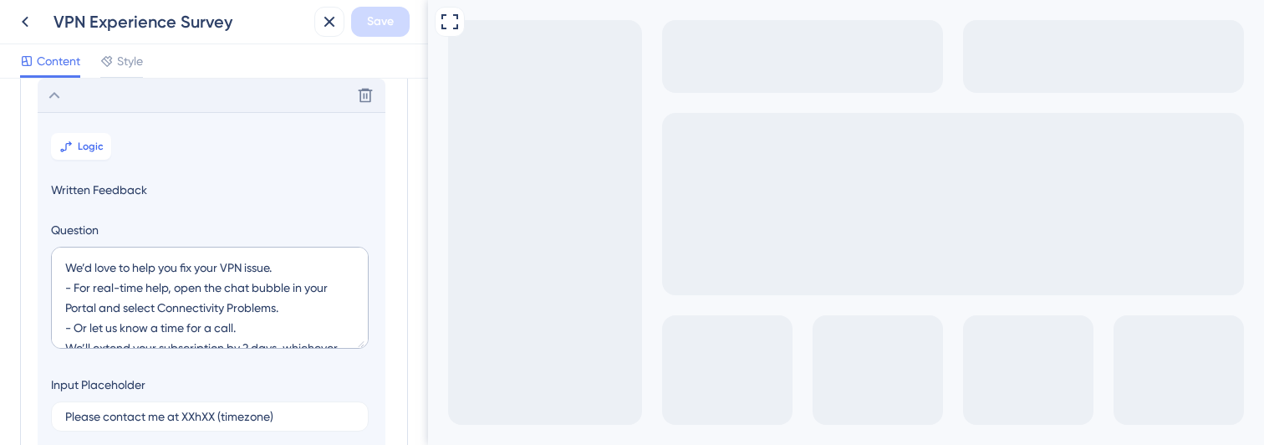
drag, startPoint x: 471, startPoint y: 498, endPoint x: 706, endPoint y: 602, distance: 256.8
copy div "We’d love to help you fix your VPN issue. - For real-time help, open the chat b…"
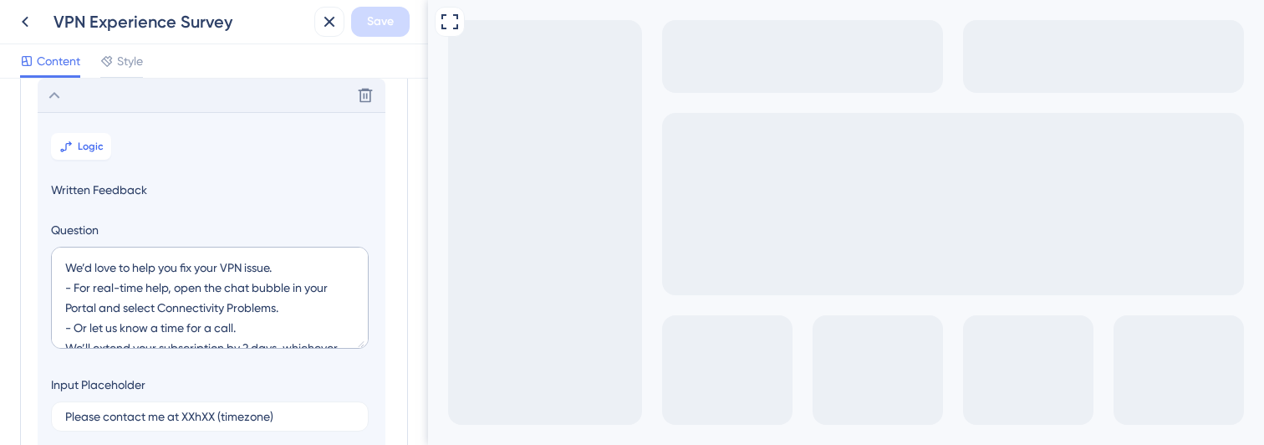
drag, startPoint x: 460, startPoint y: 643, endPoint x: 763, endPoint y: 644, distance: 303.5
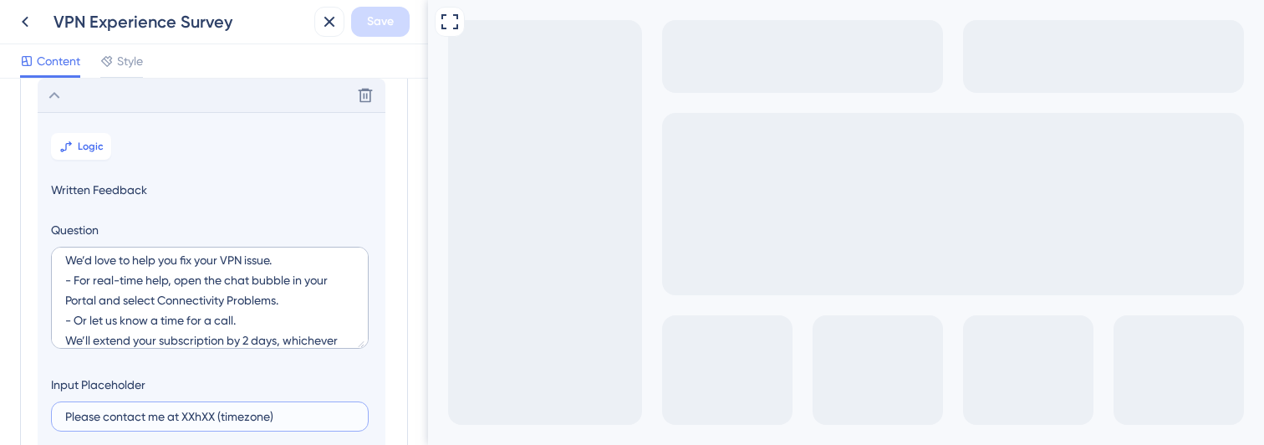
click at [195, 415] on input "Please contact me at XXhXX (timezone)" at bounding box center [209, 417] width 289 height 12
click at [23, 21] on icon at bounding box center [25, 22] width 7 height 11
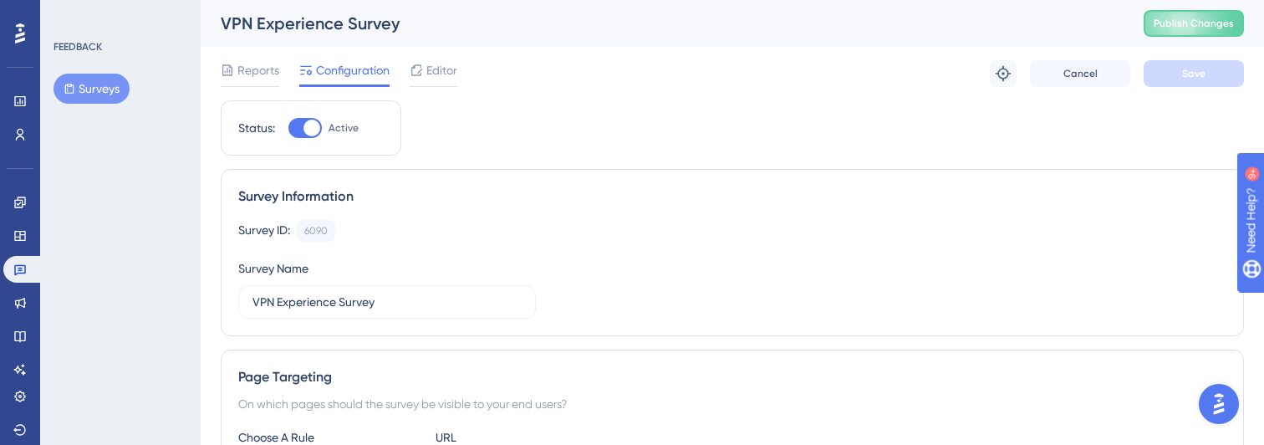
click at [85, 90] on button "Surveys" at bounding box center [92, 89] width 76 height 30
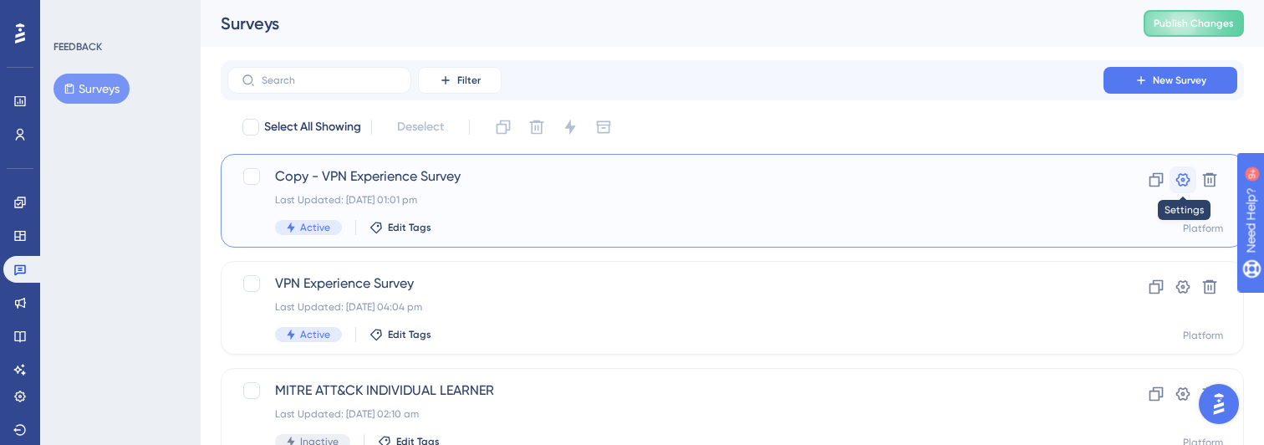
click at [1190, 186] on icon at bounding box center [1183, 179] width 17 height 17
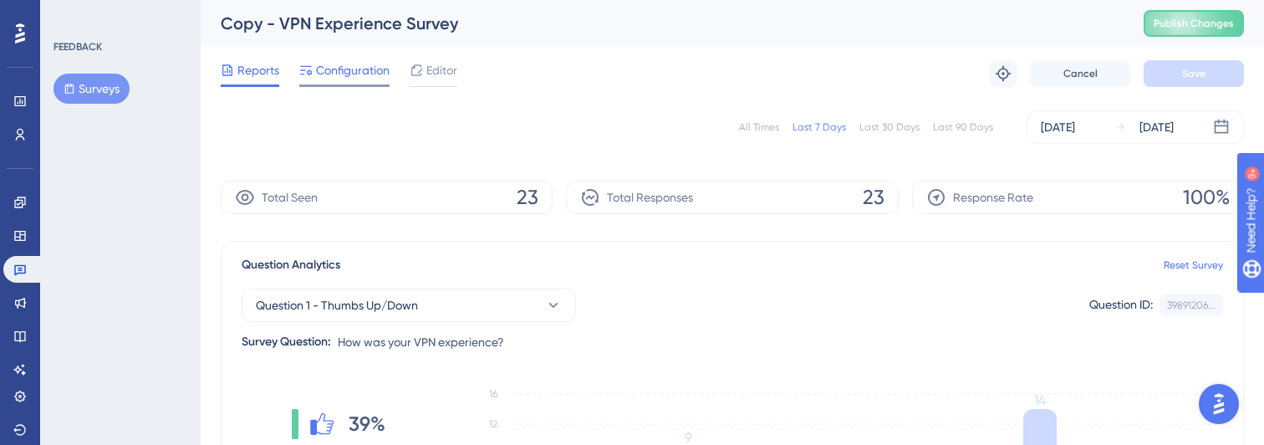
click at [340, 73] on span "Configuration" at bounding box center [353, 70] width 74 height 20
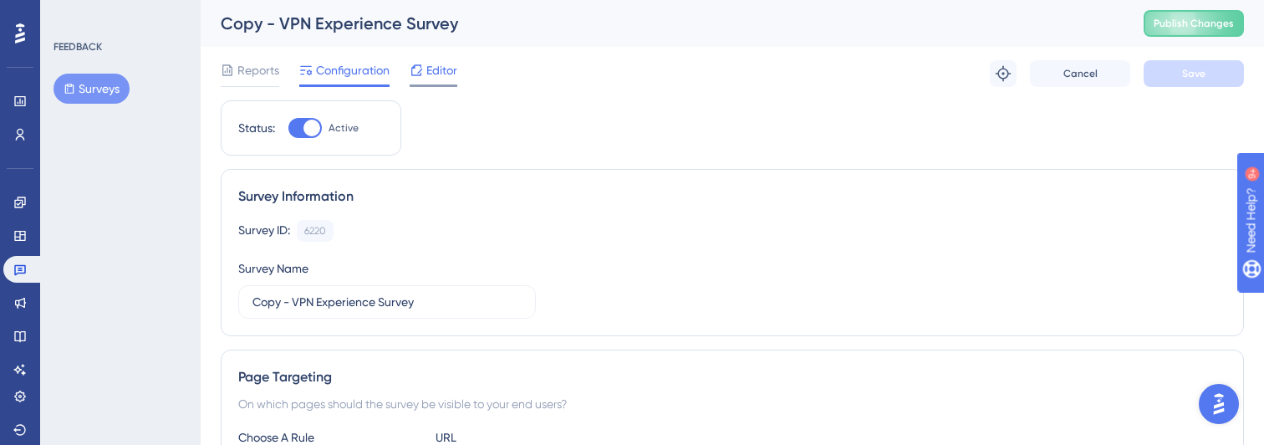
click at [442, 75] on span "Editor" at bounding box center [441, 70] width 31 height 20
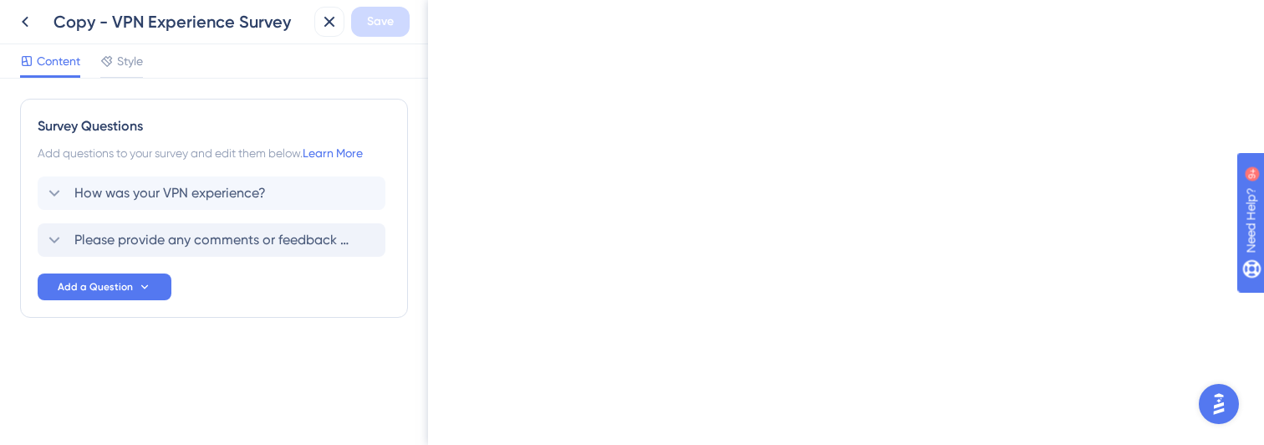
click at [118, 244] on span "Please provide any comments or feedback regarding your experience with our serv…" at bounding box center [212, 240] width 276 height 20
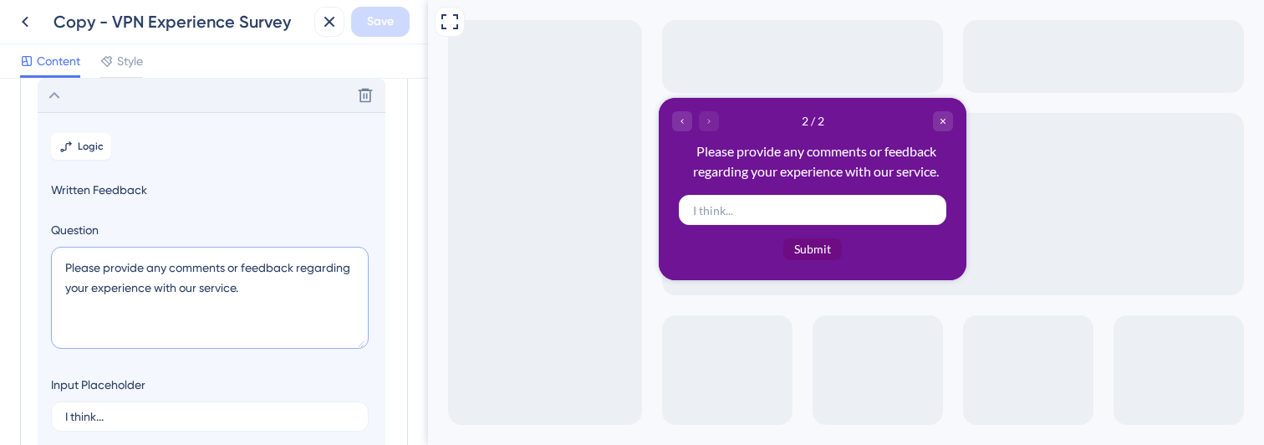
click at [144, 273] on textarea "Please provide any comments or feedback regarding your experience with our serv…" at bounding box center [210, 298] width 318 height 102
paste textarea "We’d love to help you fix your VPN issue. - For real-time help, open the chat b…"
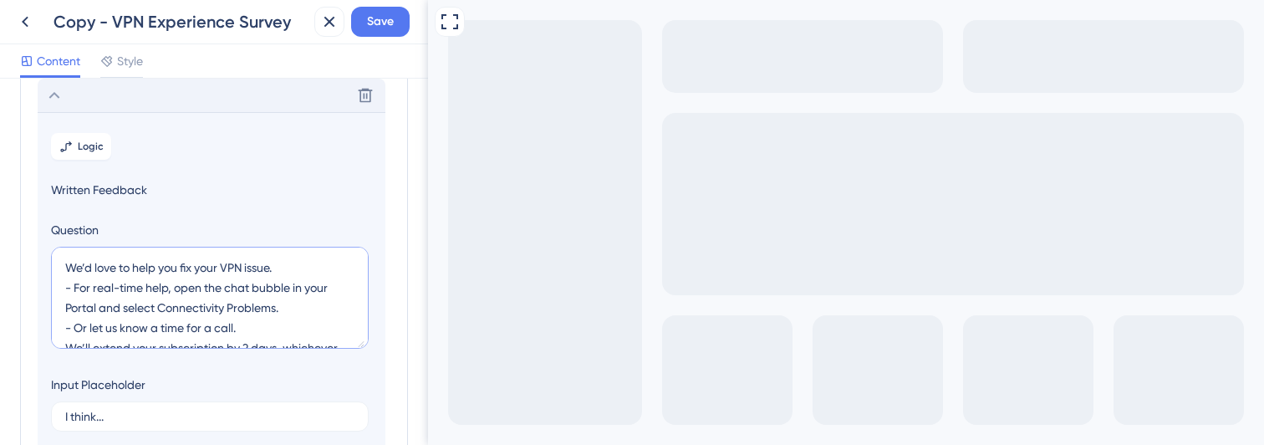
scroll to position [40, 0]
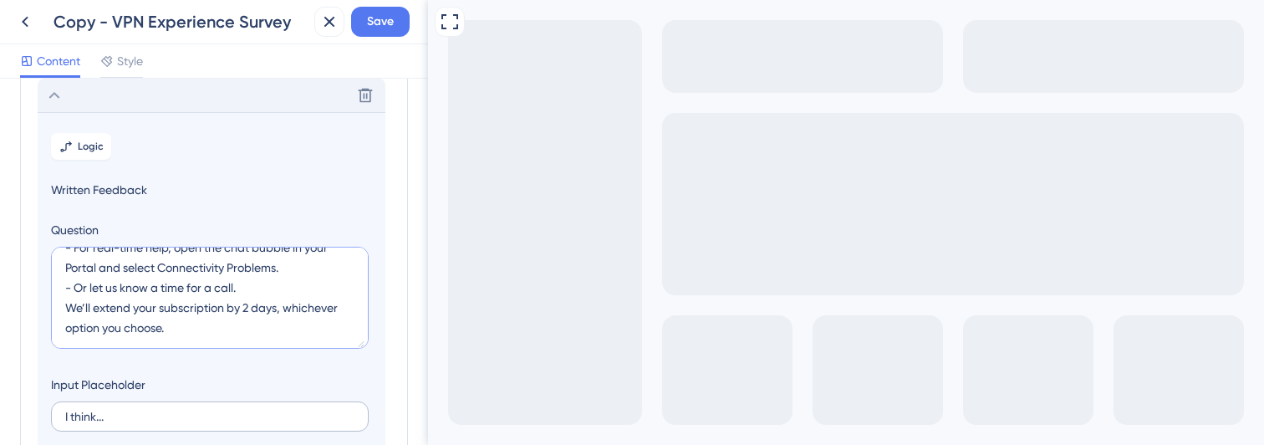
type textarea "We’d love to help you fix your VPN issue. - For real-time help, open the chat b…"
click at [111, 411] on input "I think..." at bounding box center [209, 417] width 289 height 12
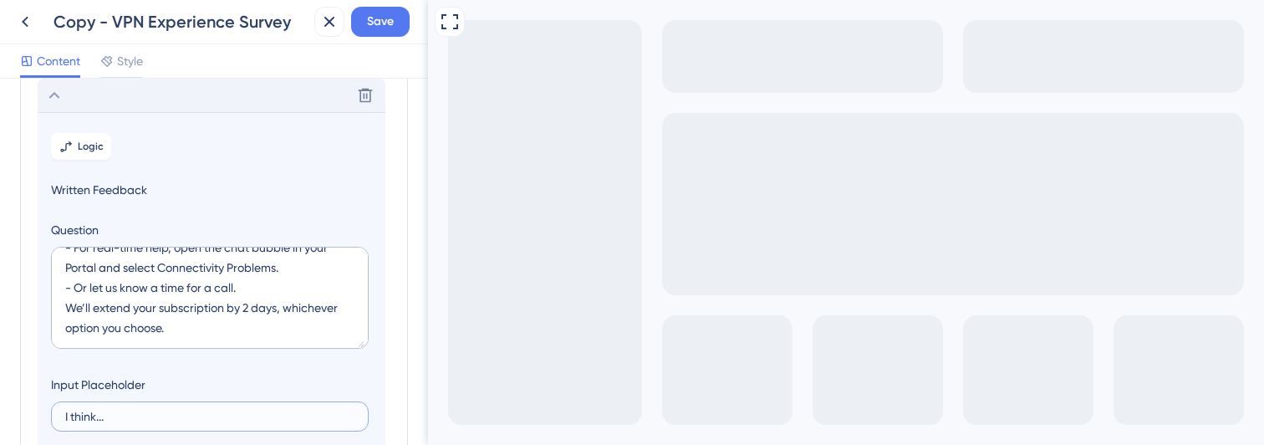
paste input "Please contact me at XXhXX (timezone)"
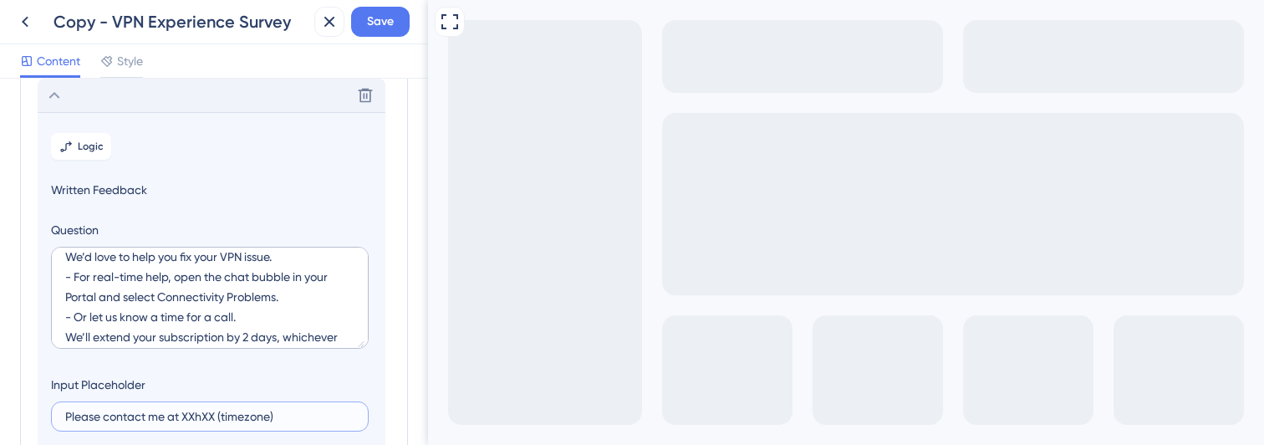
type input "Please contact me at XXhXX (timezone)"
drag, startPoint x: 177, startPoint y: 275, endPoint x: 125, endPoint y: 294, distance: 55.0
paste textarea "Please contact me at XXhXX (timezone)"
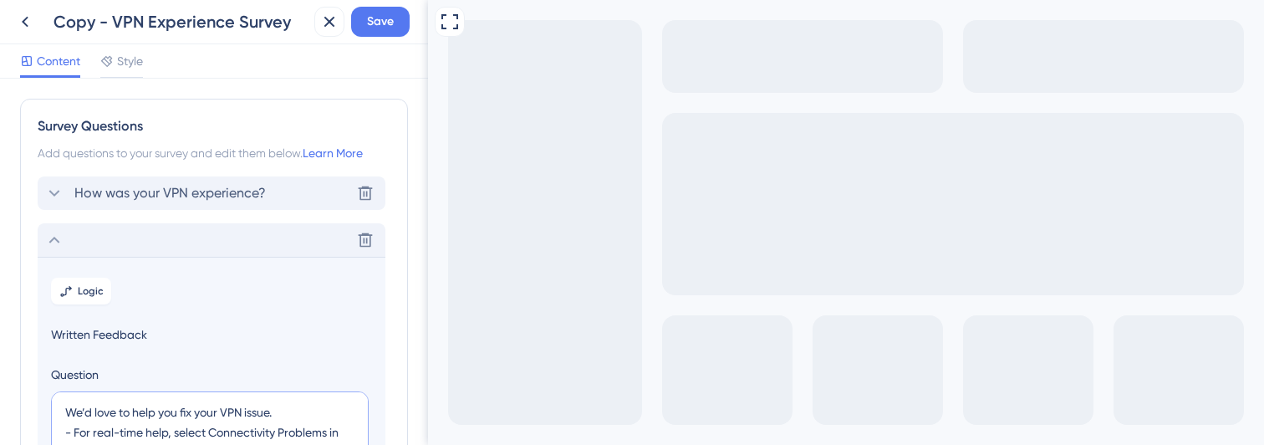
scroll to position [0, 0]
type textarea "We’d love to help you fix your VPN issue. - For real-time help, select Connecti…"
click at [128, 198] on span "How was your VPN experience?" at bounding box center [169, 193] width 191 height 20
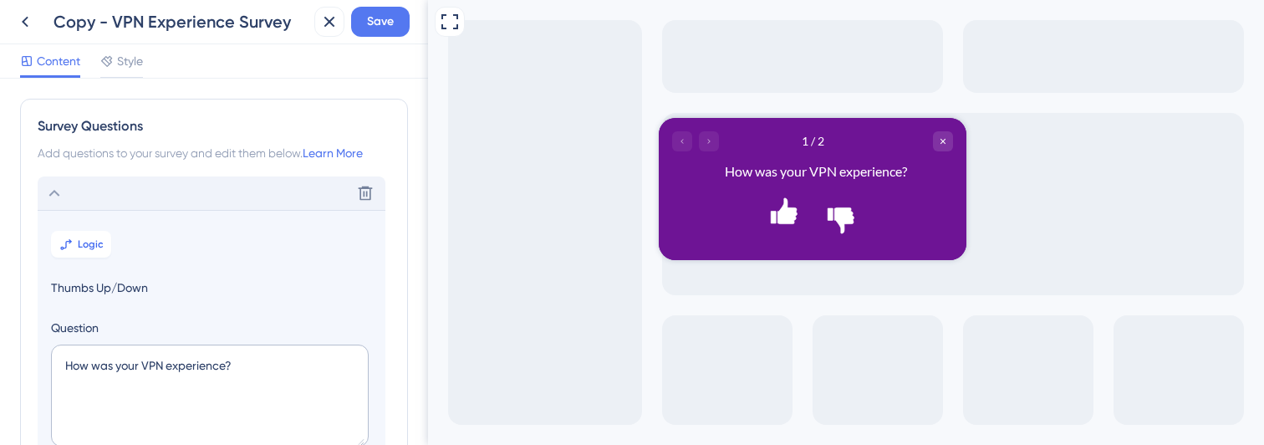
scroll to position [98, 0]
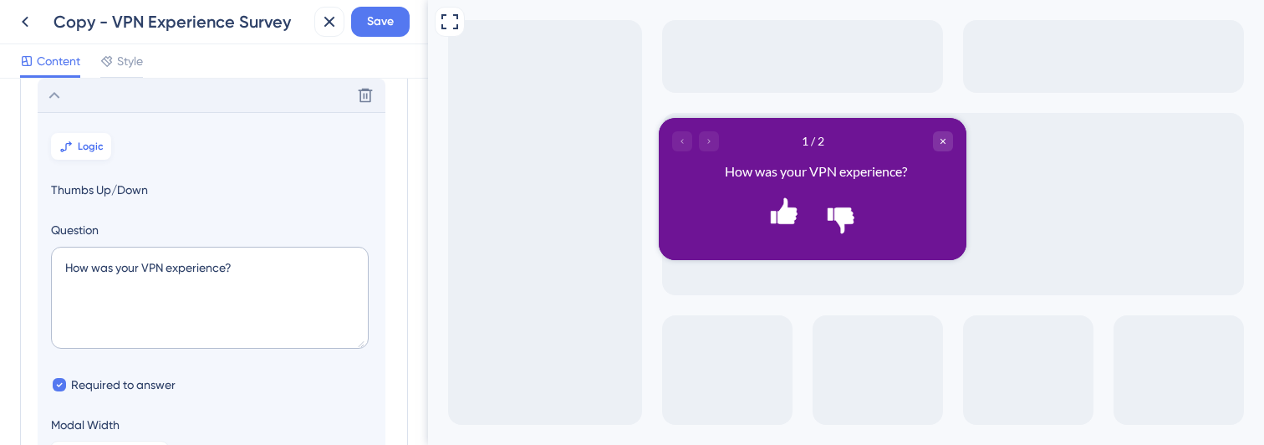
click at [73, 147] on icon at bounding box center [65, 146] width 13 height 13
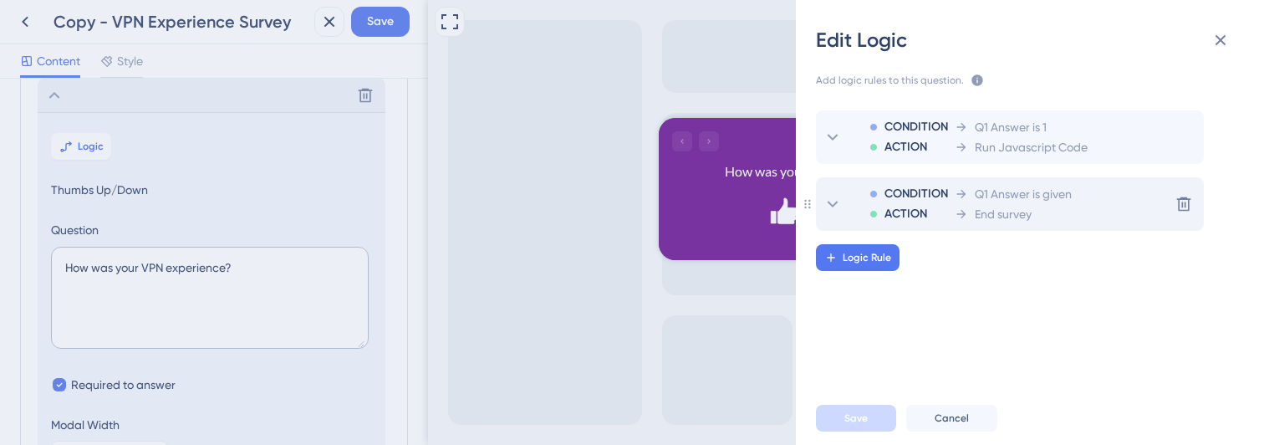
click at [1017, 202] on span "Q1 Answer is given" at bounding box center [1023, 194] width 97 height 20
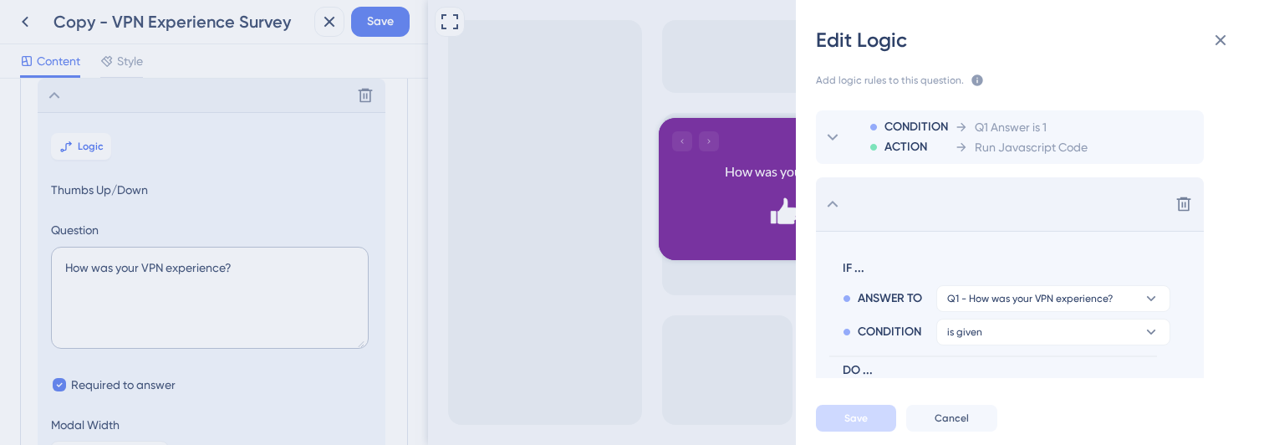
scroll to position [87, 0]
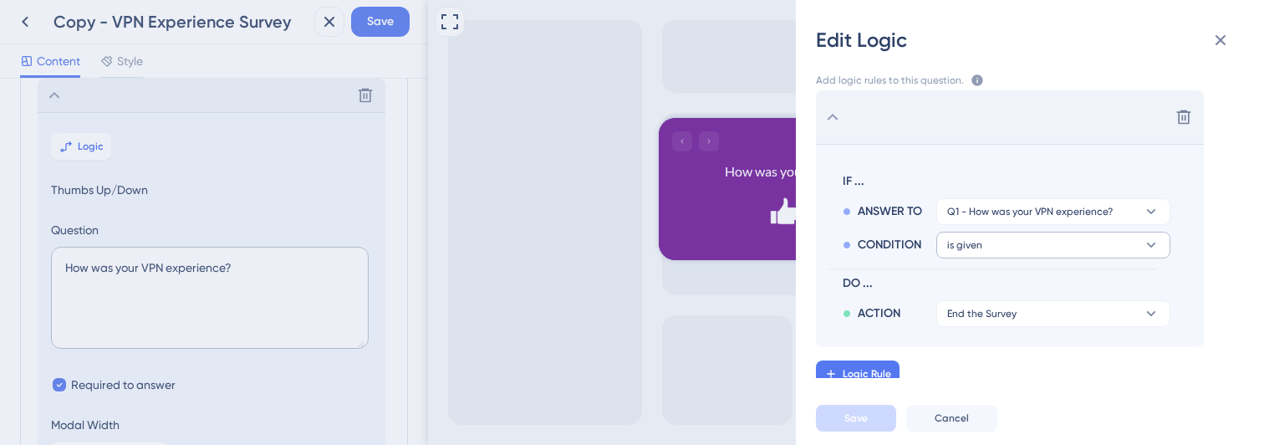
click at [970, 245] on span "is given" at bounding box center [964, 244] width 35 height 13
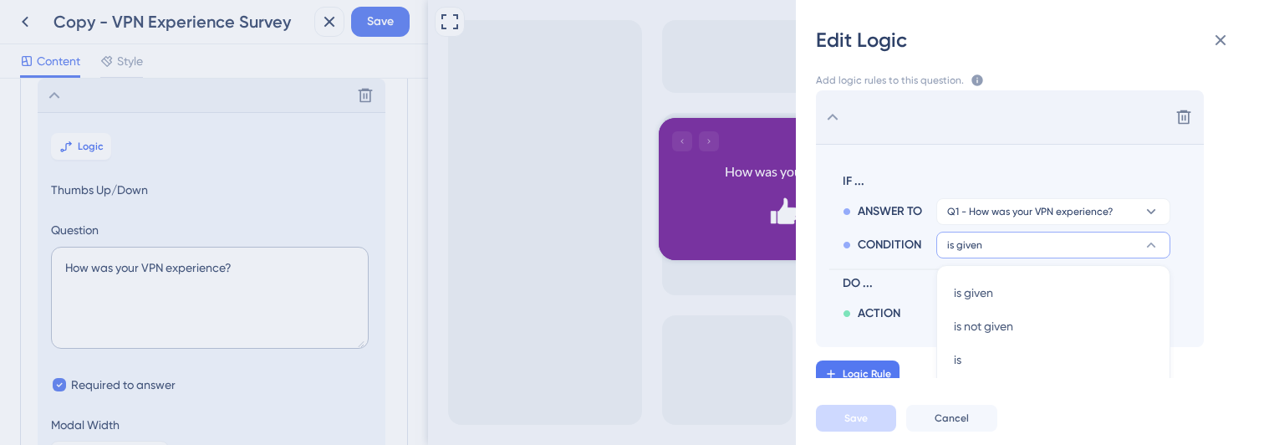
scroll to position [143, 0]
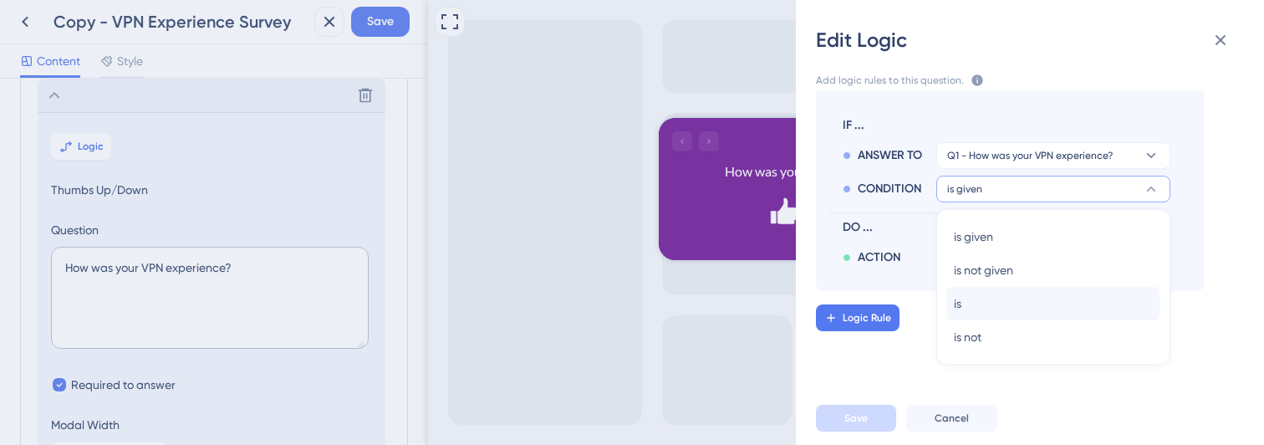
click at [969, 309] on div "is is" at bounding box center [1053, 303] width 199 height 33
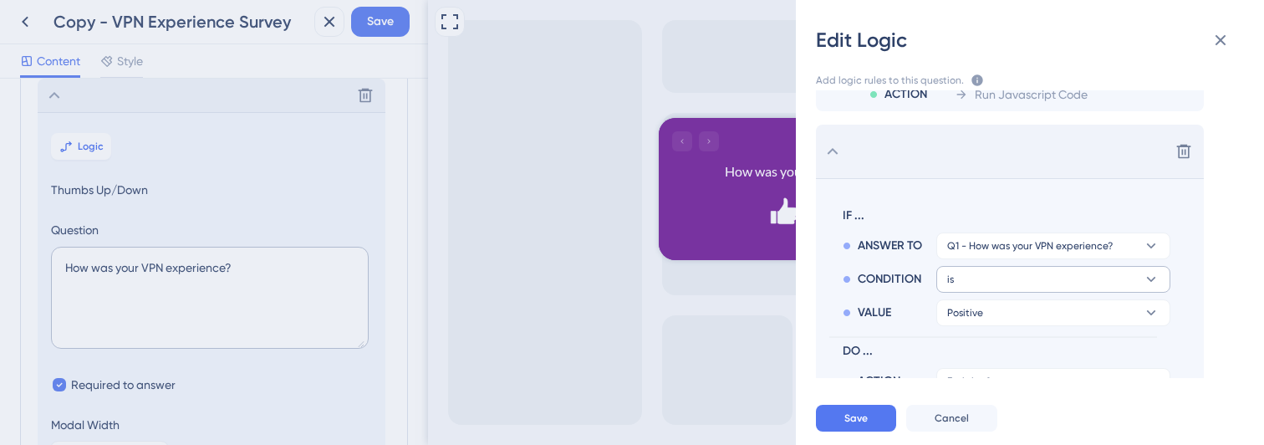
scroll to position [50, 0]
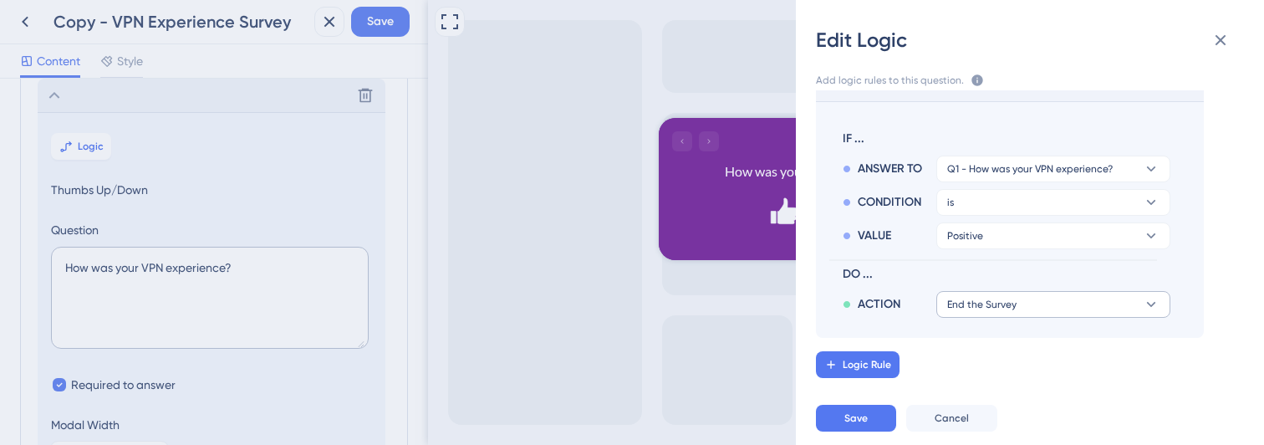
click at [971, 306] on span "End the Survey" at bounding box center [981, 304] width 69 height 13
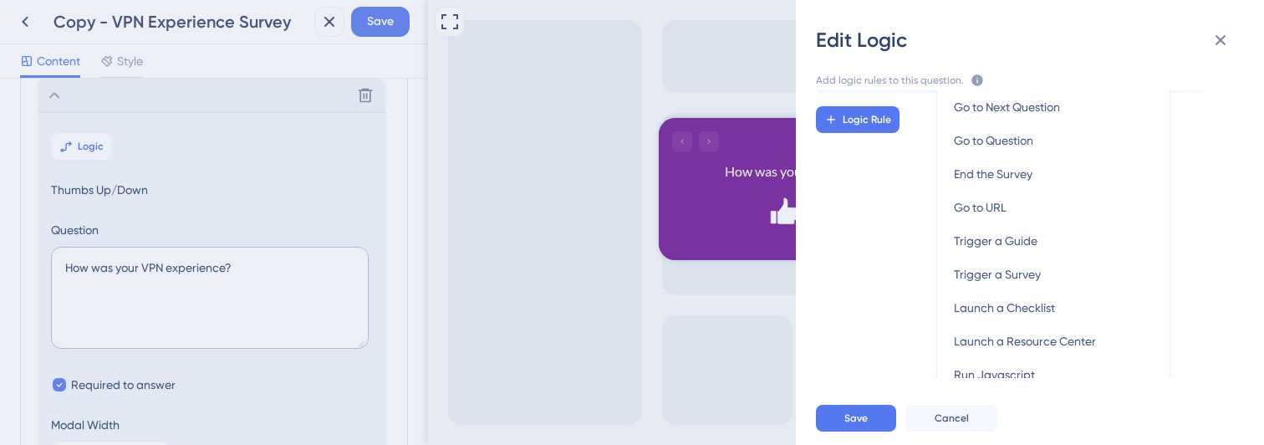
click at [855, 299] on div "CONDITION ACTION Q1 Answer is 1 Run Javascript Code Delete IF ... ANSWER TO Q1 …" at bounding box center [1036, 234] width 495 height 288
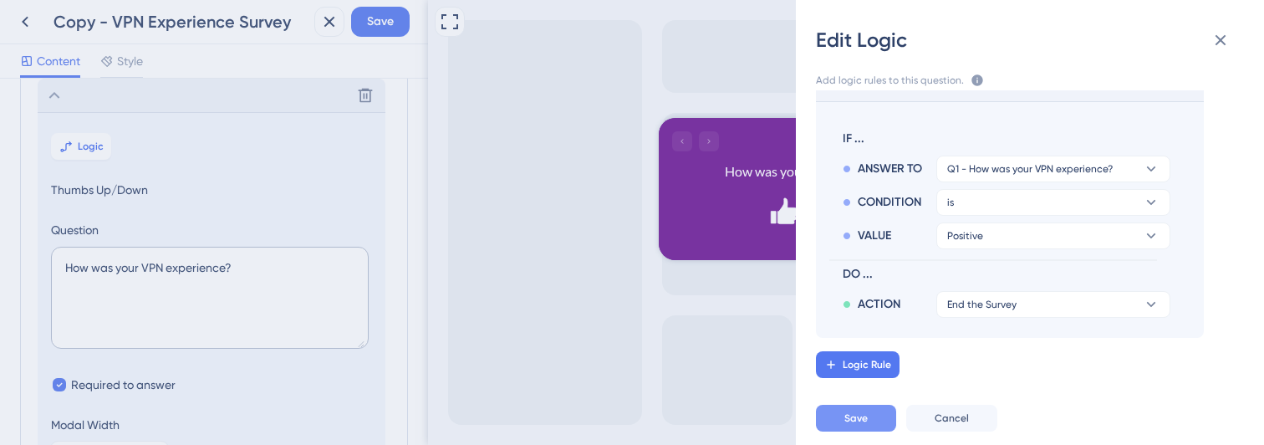
click at [852, 427] on button "Save" at bounding box center [856, 418] width 80 height 27
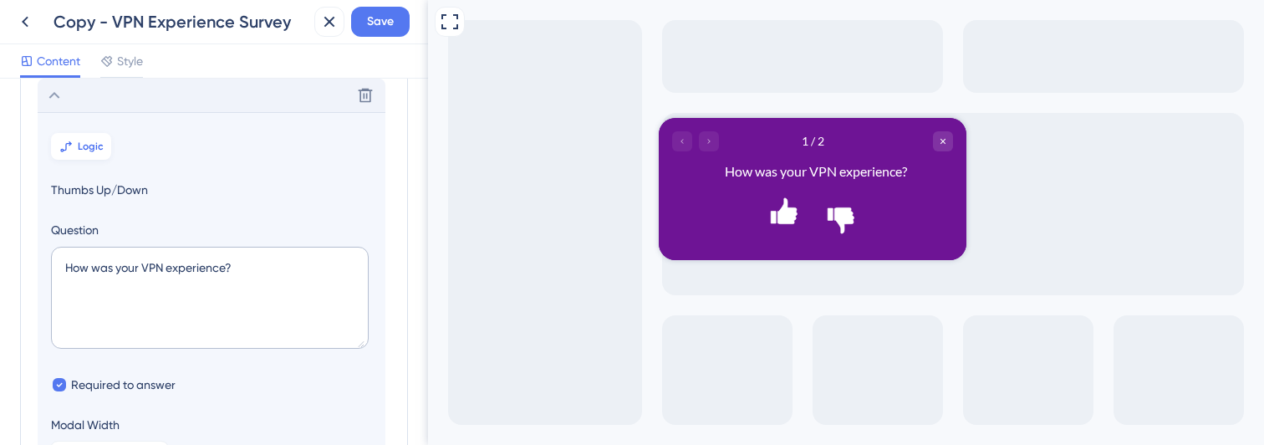
click at [75, 138] on button "Logic" at bounding box center [81, 146] width 60 height 27
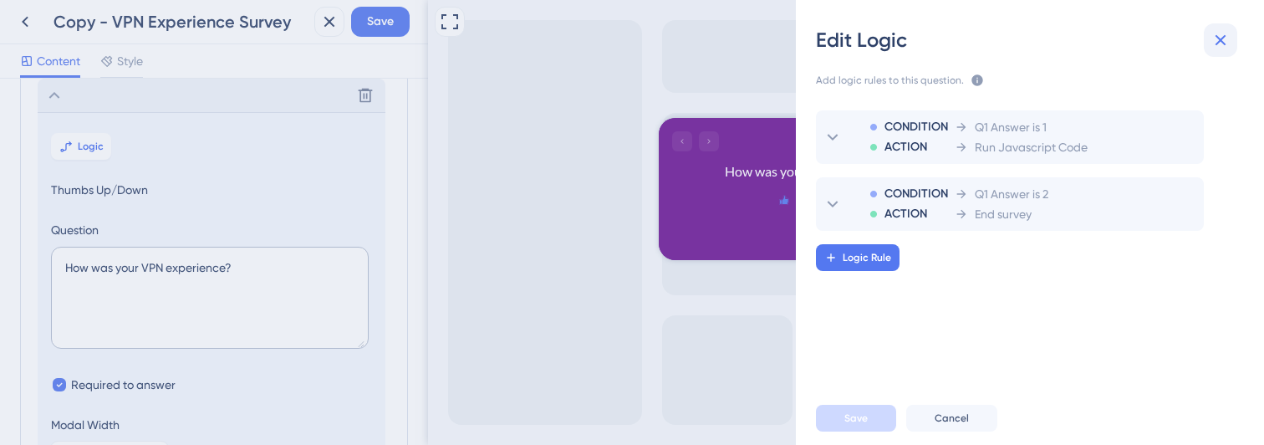
click at [1217, 39] on icon at bounding box center [1221, 40] width 20 height 20
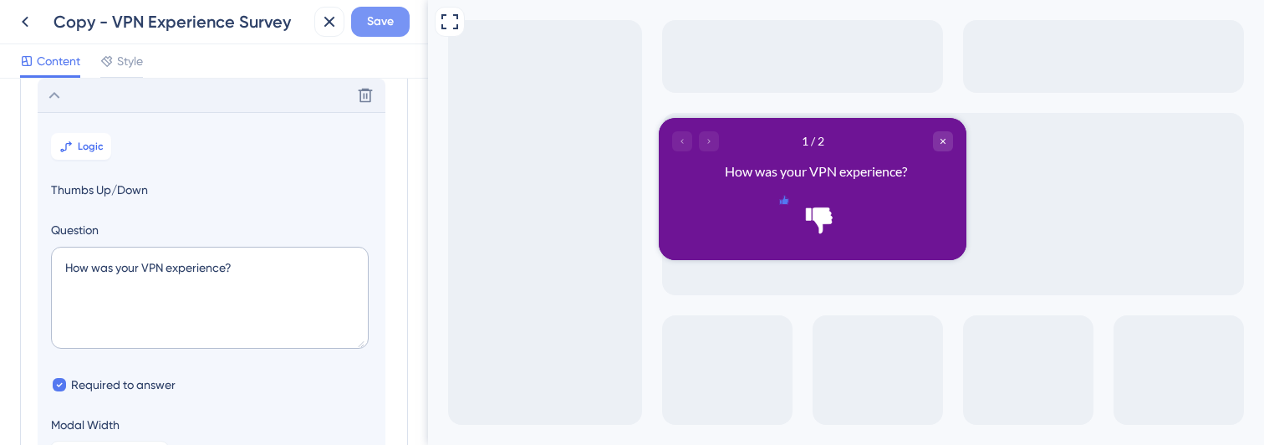
click at [382, 28] on span "Save" at bounding box center [380, 22] width 27 height 20
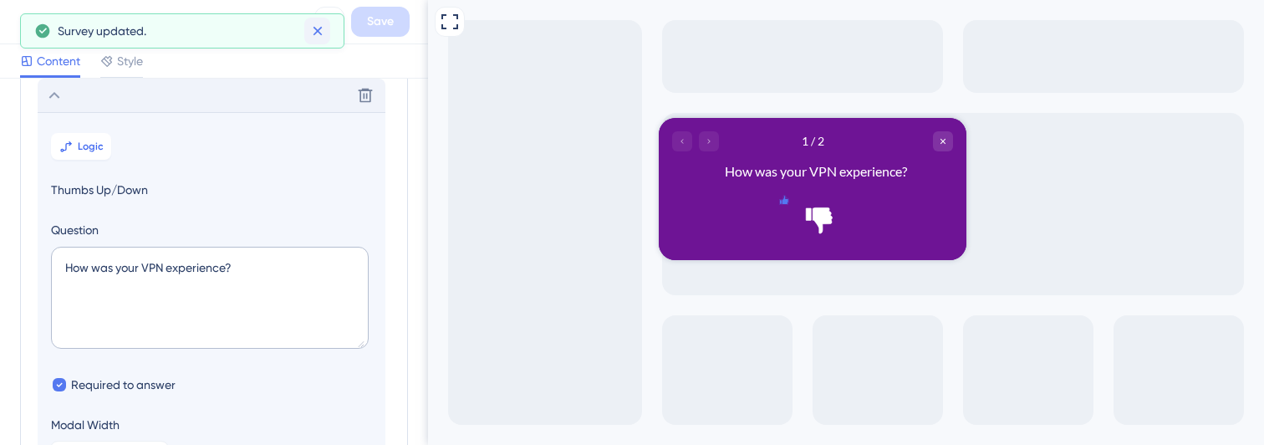
click at [317, 32] on icon at bounding box center [317, 31] width 9 height 9
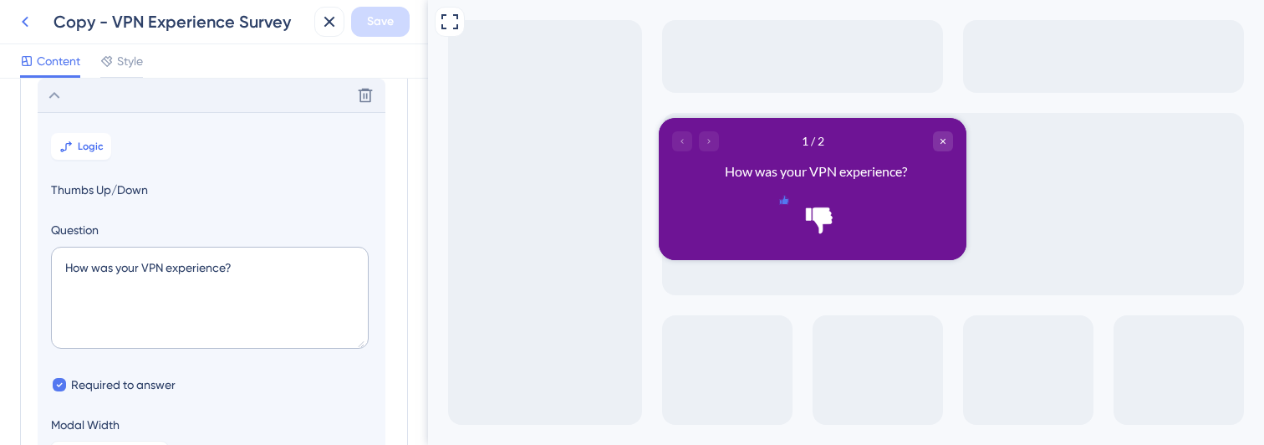
click at [29, 23] on icon at bounding box center [25, 22] width 20 height 20
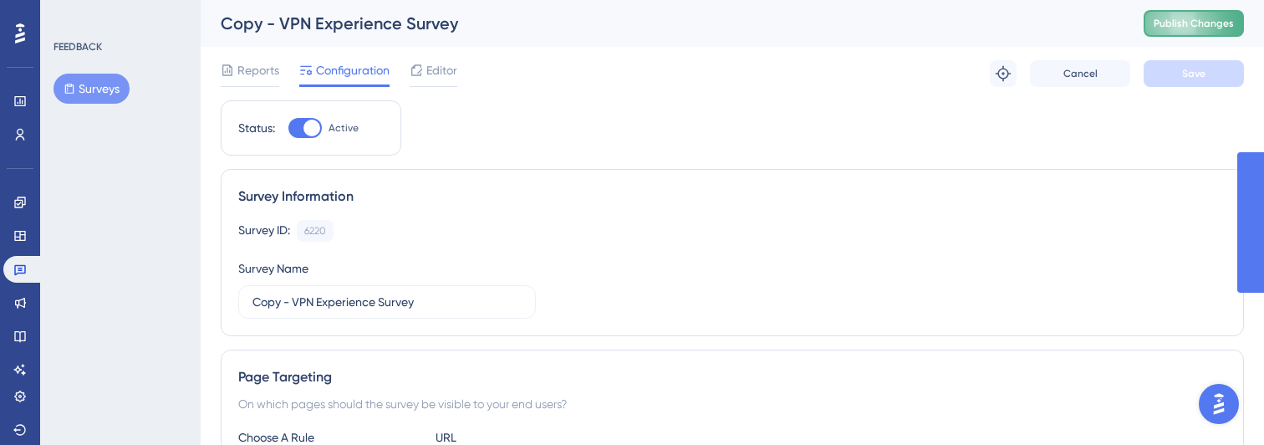
click at [1198, 23] on span "Publish Changes" at bounding box center [1194, 23] width 80 height 13
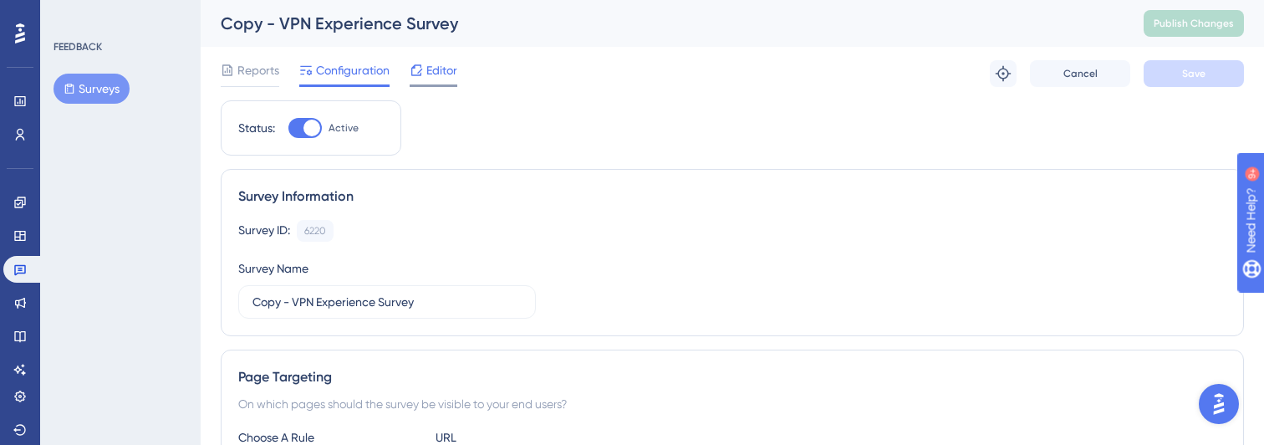
click at [413, 72] on icon at bounding box center [416, 70] width 13 height 13
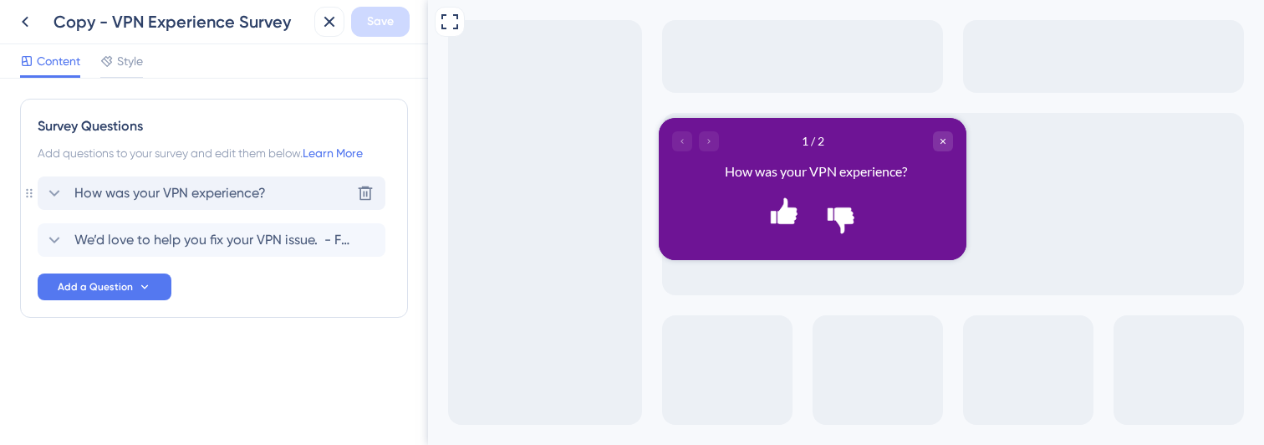
click at [55, 199] on icon at bounding box center [54, 193] width 20 height 20
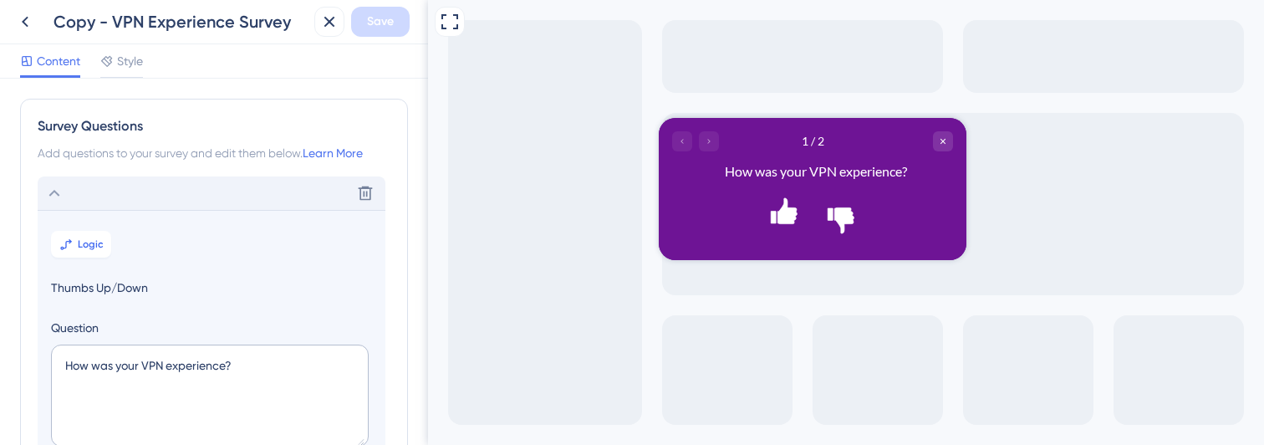
scroll to position [98, 0]
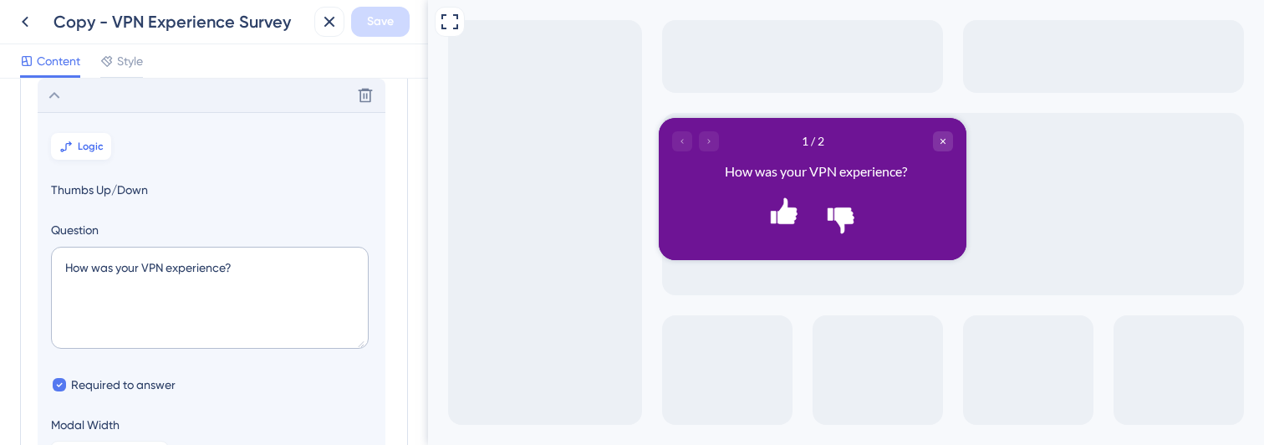
click at [84, 150] on span "Logic" at bounding box center [91, 146] width 26 height 13
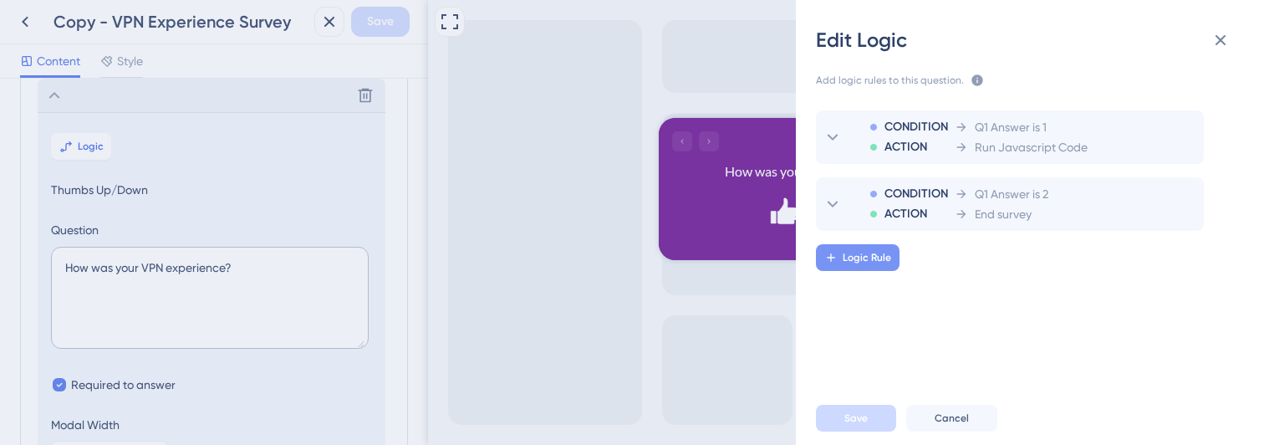
click at [846, 263] on span "Logic Rule" at bounding box center [867, 257] width 49 height 13
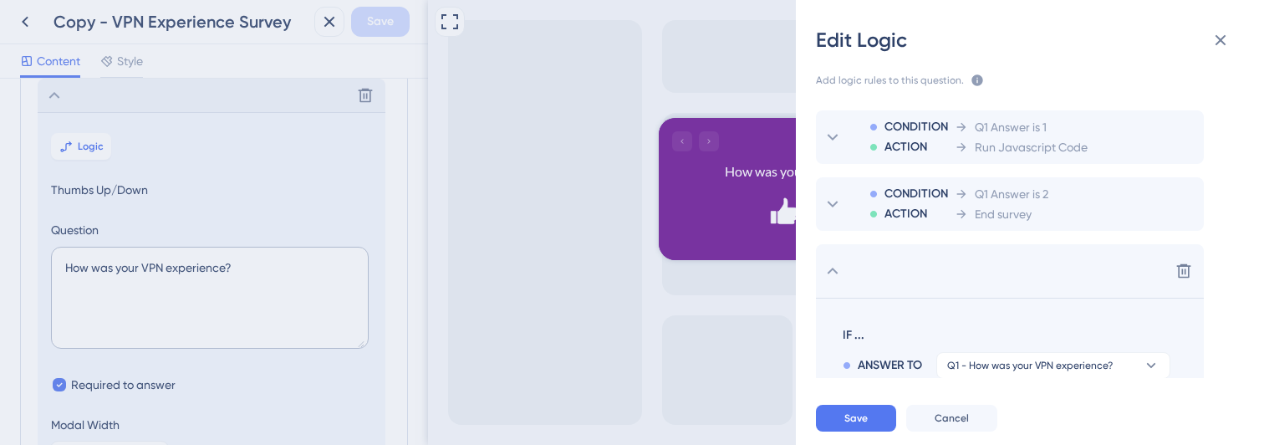
scroll to position [154, 0]
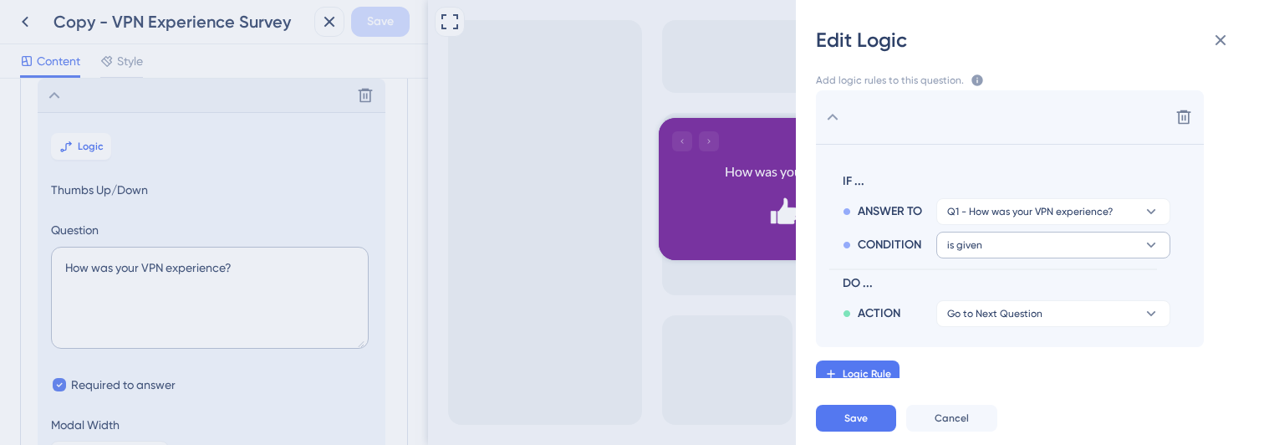
click at [983, 245] on button "is given" at bounding box center [1054, 245] width 234 height 27
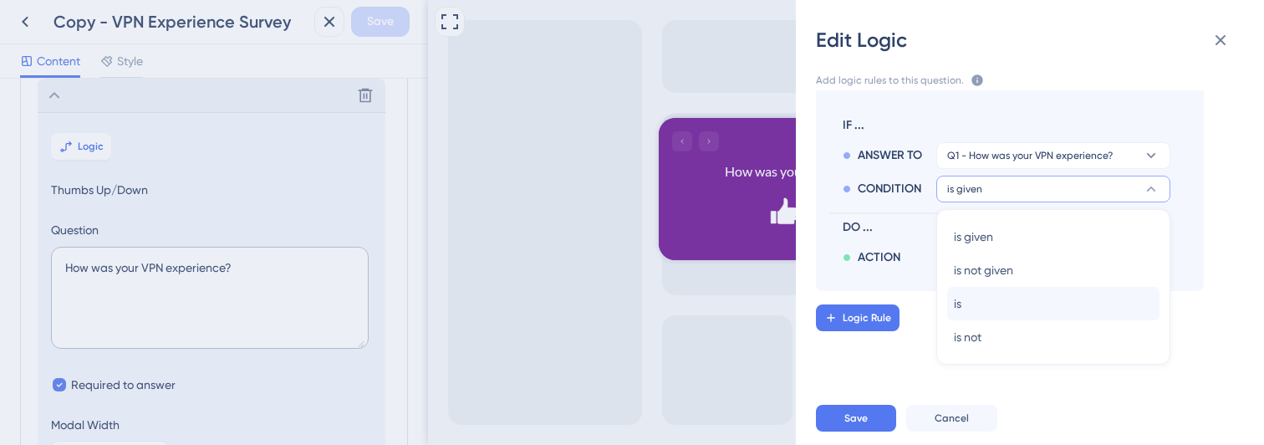
click at [978, 308] on div "is is" at bounding box center [1053, 303] width 199 height 33
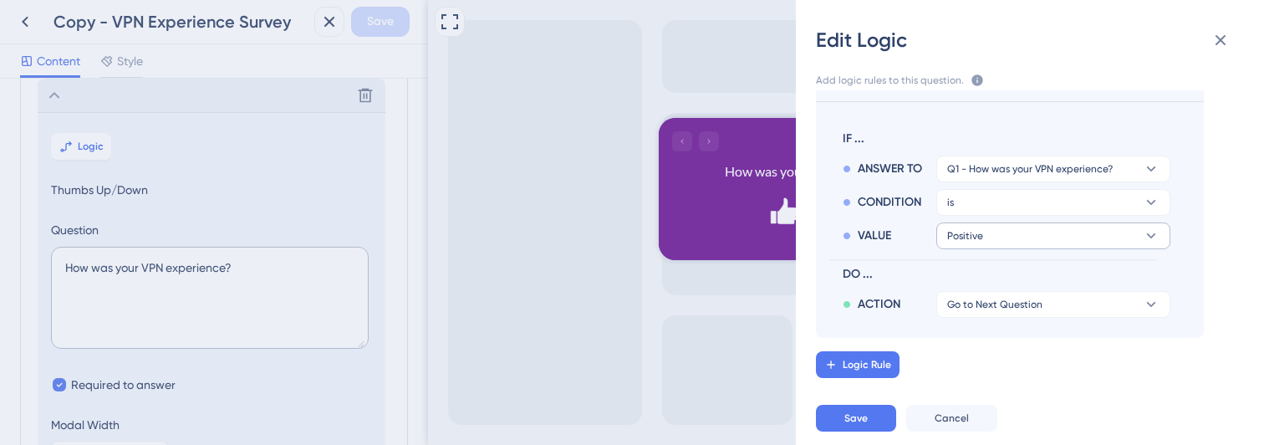
click at [984, 237] on button "Positive" at bounding box center [1054, 235] width 234 height 27
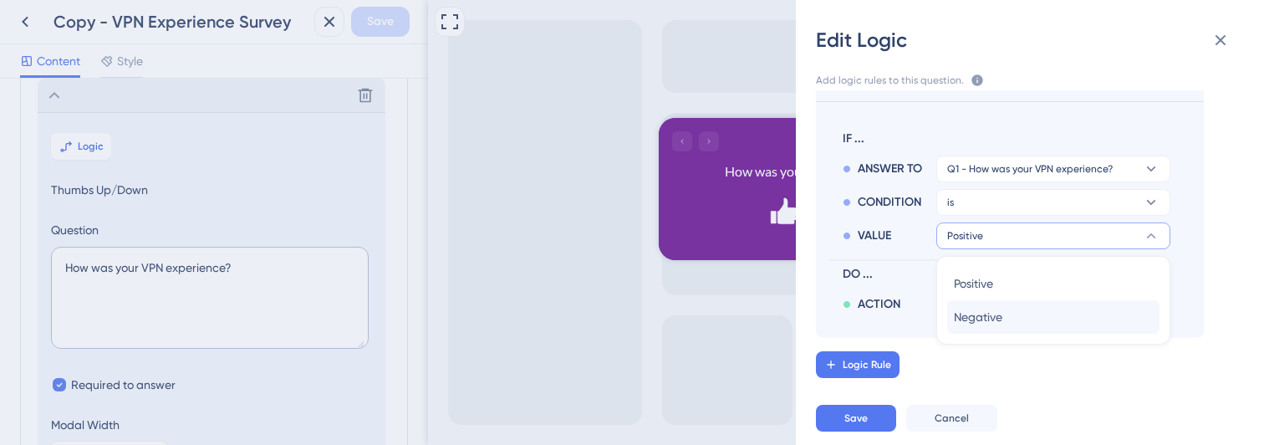
click at [978, 309] on span "Negative" at bounding box center [978, 317] width 49 height 20
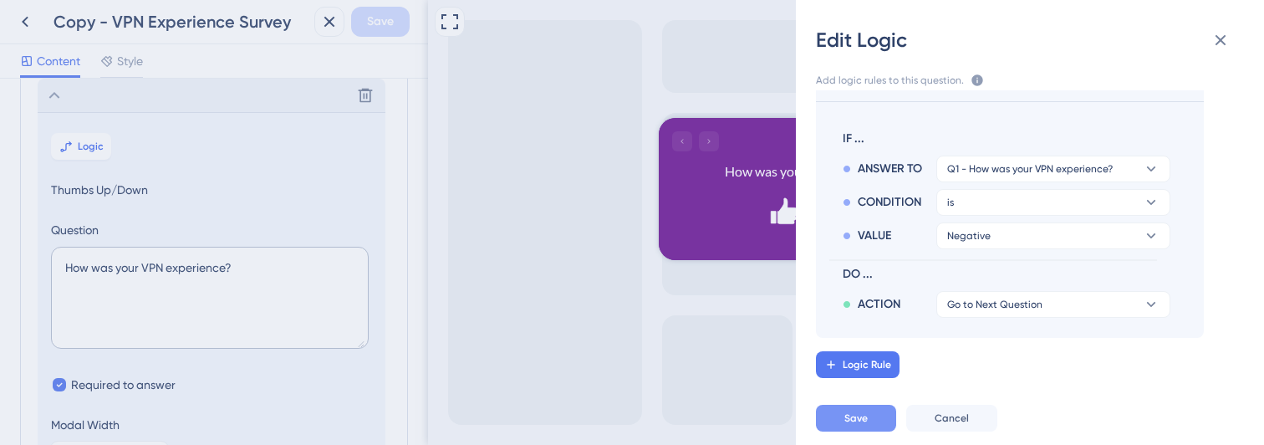
click at [857, 422] on span "Save" at bounding box center [856, 417] width 23 height 13
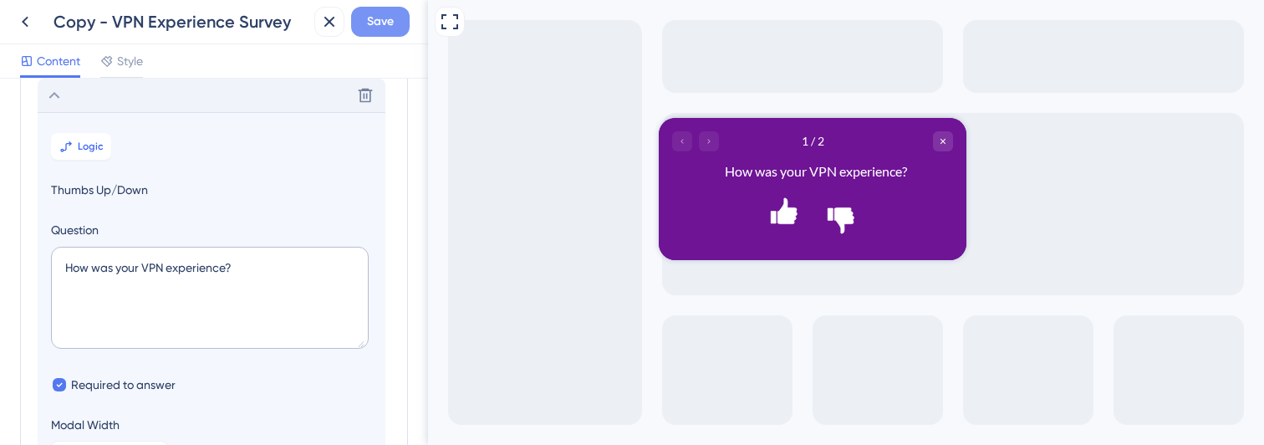
click at [375, 22] on span "Save" at bounding box center [380, 22] width 27 height 20
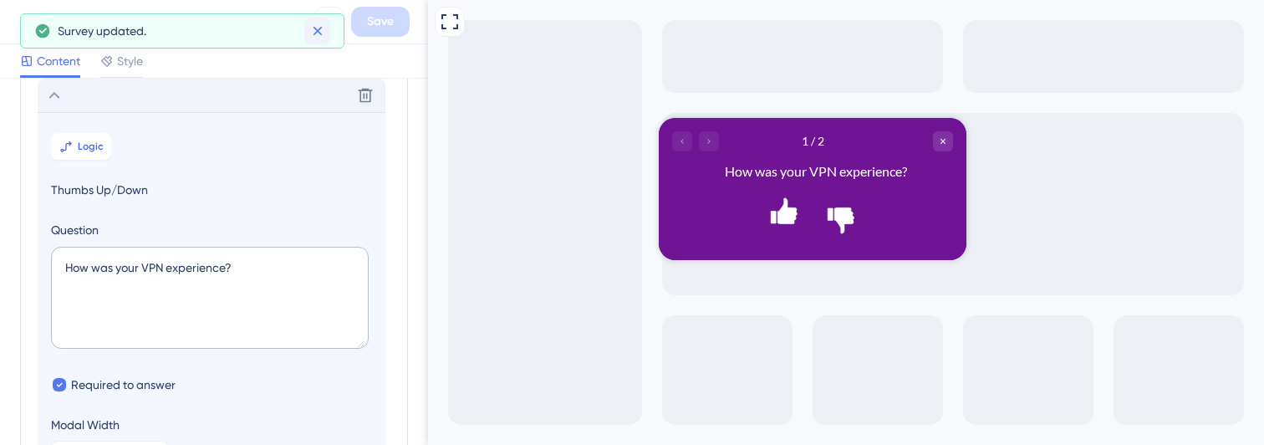
click at [318, 33] on icon at bounding box center [317, 31] width 17 height 17
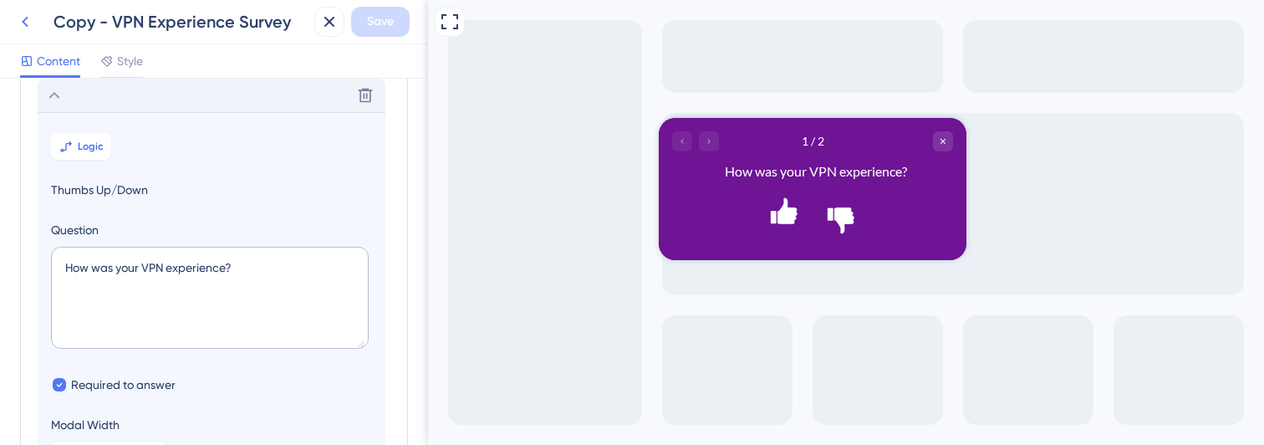
click at [27, 23] on icon at bounding box center [25, 22] width 20 height 20
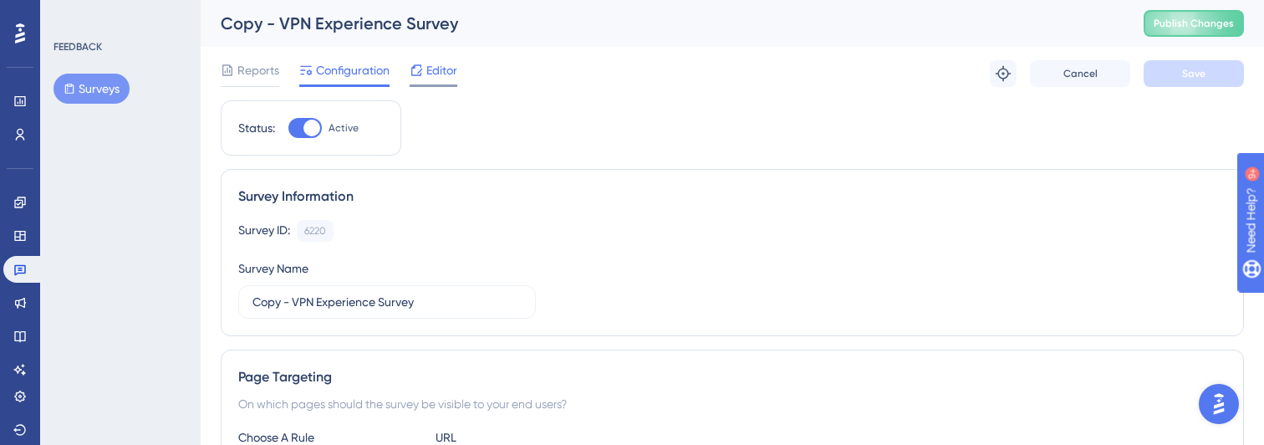
click at [428, 75] on span "Editor" at bounding box center [441, 70] width 31 height 20
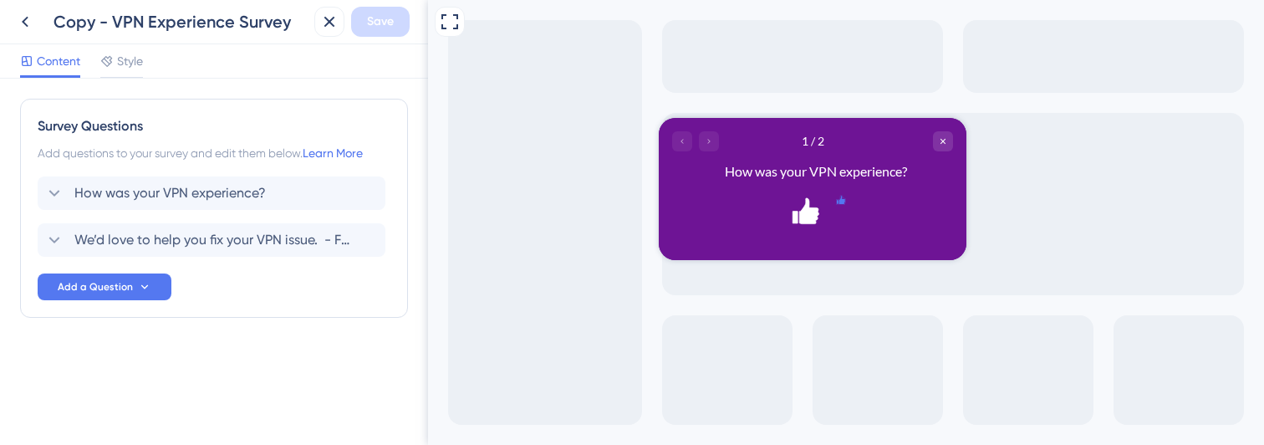
click at [845, 204] on icon "Rate thumbs down" at bounding box center [841, 200] width 8 height 8
click at [845, 224] on icon "Rate thumbs down" at bounding box center [841, 228] width 8 height 8
click at [836, 223] on icon "Rate thumbs down" at bounding box center [841, 228] width 10 height 10
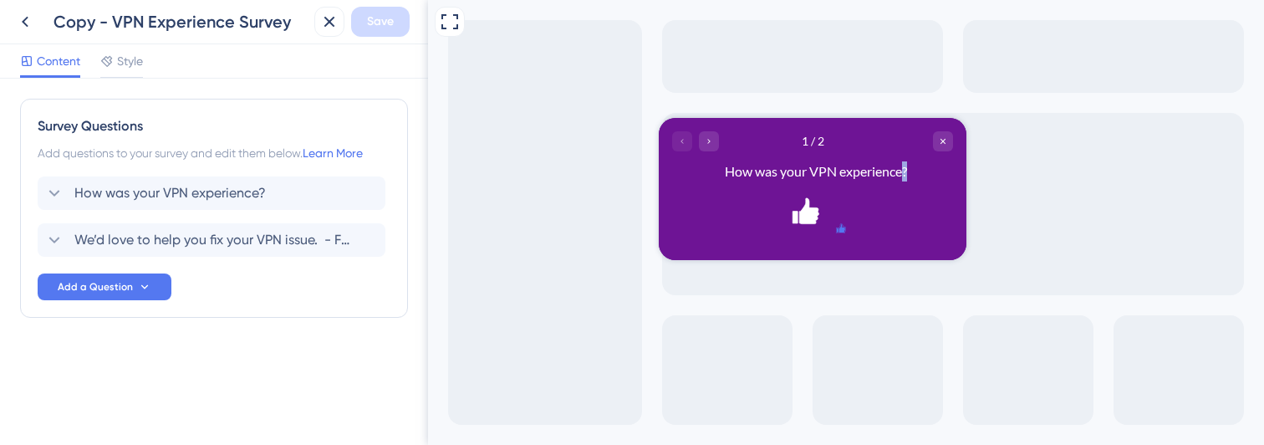
click at [837, 224] on icon "Rate thumbs down" at bounding box center [841, 228] width 8 height 8
click at [87, 196] on span "How was your VPN experience?" at bounding box center [169, 193] width 191 height 20
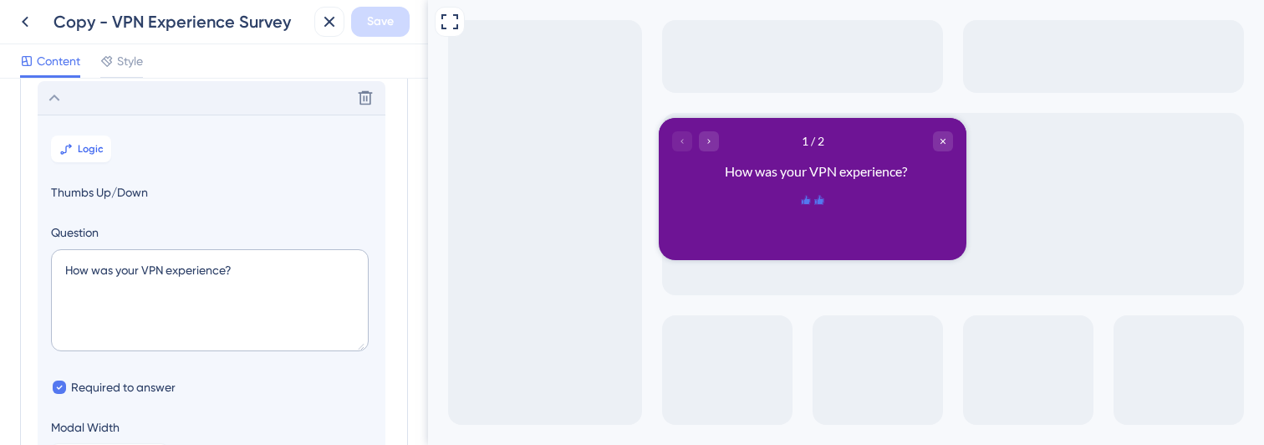
scroll to position [98, 0]
click at [80, 155] on button "Logic" at bounding box center [81, 146] width 60 height 27
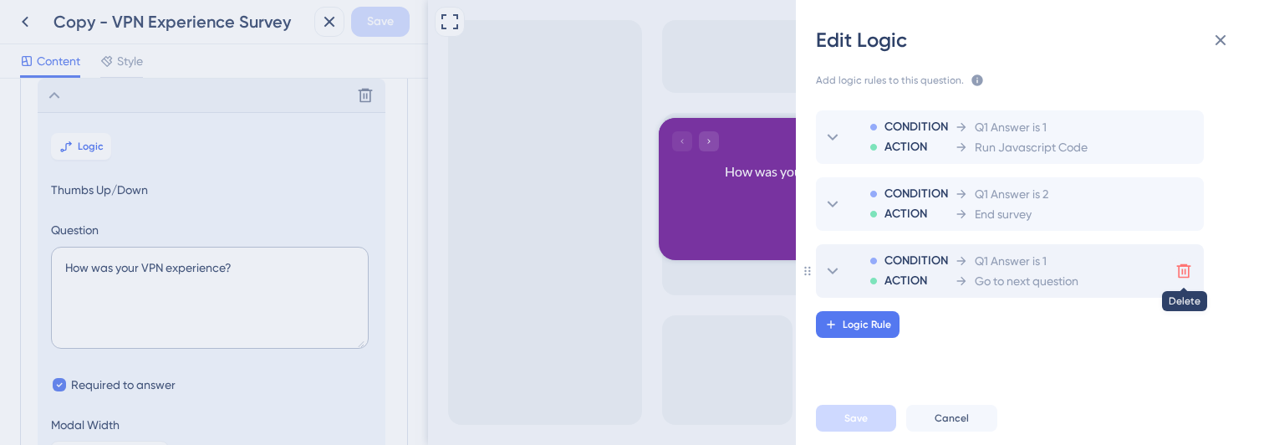
click at [1179, 271] on icon at bounding box center [1184, 271] width 14 height 14
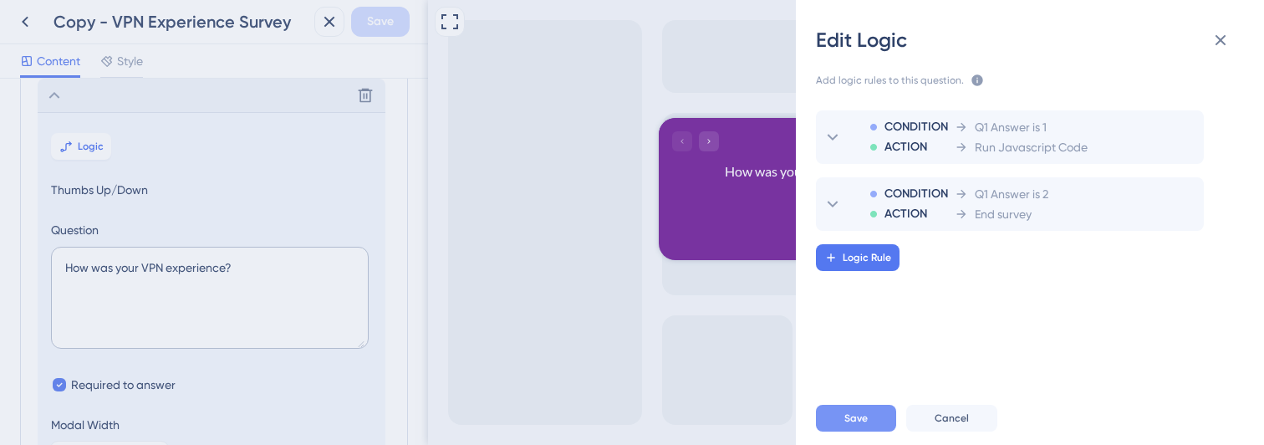
click at [837, 420] on button "Save" at bounding box center [856, 418] width 80 height 27
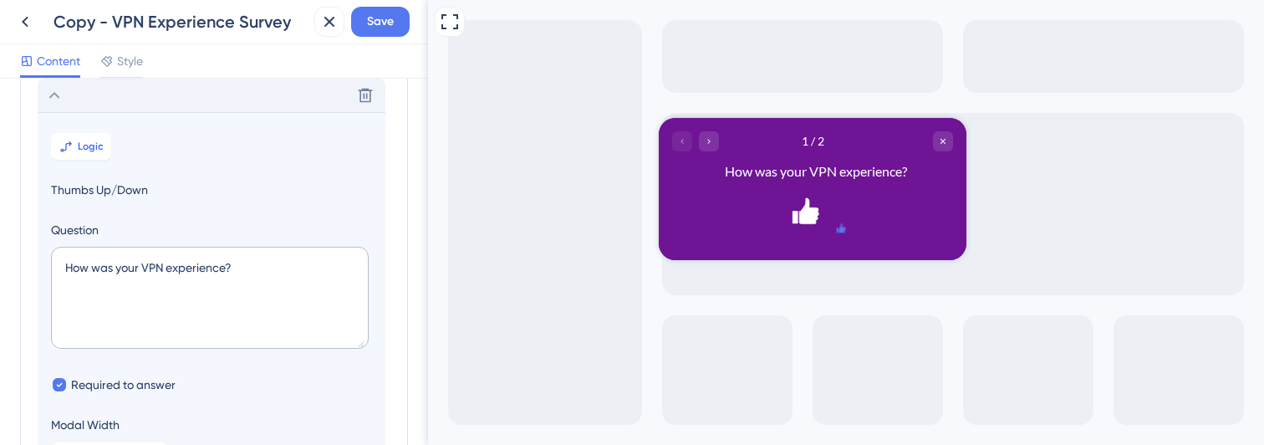
click at [837, 224] on icon "Rate thumbs down" at bounding box center [841, 228] width 8 height 8
click at [766, 211] on div at bounding box center [812, 203] width 281 height 16
click at [802, 204] on icon "Rate thumbs up" at bounding box center [806, 200] width 8 height 8
click at [940, 143] on icon "Close survey" at bounding box center [943, 141] width 10 height 10
click at [942, 146] on div "Close survey" at bounding box center [943, 141] width 20 height 20
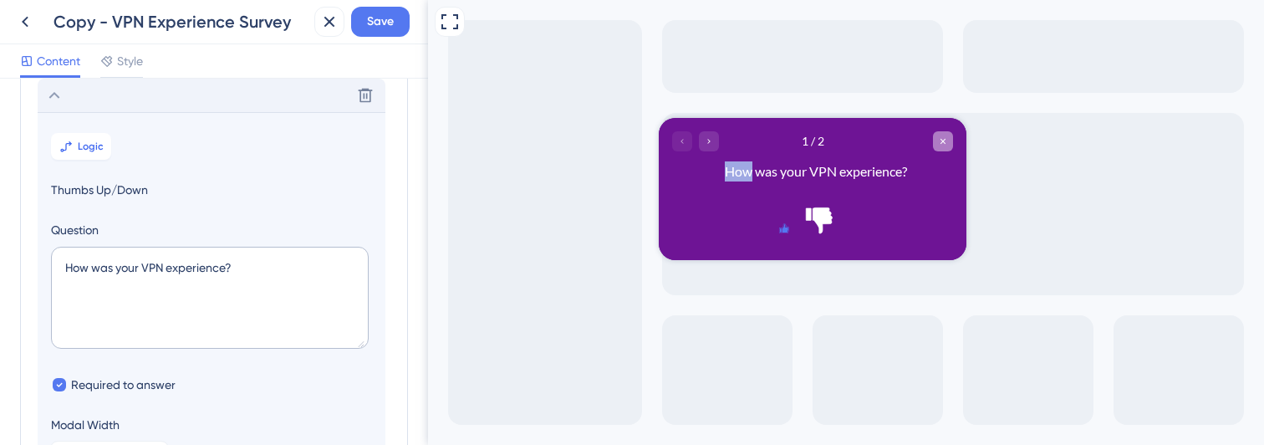
click at [942, 146] on div "Close survey" at bounding box center [943, 141] width 20 height 20
click at [378, 21] on span "Save" at bounding box center [380, 22] width 27 height 20
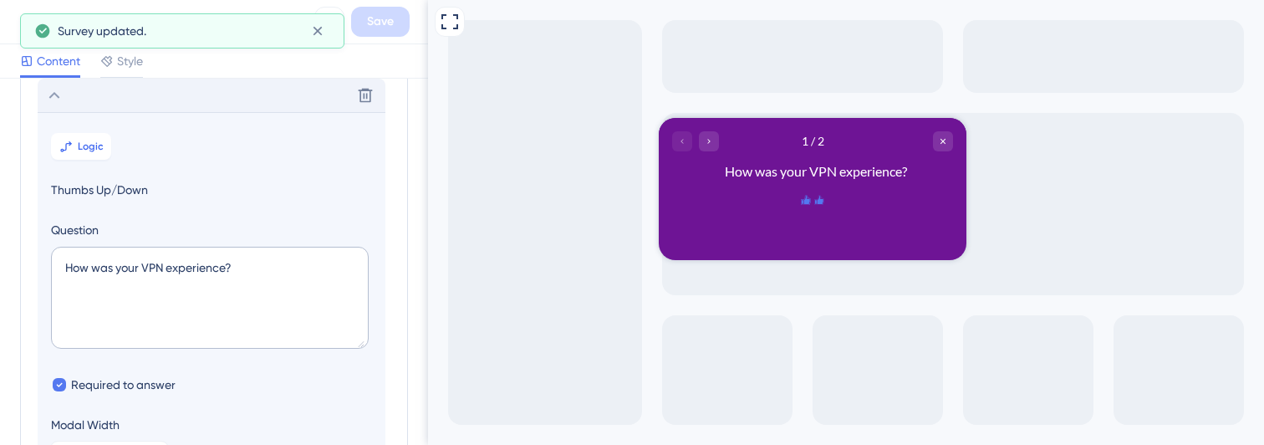
click at [825, 205] on icon "Rate thumbs down" at bounding box center [819, 200] width 10 height 10
click at [840, 224] on icon "Rate thumbs down" at bounding box center [841, 228] width 8 height 8
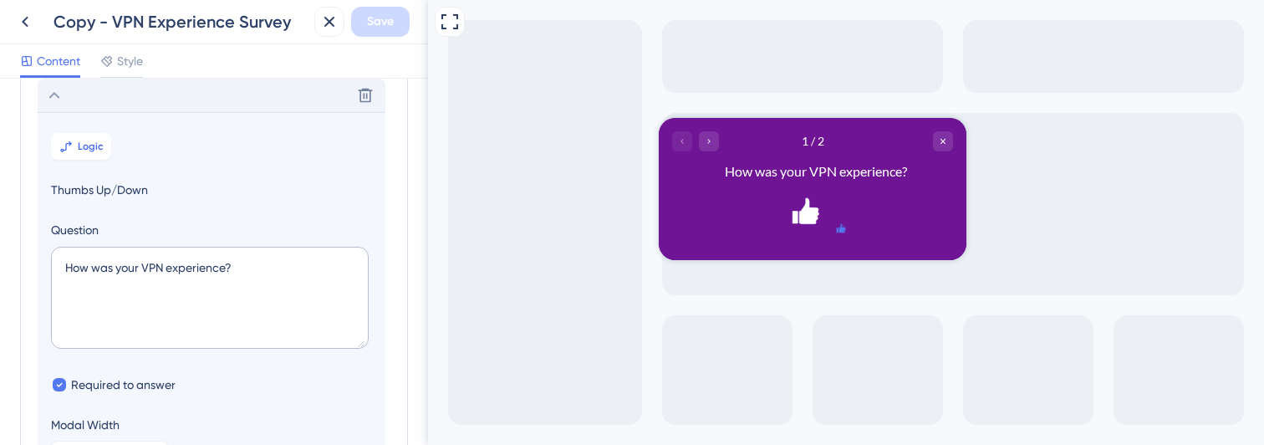
click at [843, 224] on icon "Rate thumbs down" at bounding box center [841, 228] width 8 height 8
click at [90, 144] on span "Logic" at bounding box center [91, 146] width 26 height 13
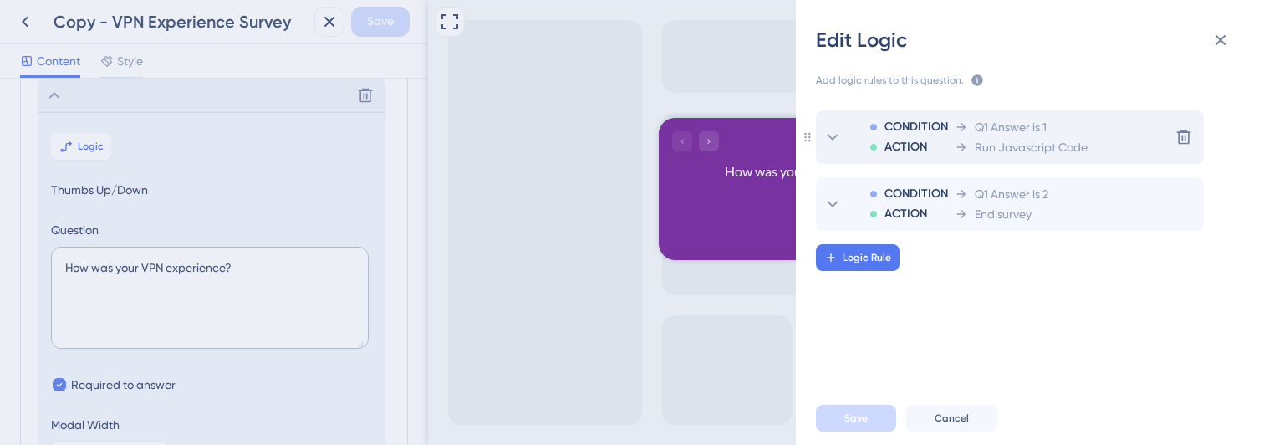
click at [1041, 145] on span "Run Javascript Code" at bounding box center [1031, 147] width 113 height 20
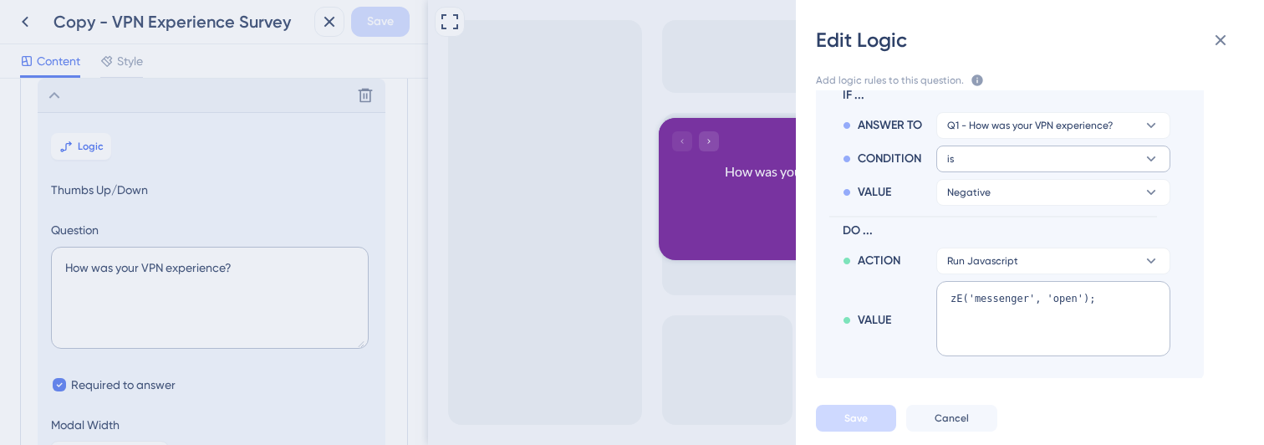
scroll to position [116, 0]
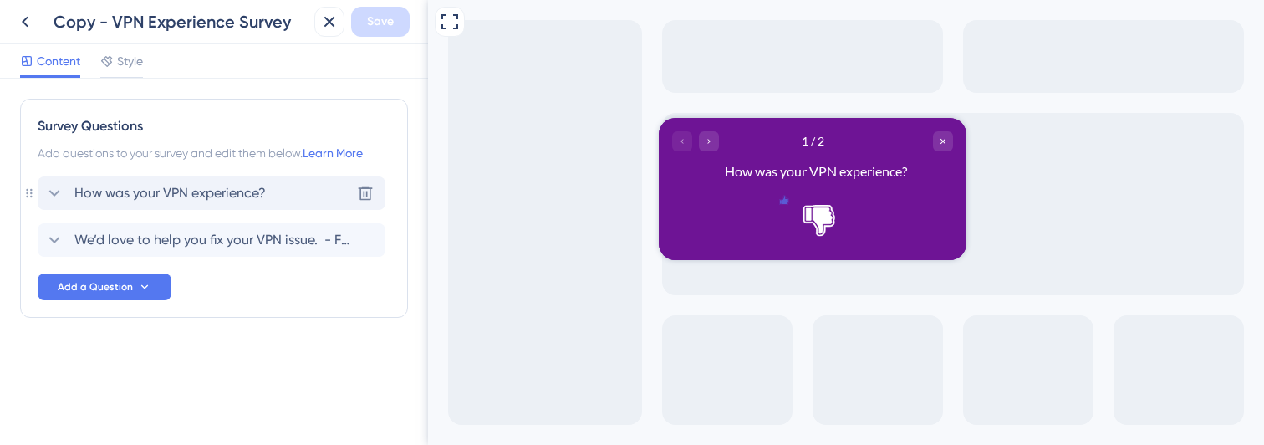
click at [149, 192] on span "How was your VPN experience?" at bounding box center [169, 193] width 191 height 20
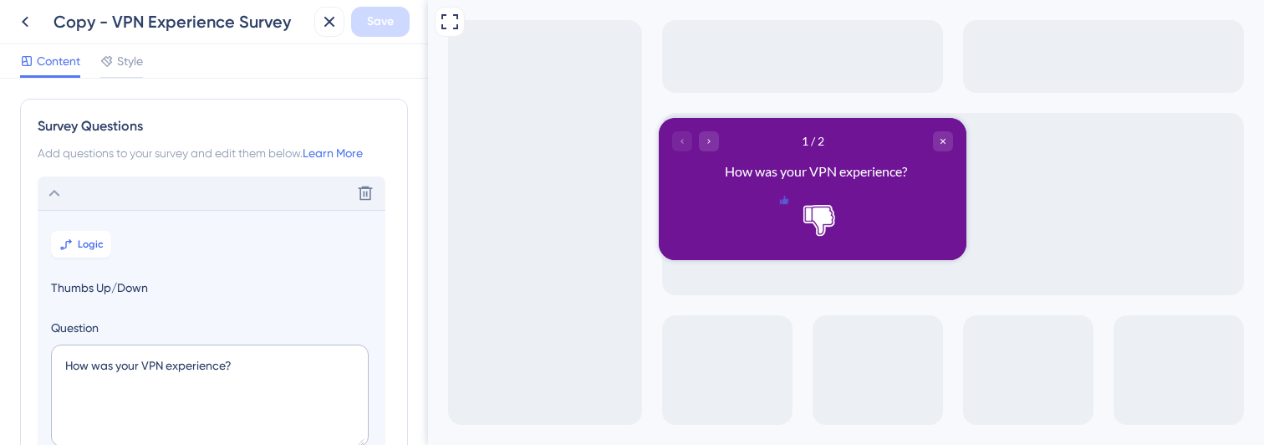
scroll to position [98, 0]
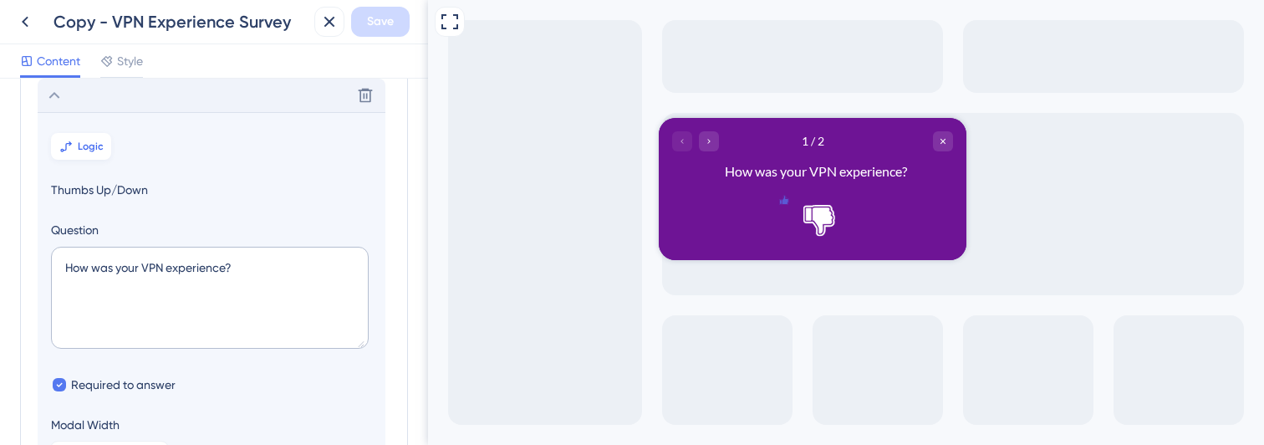
click at [70, 148] on icon at bounding box center [65, 146] width 13 height 13
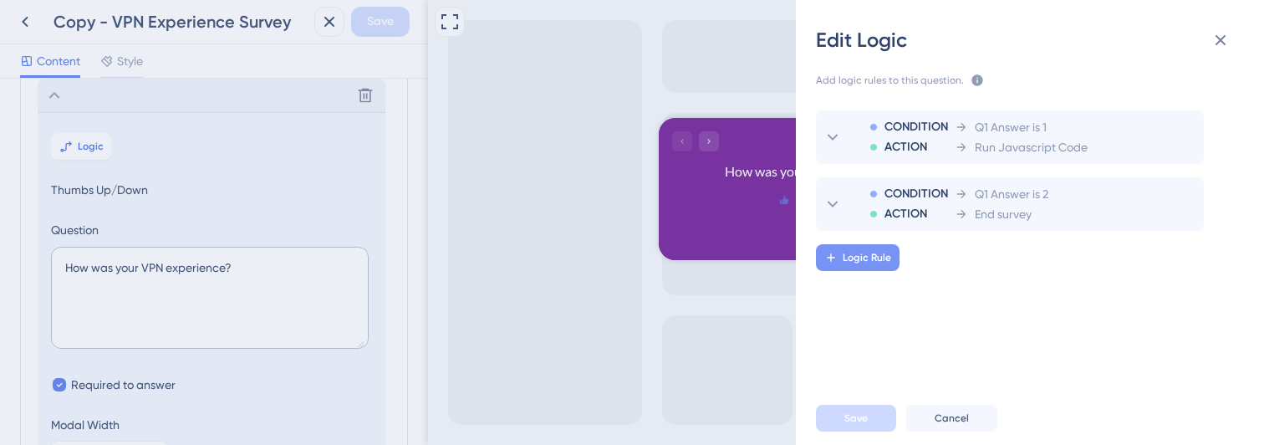
click at [856, 251] on span "Logic Rule" at bounding box center [867, 257] width 49 height 13
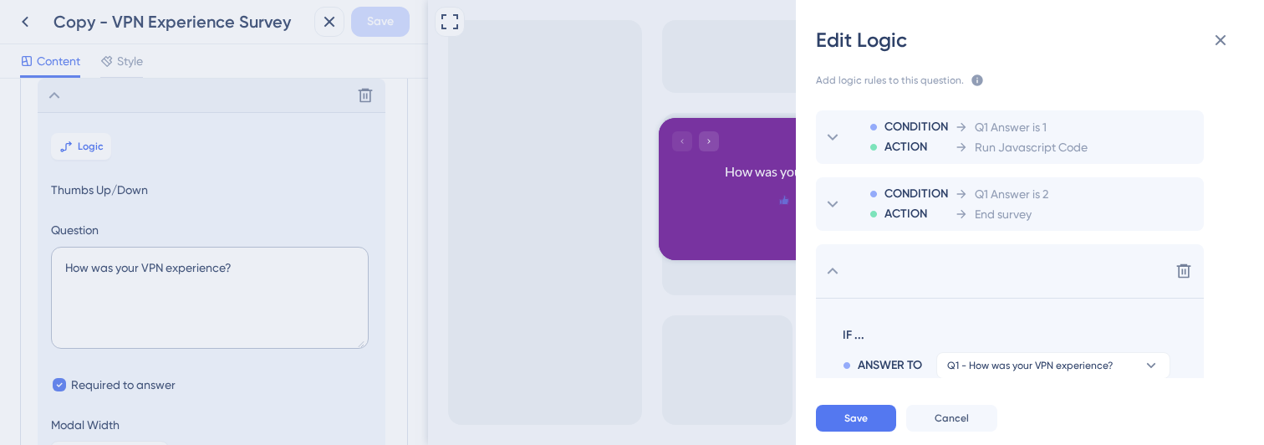
scroll to position [154, 0]
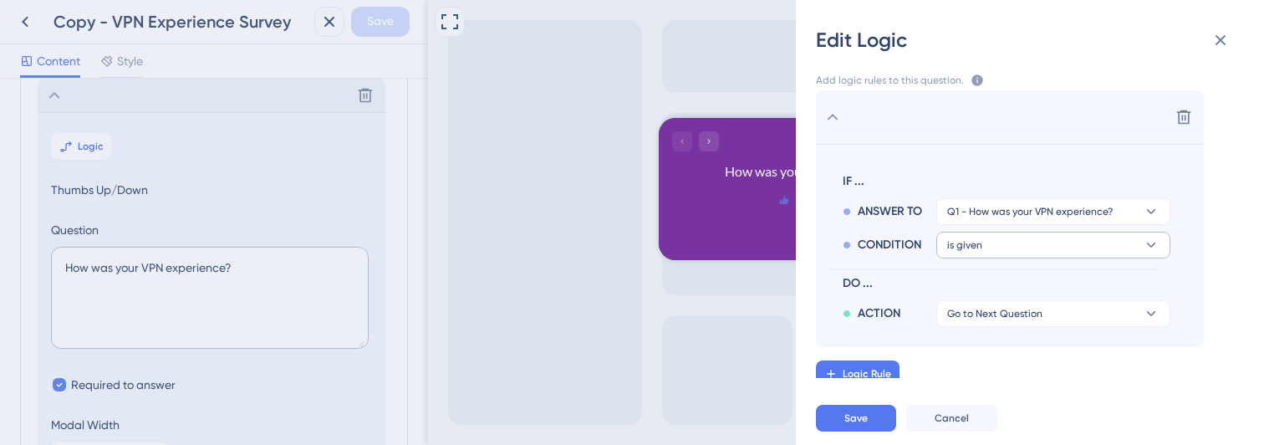
click at [983, 246] on button "is given" at bounding box center [1054, 245] width 234 height 27
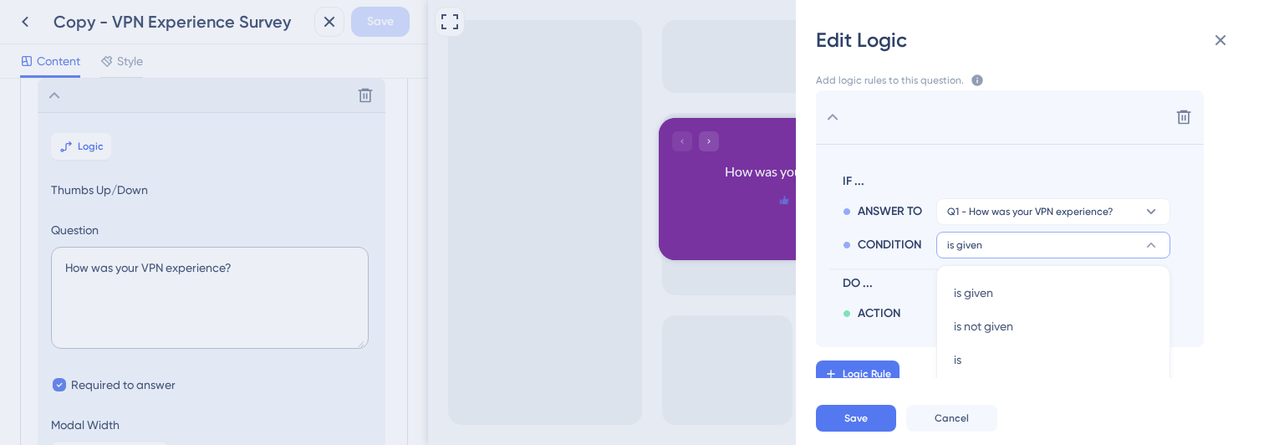
scroll to position [210, 0]
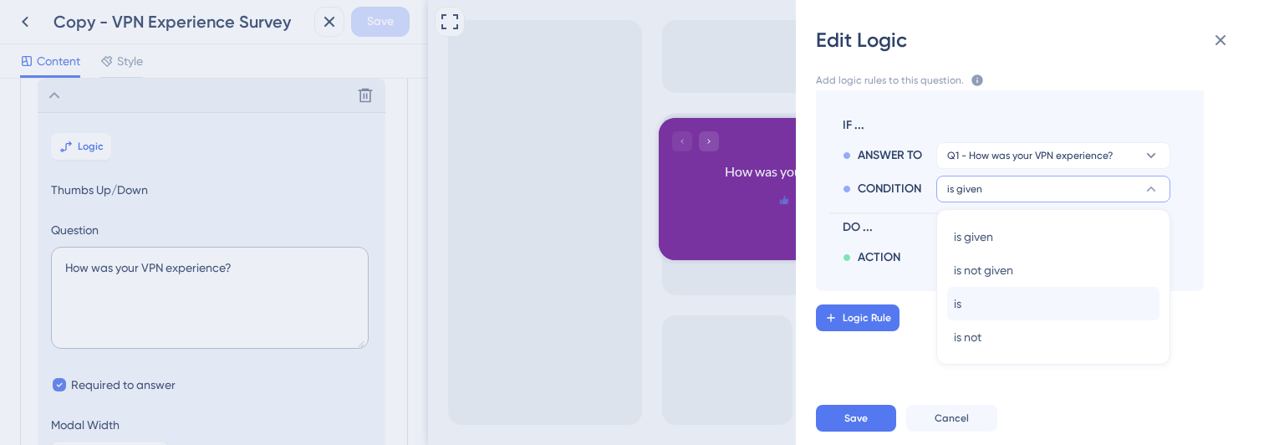
click at [973, 314] on div "is is" at bounding box center [1053, 303] width 199 height 33
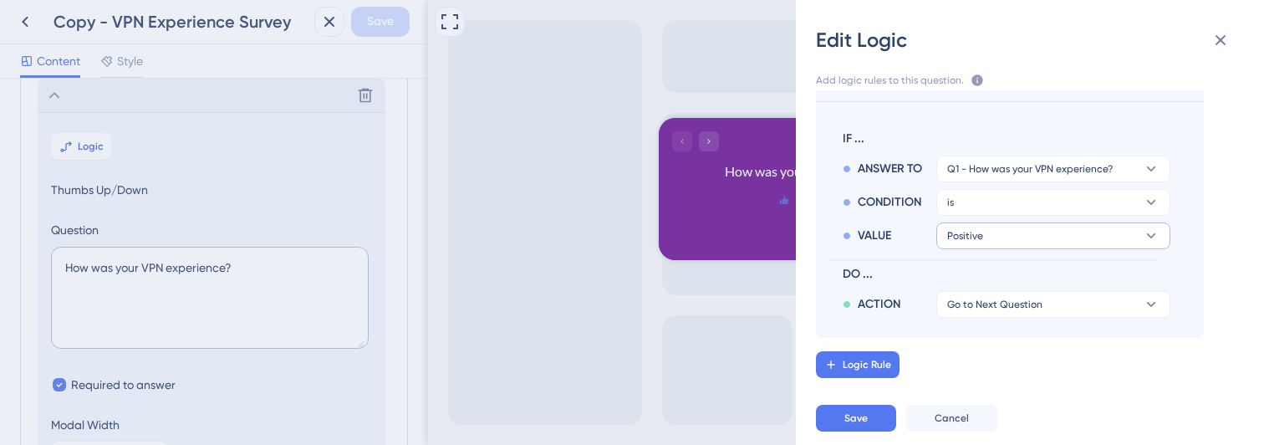
click at [981, 232] on span "Positive" at bounding box center [965, 235] width 36 height 13
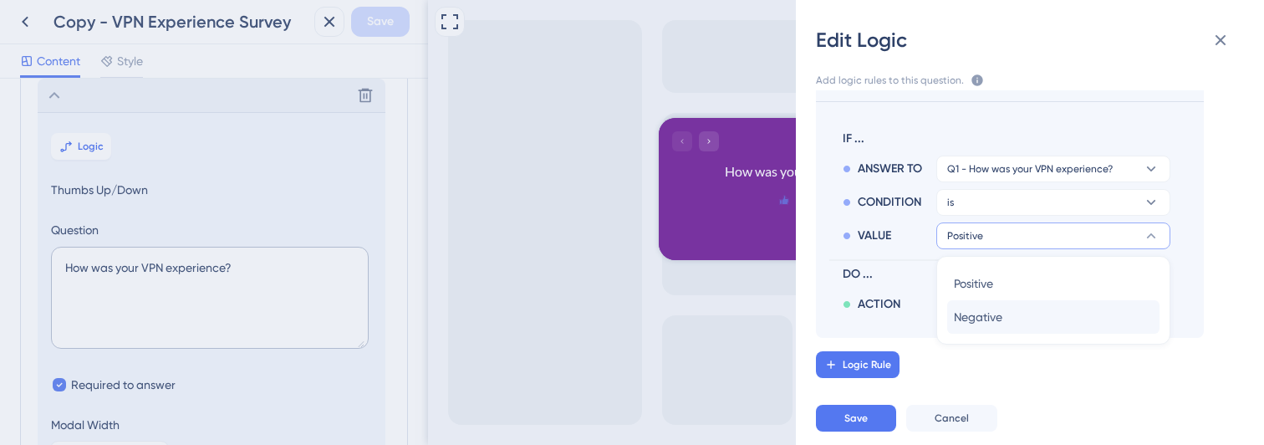
click at [971, 309] on span "Negative" at bounding box center [978, 317] width 49 height 20
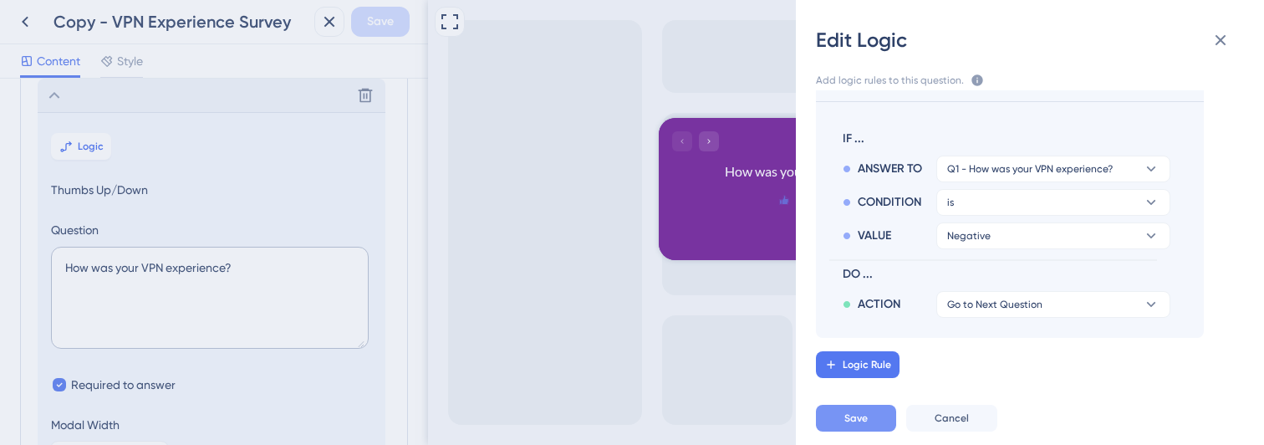
click at [862, 420] on span "Save" at bounding box center [856, 417] width 23 height 13
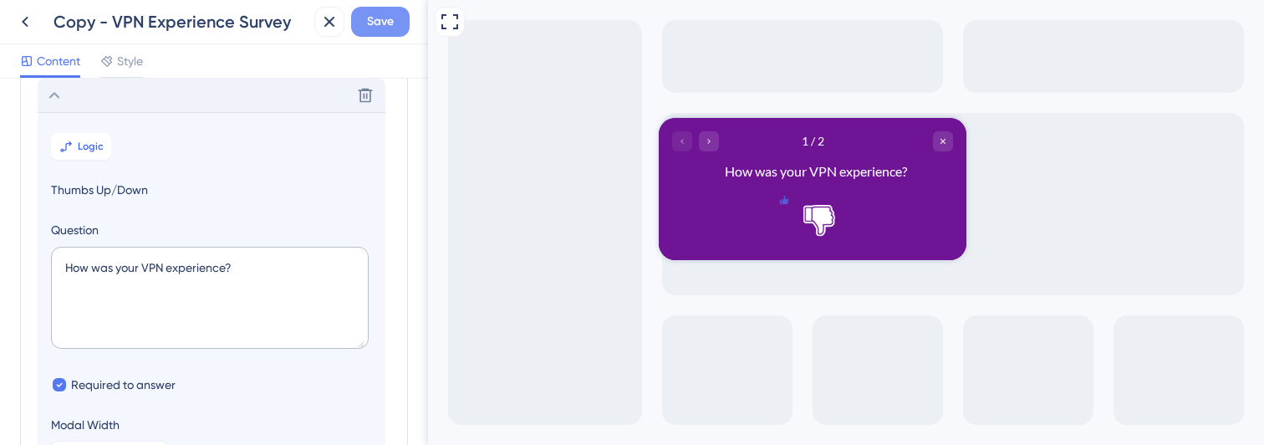
click at [387, 26] on span "Save" at bounding box center [380, 22] width 27 height 20
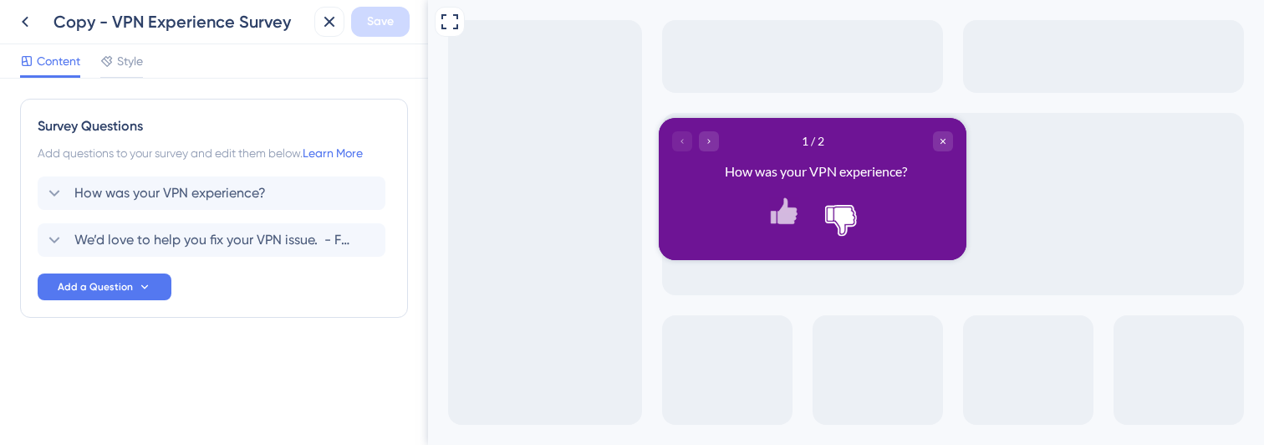
click at [841, 220] on icon "Rate thumbs down" at bounding box center [841, 220] width 26 height 26
click at [706, 140] on icon "Go to Question 2" at bounding box center [709, 141] width 10 height 10
click at [845, 225] on icon "Rate thumbs down" at bounding box center [841, 220] width 26 height 26
click at [788, 204] on icon "Rate thumbs up" at bounding box center [784, 200] width 8 height 8
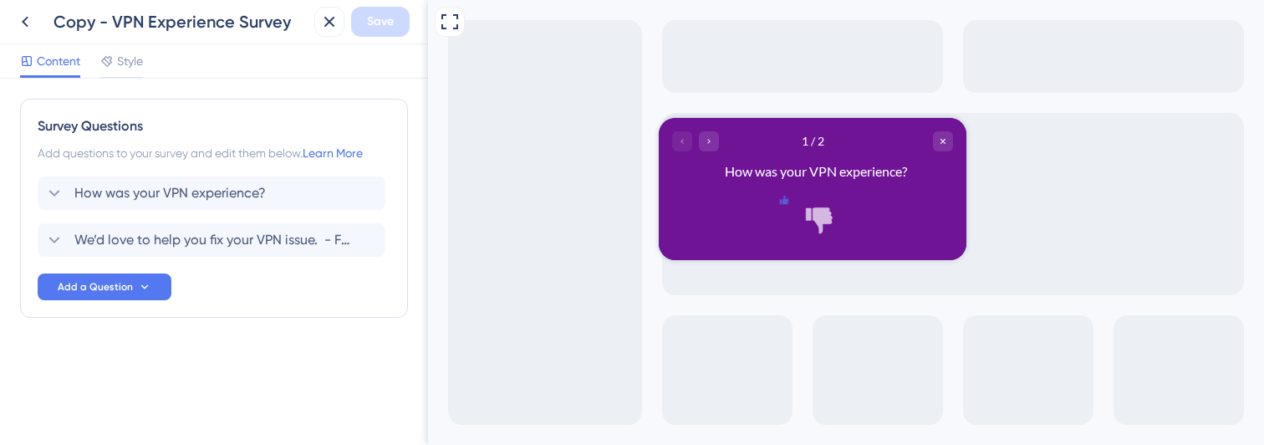
click at [788, 204] on icon "Rate thumbs up" at bounding box center [784, 200] width 8 height 8
click at [824, 204] on icon "Rate thumbs down" at bounding box center [819, 200] width 8 height 8
click at [841, 219] on icon "Rate thumbs down" at bounding box center [841, 220] width 26 height 26
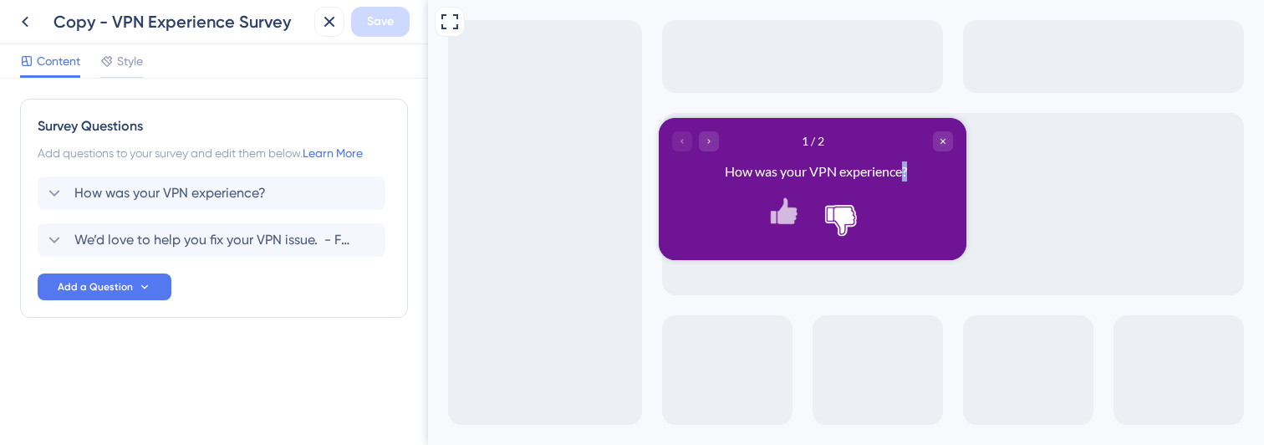
click at [840, 220] on icon "Rate thumbs down" at bounding box center [841, 220] width 26 height 26
click at [840, 221] on icon "Rate thumbs down" at bounding box center [841, 220] width 26 height 26
click at [69, 183] on div "How was your VPN experience?" at bounding box center [155, 193] width 222 height 20
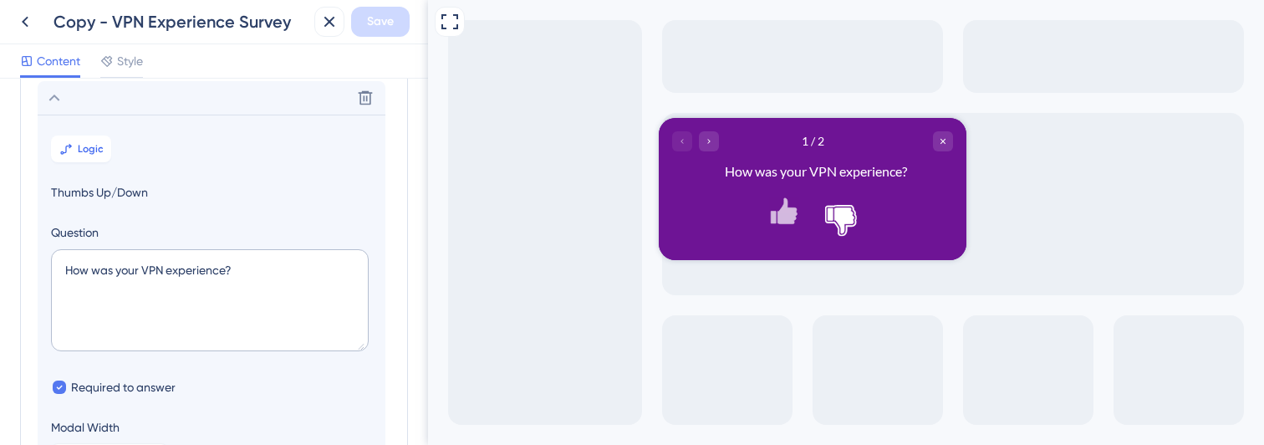
scroll to position [98, 0]
click at [83, 151] on span "Logic" at bounding box center [91, 146] width 26 height 13
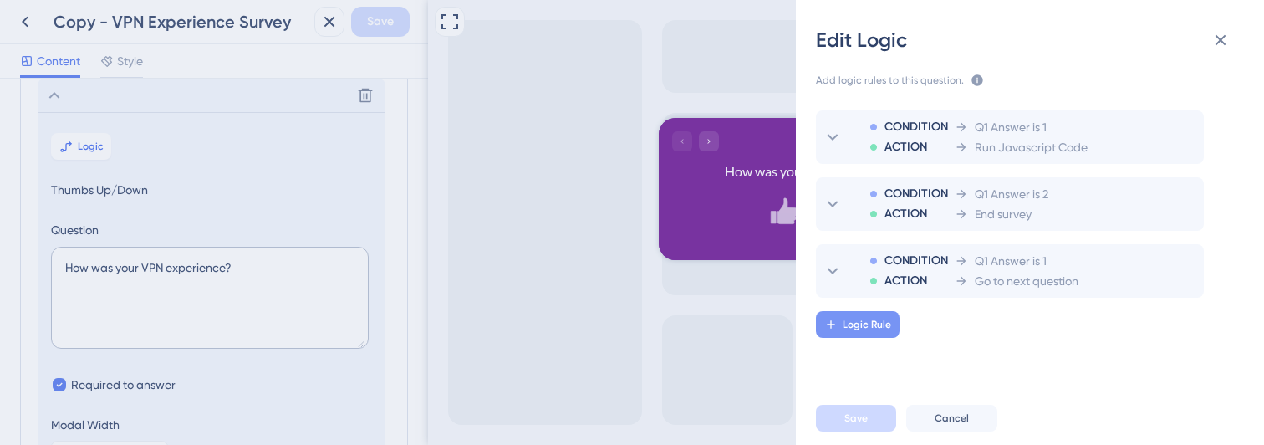
click at [865, 319] on span "Logic Rule" at bounding box center [867, 324] width 49 height 13
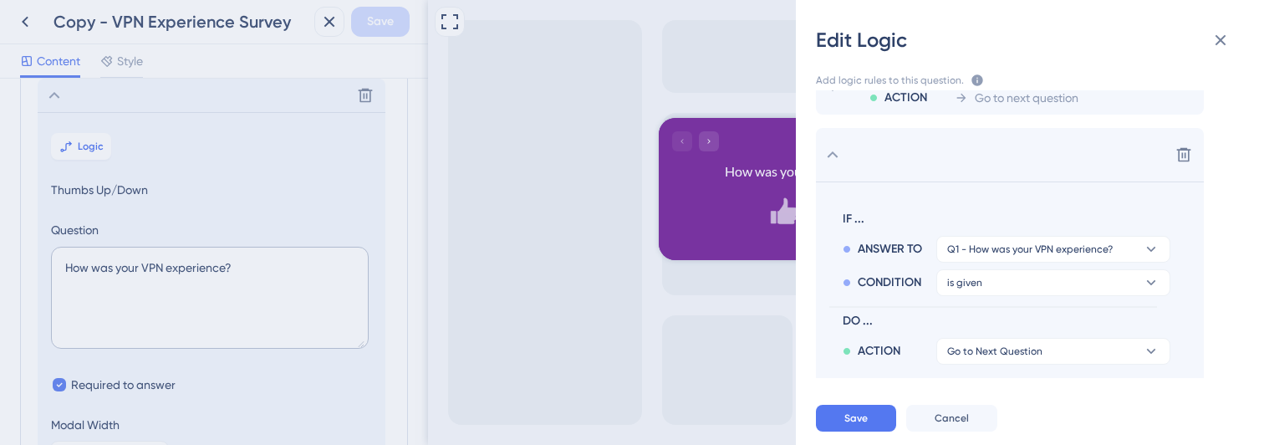
scroll to position [221, 0]
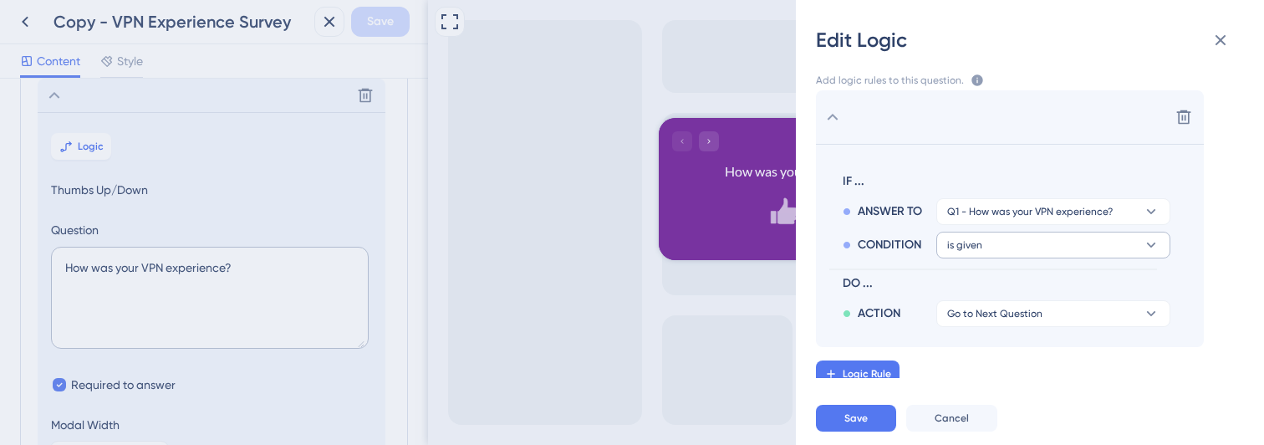
click at [998, 241] on button "is given" at bounding box center [1054, 245] width 234 height 27
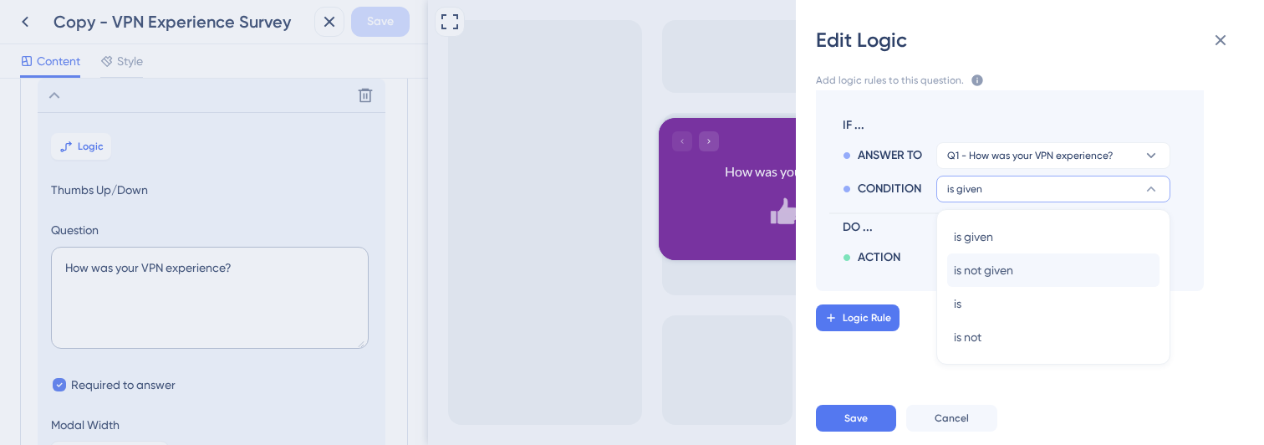
click at [995, 261] on span "is not given" at bounding box center [983, 270] width 59 height 20
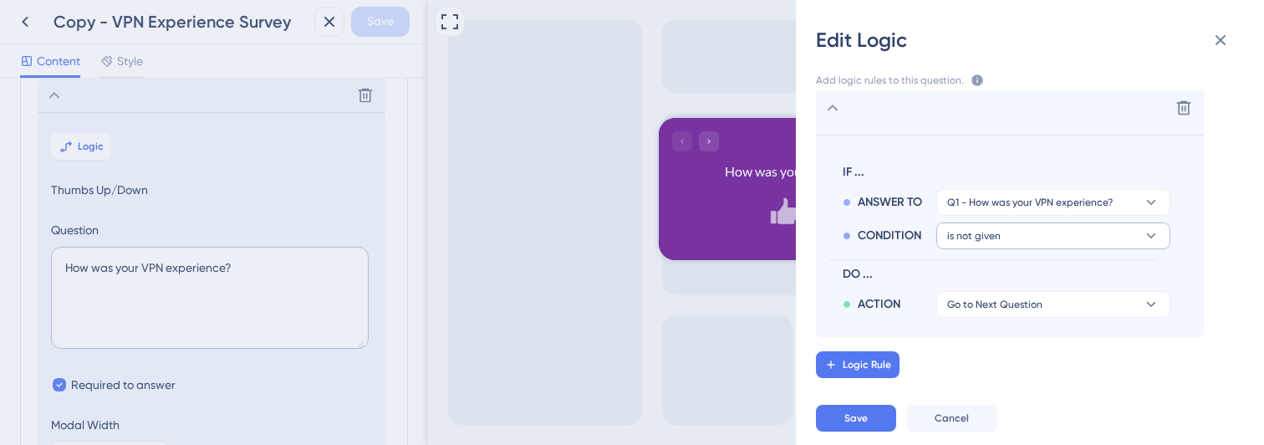
click at [997, 245] on button "is not given" at bounding box center [1054, 235] width 234 height 27
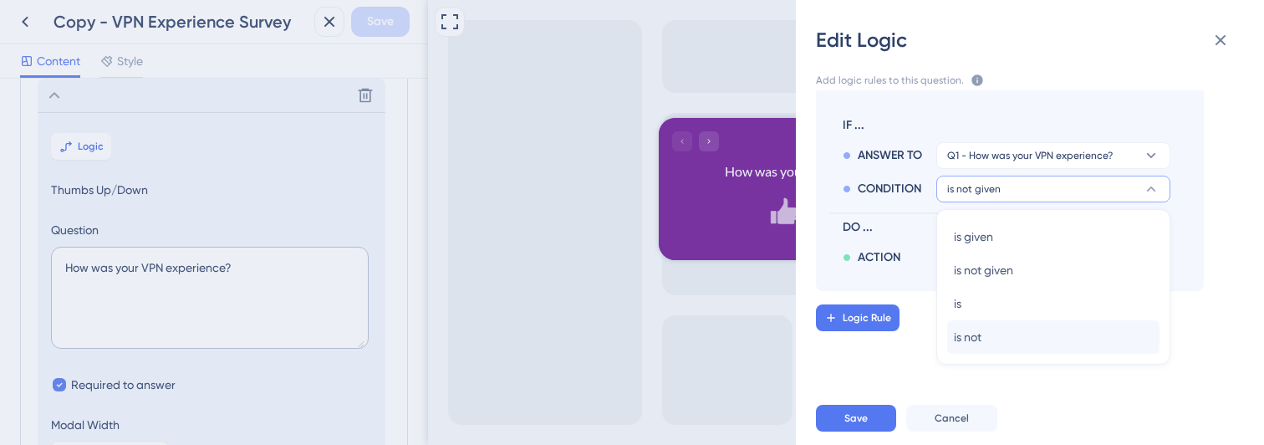
click at [969, 335] on span "is not" at bounding box center [968, 337] width 28 height 20
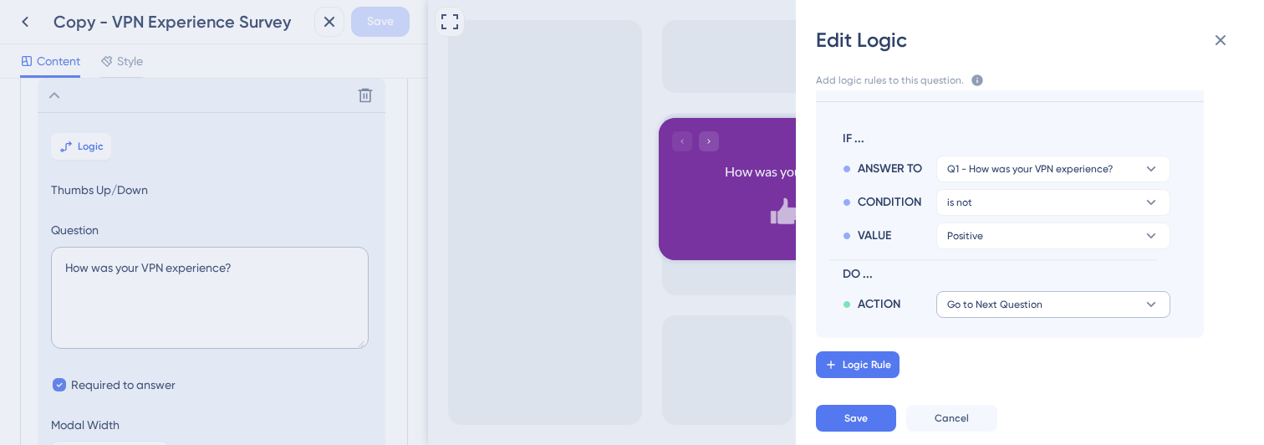
scroll to position [263, 0]
click at [964, 239] on span "Positive" at bounding box center [965, 235] width 36 height 13
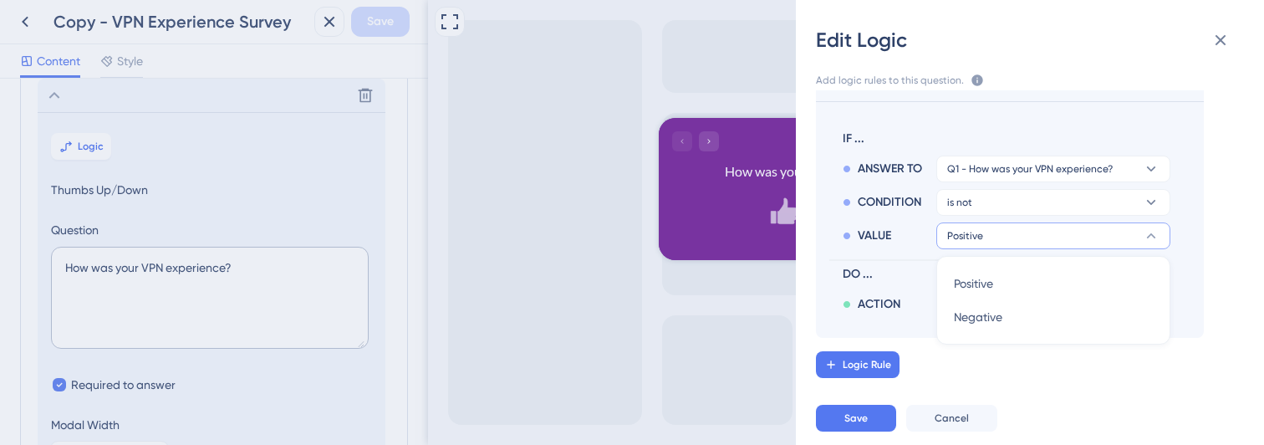
click at [964, 239] on span "Positive" at bounding box center [965, 235] width 36 height 13
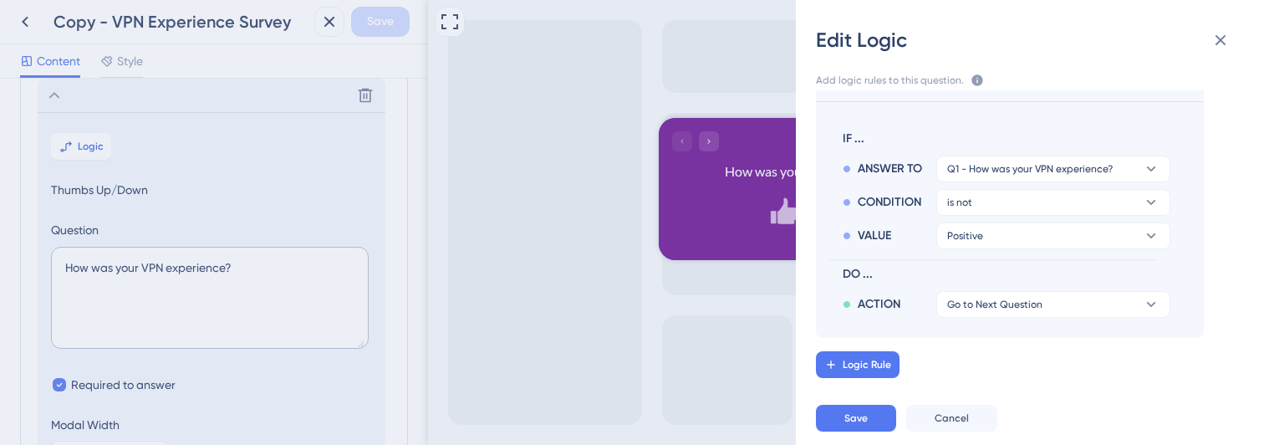
click at [973, 80] on icon at bounding box center [977, 79] width 11 height 11
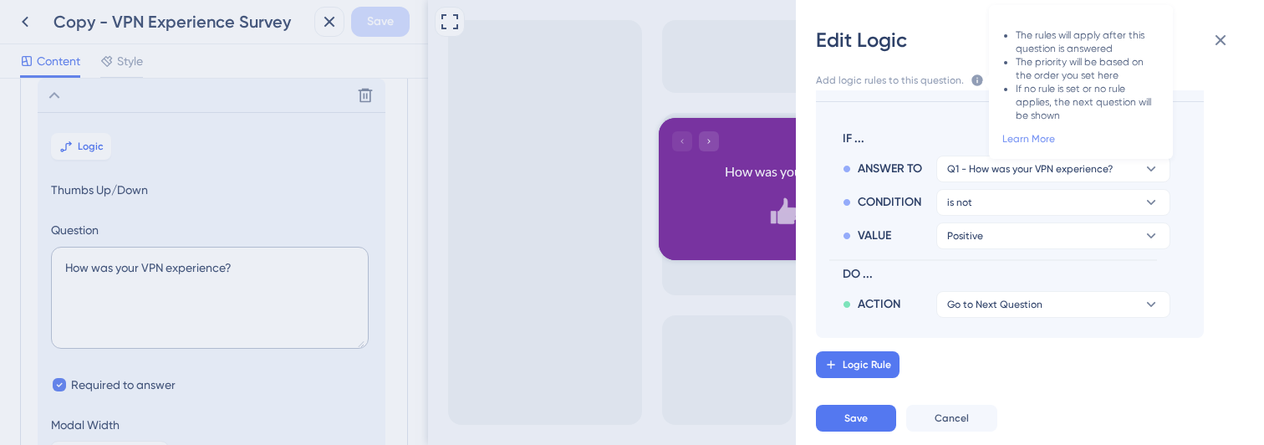
click at [1025, 139] on link "Learn More" at bounding box center [1029, 139] width 53 height 12
click at [1215, 39] on icon at bounding box center [1221, 40] width 20 height 20
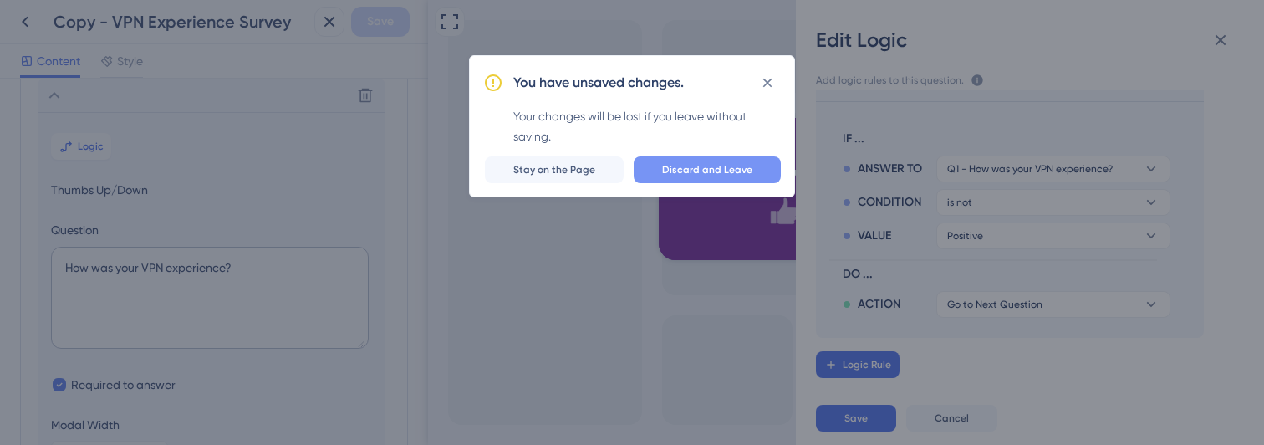
click at [661, 169] on button "Discard and Leave" at bounding box center [707, 169] width 147 height 27
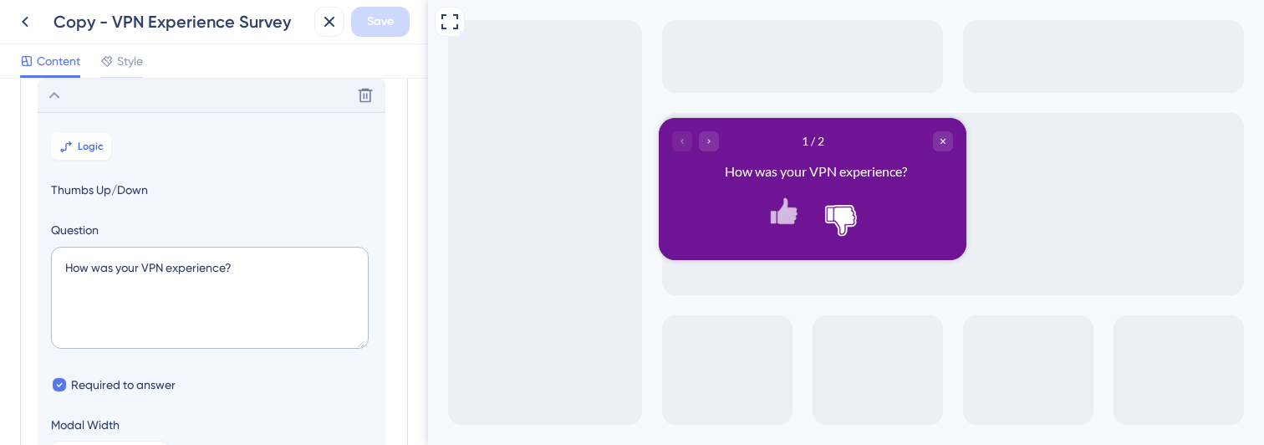
click at [49, 99] on icon at bounding box center [54, 95] width 20 height 20
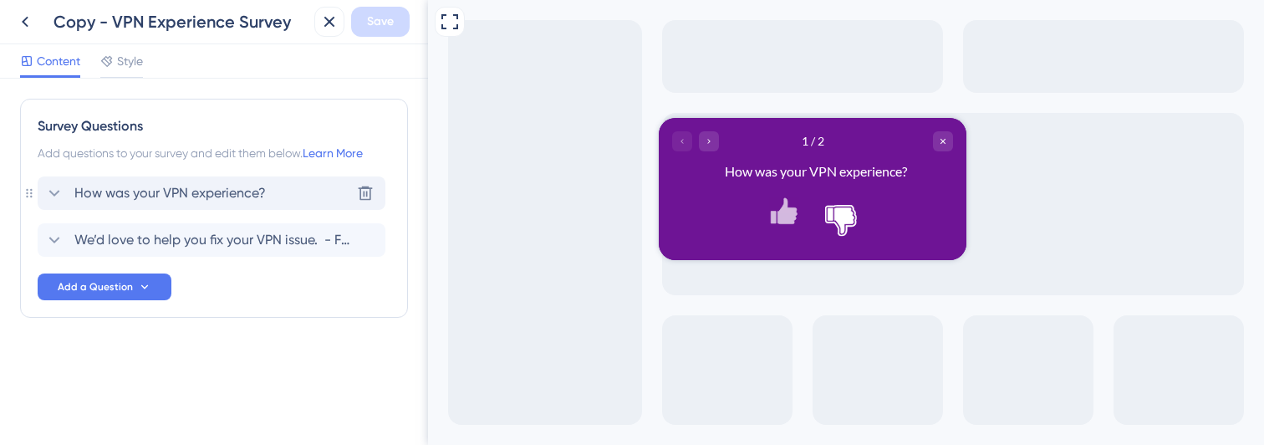
click at [214, 191] on span "How was your VPN experience?" at bounding box center [169, 193] width 191 height 20
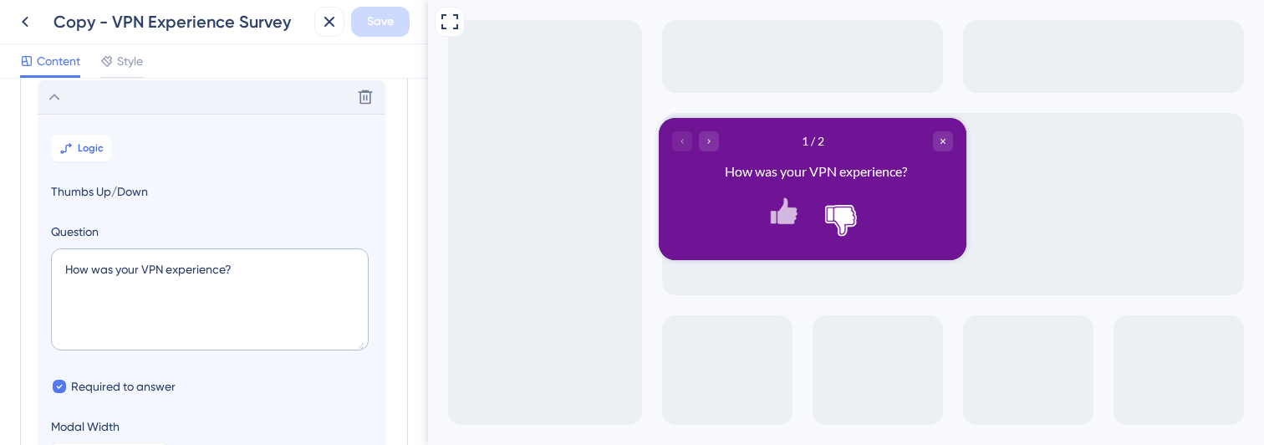
scroll to position [98, 0]
click at [73, 145] on icon at bounding box center [65, 146] width 13 height 13
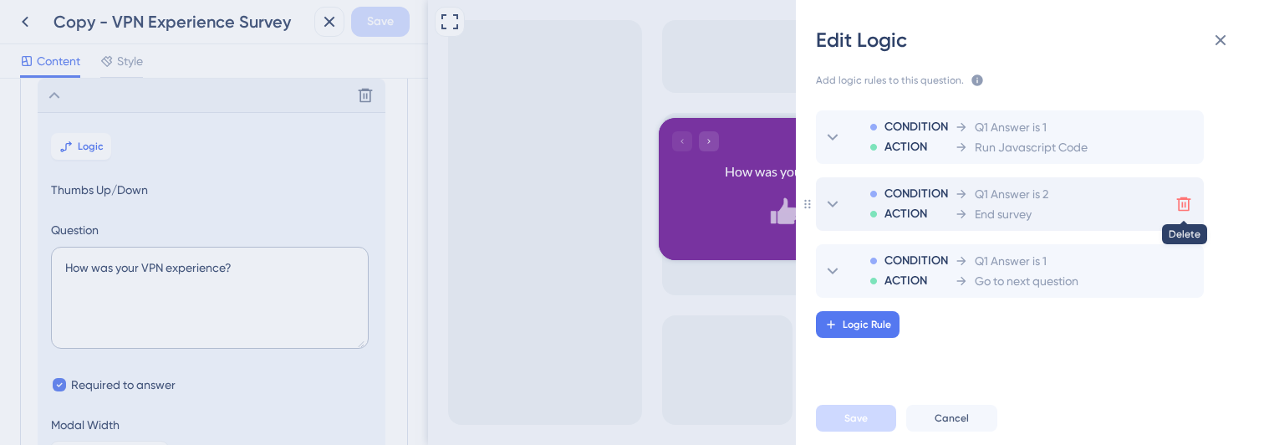
click at [1185, 206] on icon at bounding box center [1184, 204] width 14 height 14
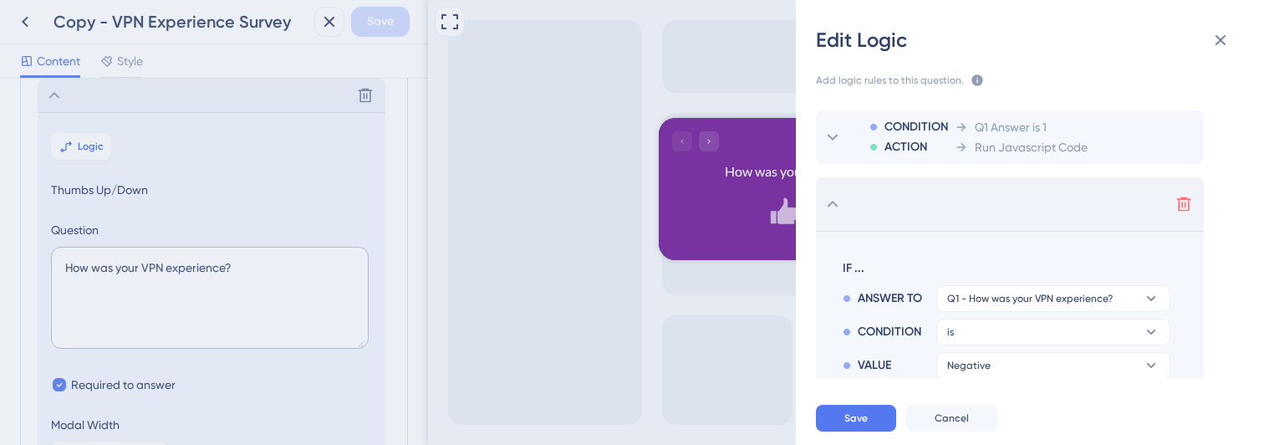
scroll to position [0, 0]
click at [1177, 207] on icon at bounding box center [1184, 204] width 17 height 17
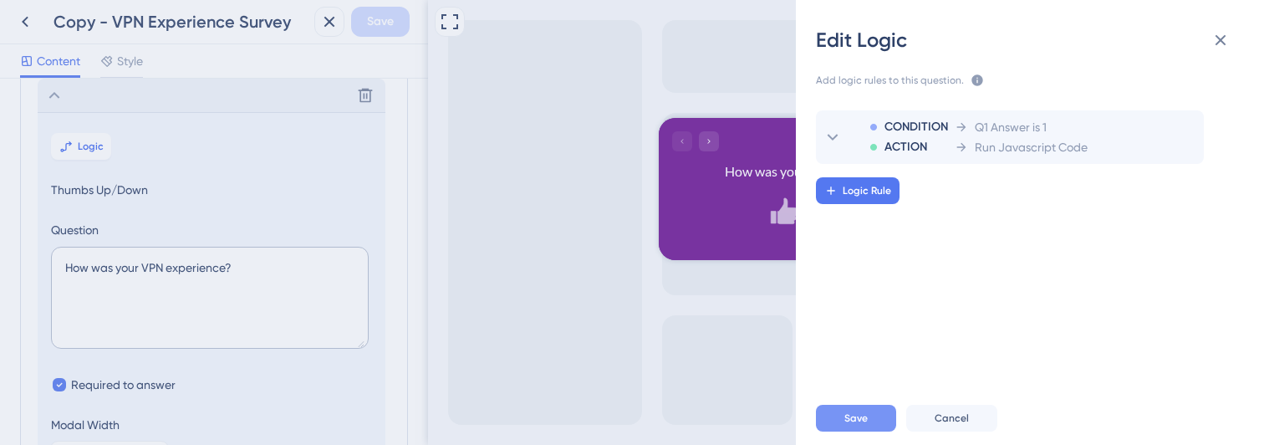
click at [835, 426] on button "Save" at bounding box center [856, 418] width 80 height 27
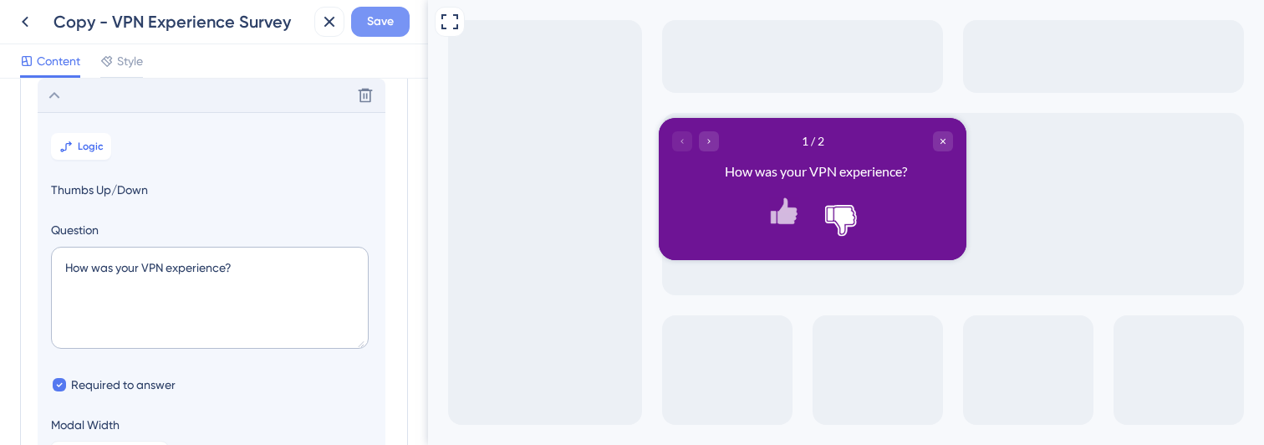
click at [367, 24] on span "Save" at bounding box center [380, 22] width 27 height 20
click at [22, 20] on icon at bounding box center [25, 22] width 20 height 20
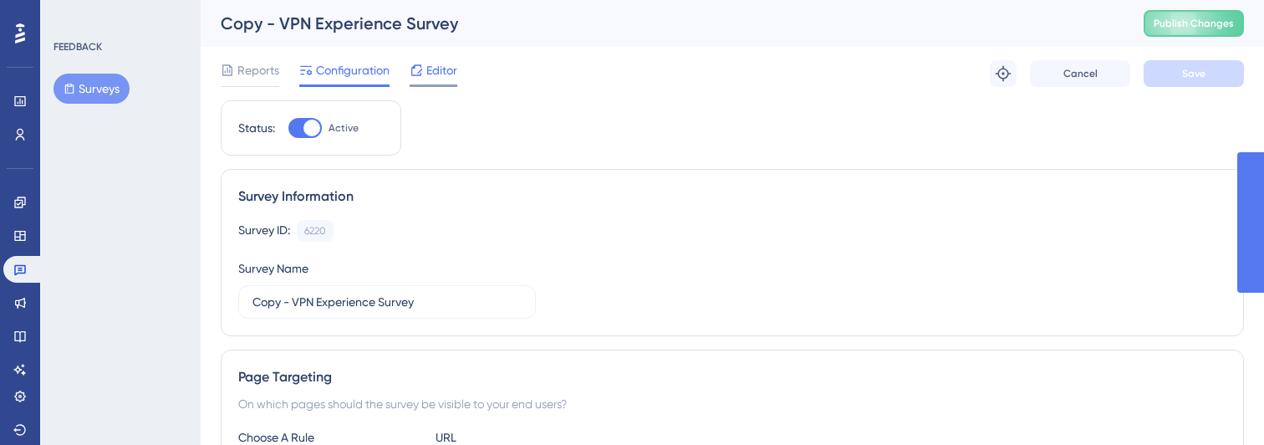
click at [431, 66] on span "Editor" at bounding box center [441, 70] width 31 height 20
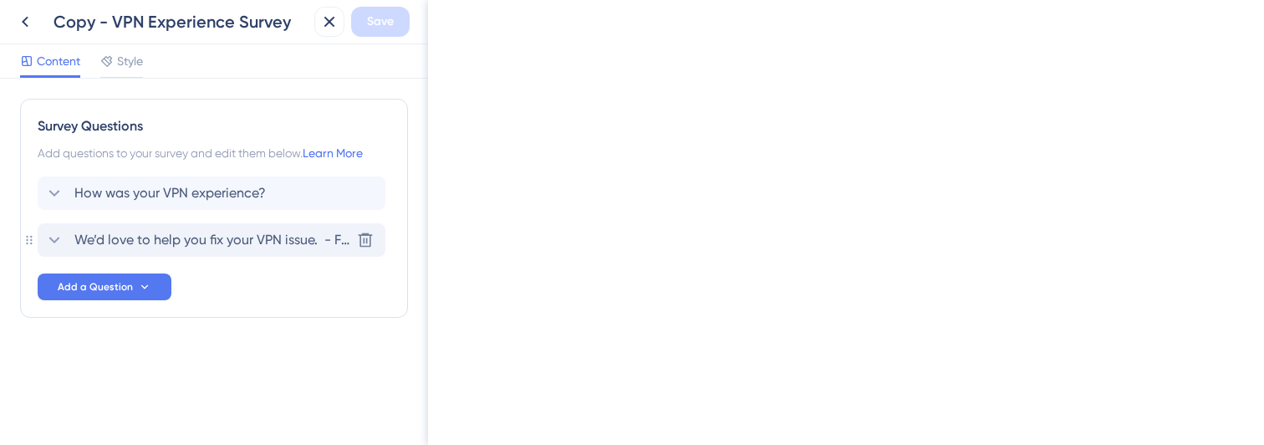
click at [314, 242] on span "We’d love to help you fix your VPN issue. - For real-time help, select Connecti…" at bounding box center [212, 240] width 276 height 20
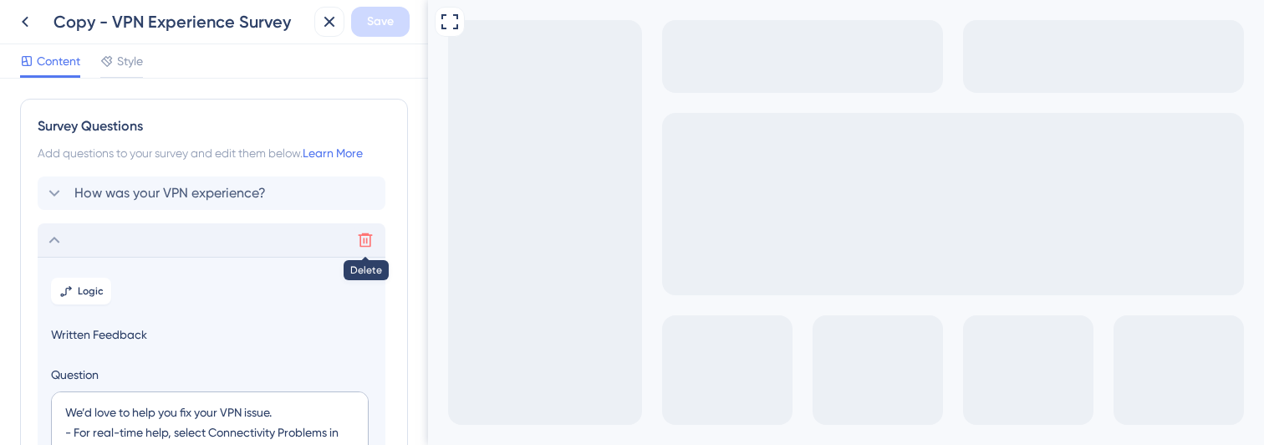
click at [363, 239] on icon at bounding box center [365, 240] width 17 height 17
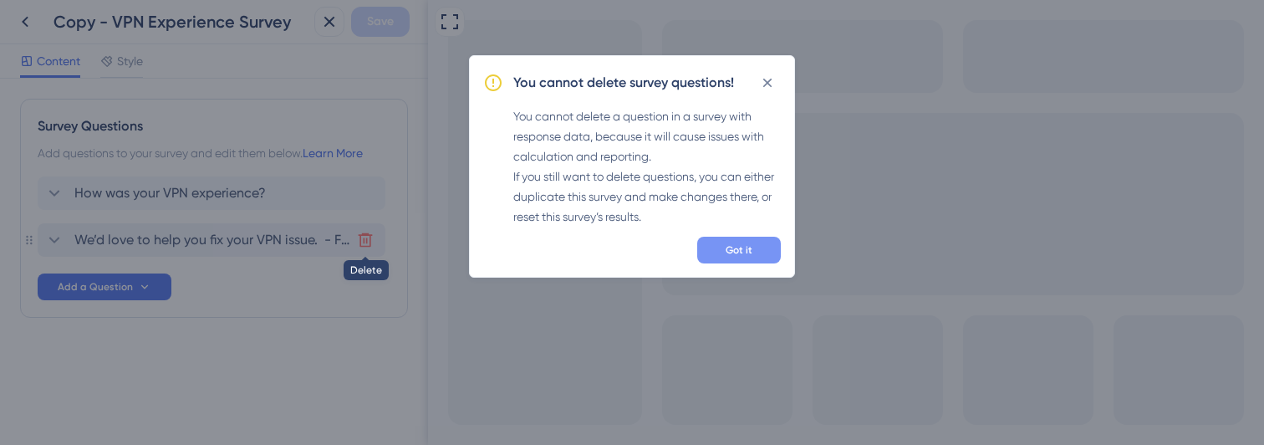
click at [727, 250] on span "Got it" at bounding box center [739, 249] width 27 height 13
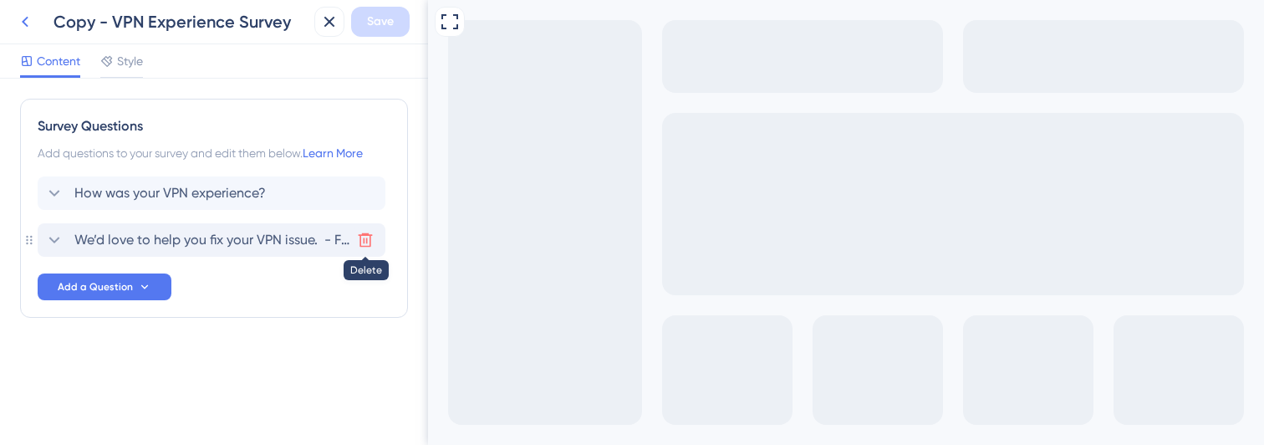
click at [28, 21] on icon at bounding box center [25, 22] width 20 height 20
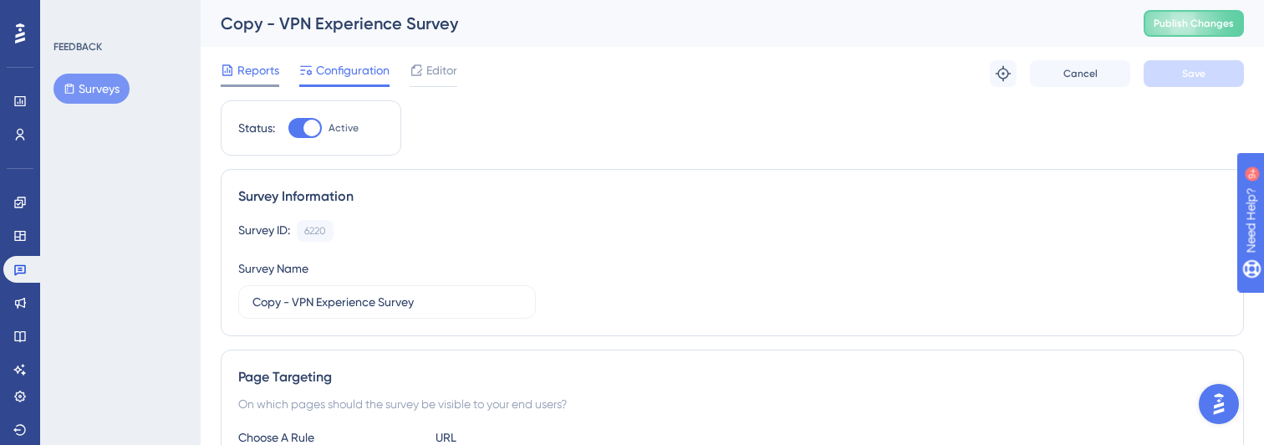
click at [252, 77] on span "Reports" at bounding box center [258, 70] width 42 height 20
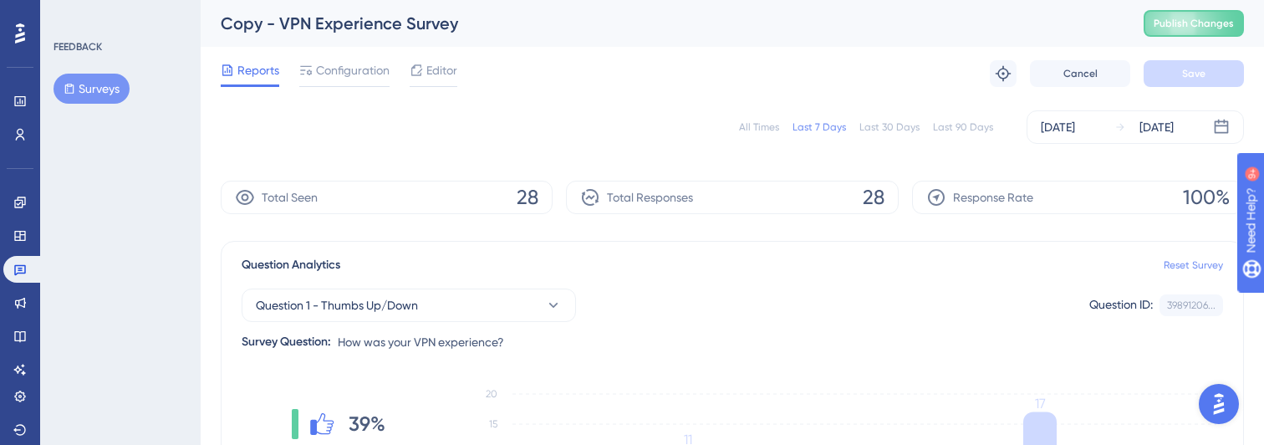
click at [1196, 267] on link "Reset Survey" at bounding box center [1193, 264] width 59 height 13
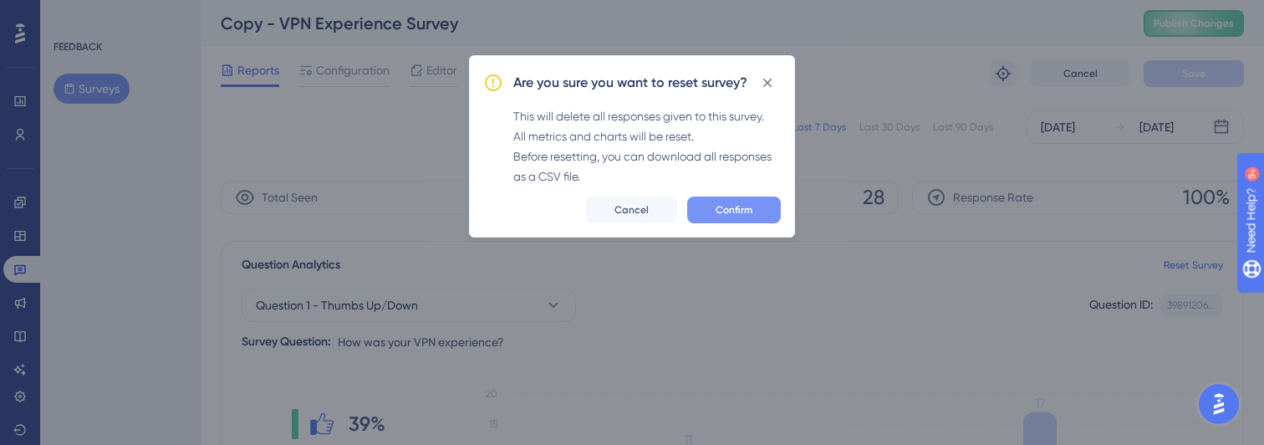
click at [710, 208] on button "Confirm" at bounding box center [734, 210] width 94 height 27
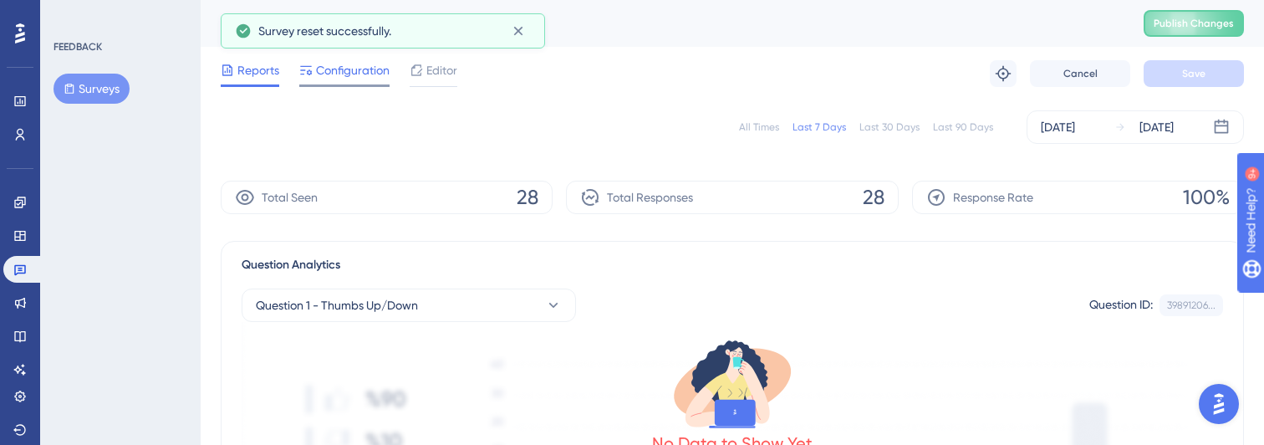
click at [340, 69] on span "Configuration" at bounding box center [353, 70] width 74 height 20
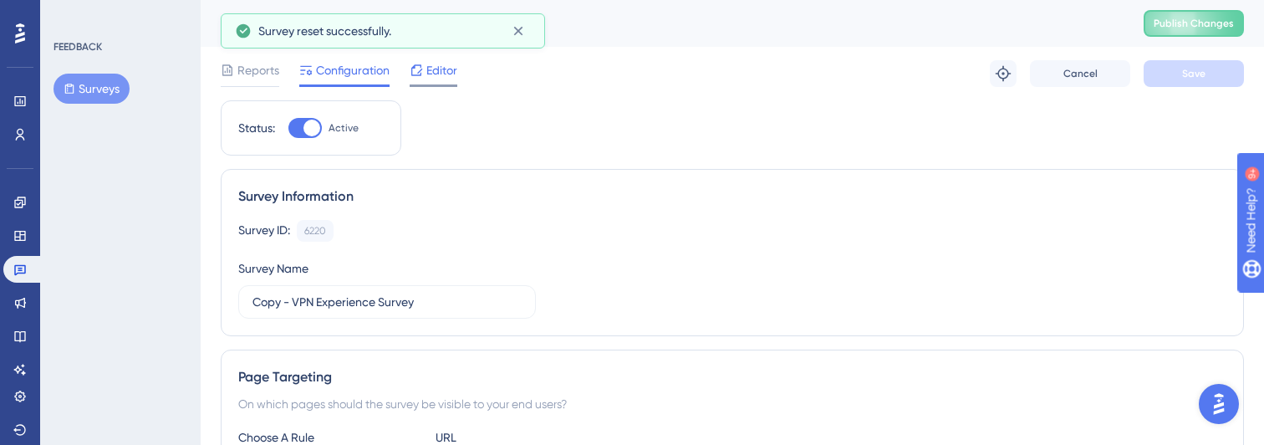
click at [422, 64] on icon at bounding box center [416, 70] width 13 height 13
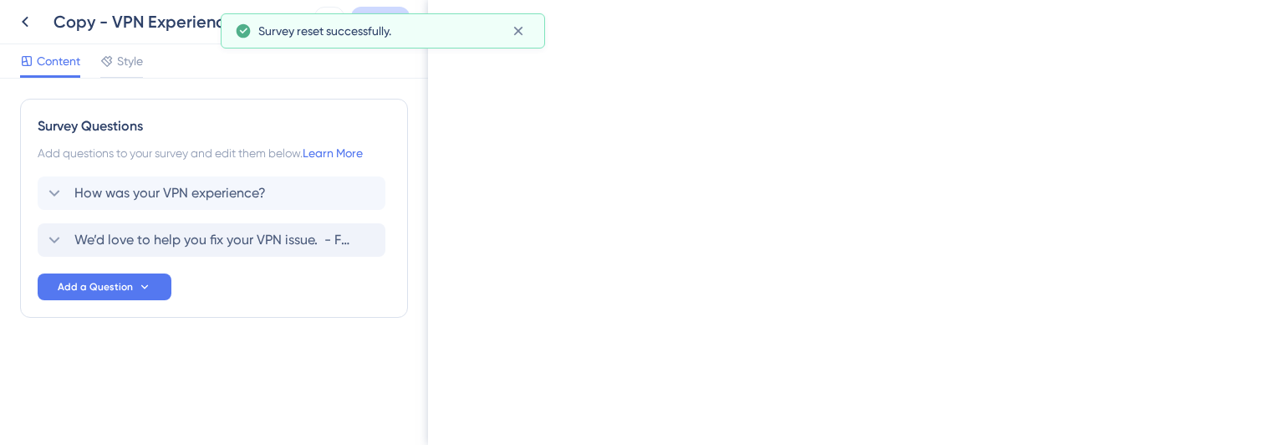
click at [346, 243] on span "We’d love to help you fix your VPN issue. - For real-time help, select Connecti…" at bounding box center [212, 240] width 276 height 20
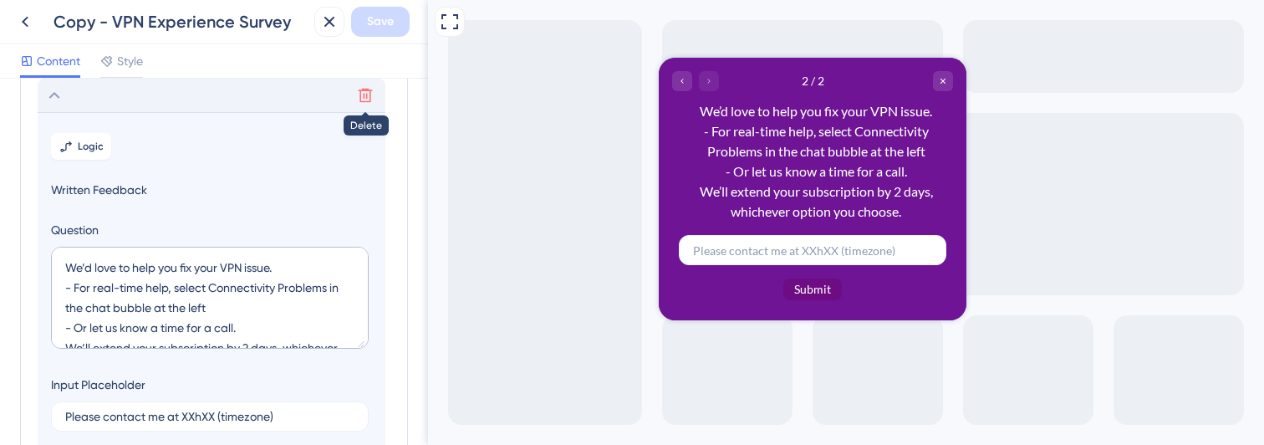
click at [369, 97] on icon at bounding box center [365, 95] width 17 height 17
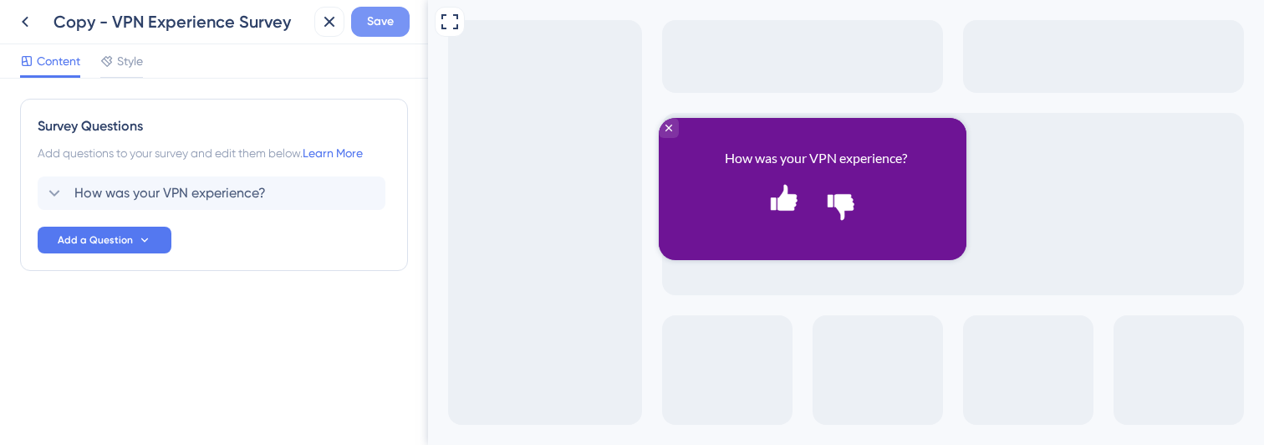
click at [373, 30] on span "Save" at bounding box center [380, 22] width 27 height 20
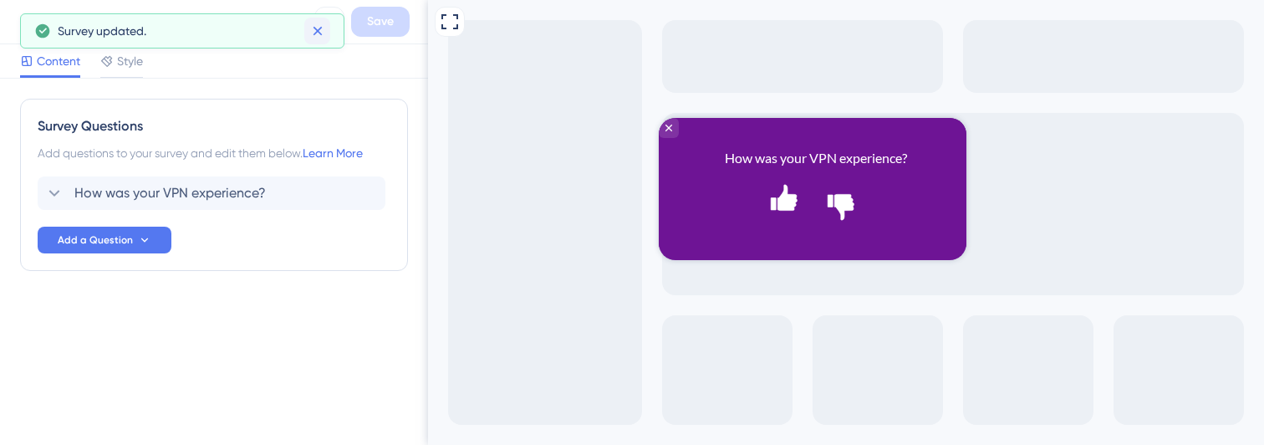
click at [323, 37] on icon at bounding box center [317, 31] width 17 height 17
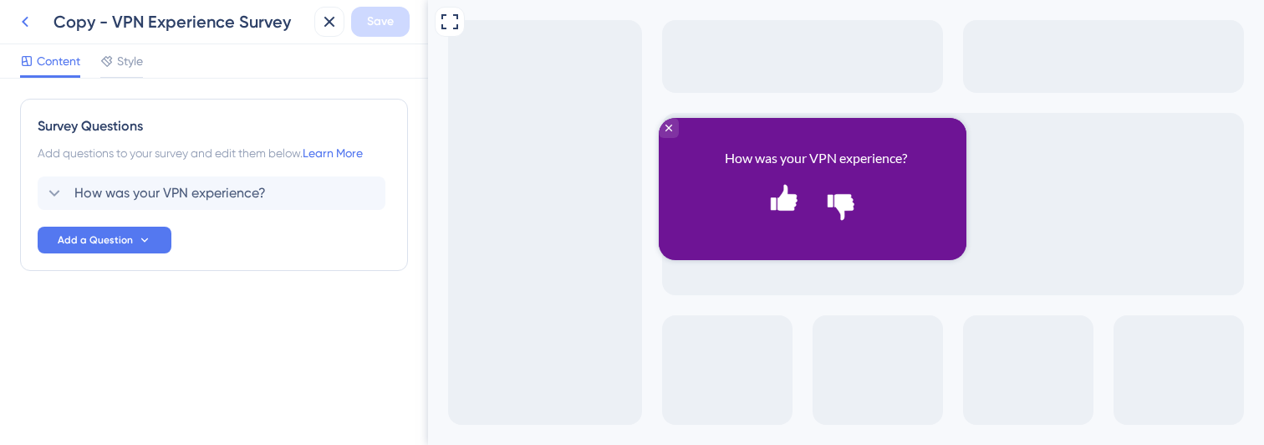
click at [31, 24] on icon at bounding box center [25, 22] width 20 height 20
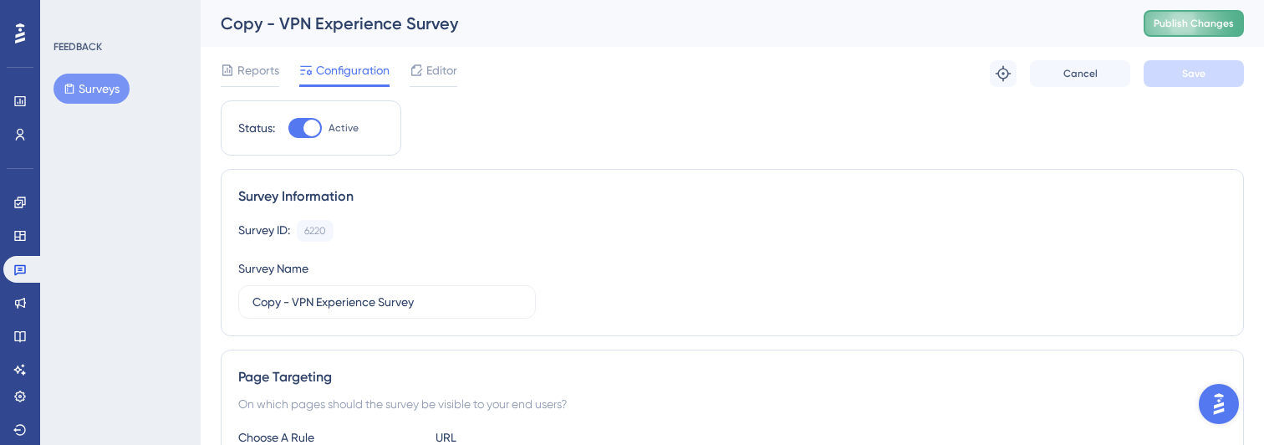
click at [1206, 18] on span "Publish Changes" at bounding box center [1194, 23] width 80 height 13
